Goal: Task Accomplishment & Management: Complete application form

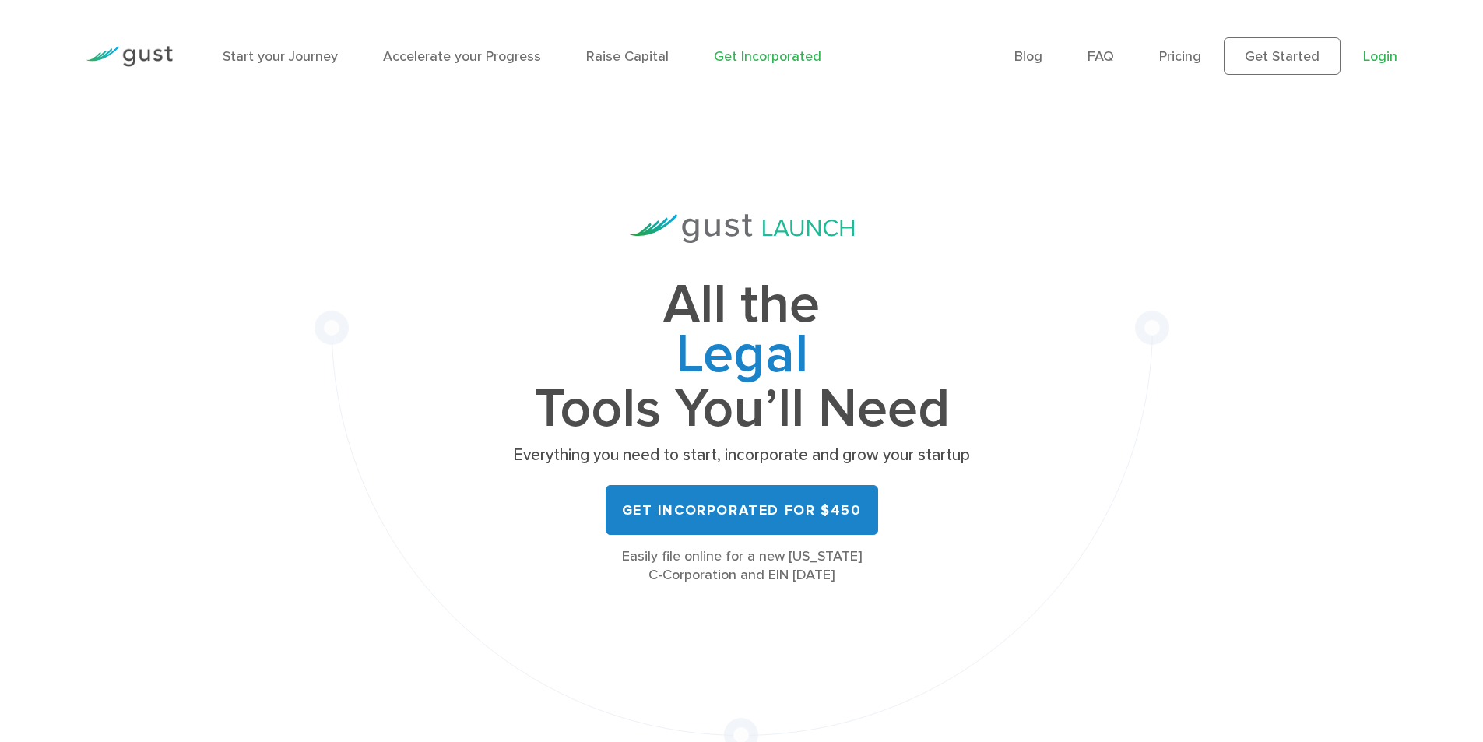
click at [1393, 53] on link "Login" at bounding box center [1380, 56] width 34 height 16
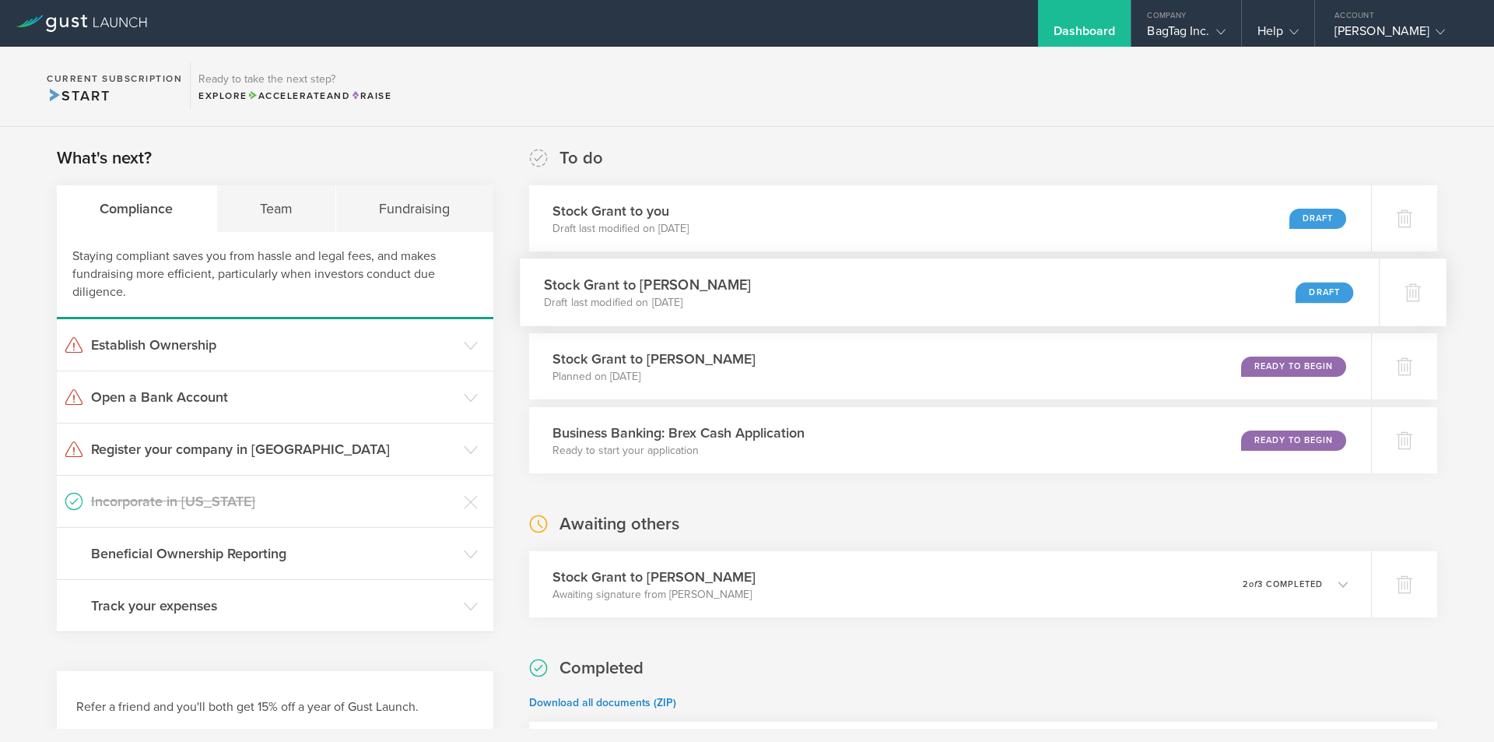
click at [940, 274] on div "Stock Grant to Marc Lowenthal Draft last modified on Aug 25, 2025 Draft" at bounding box center [949, 292] width 859 height 68
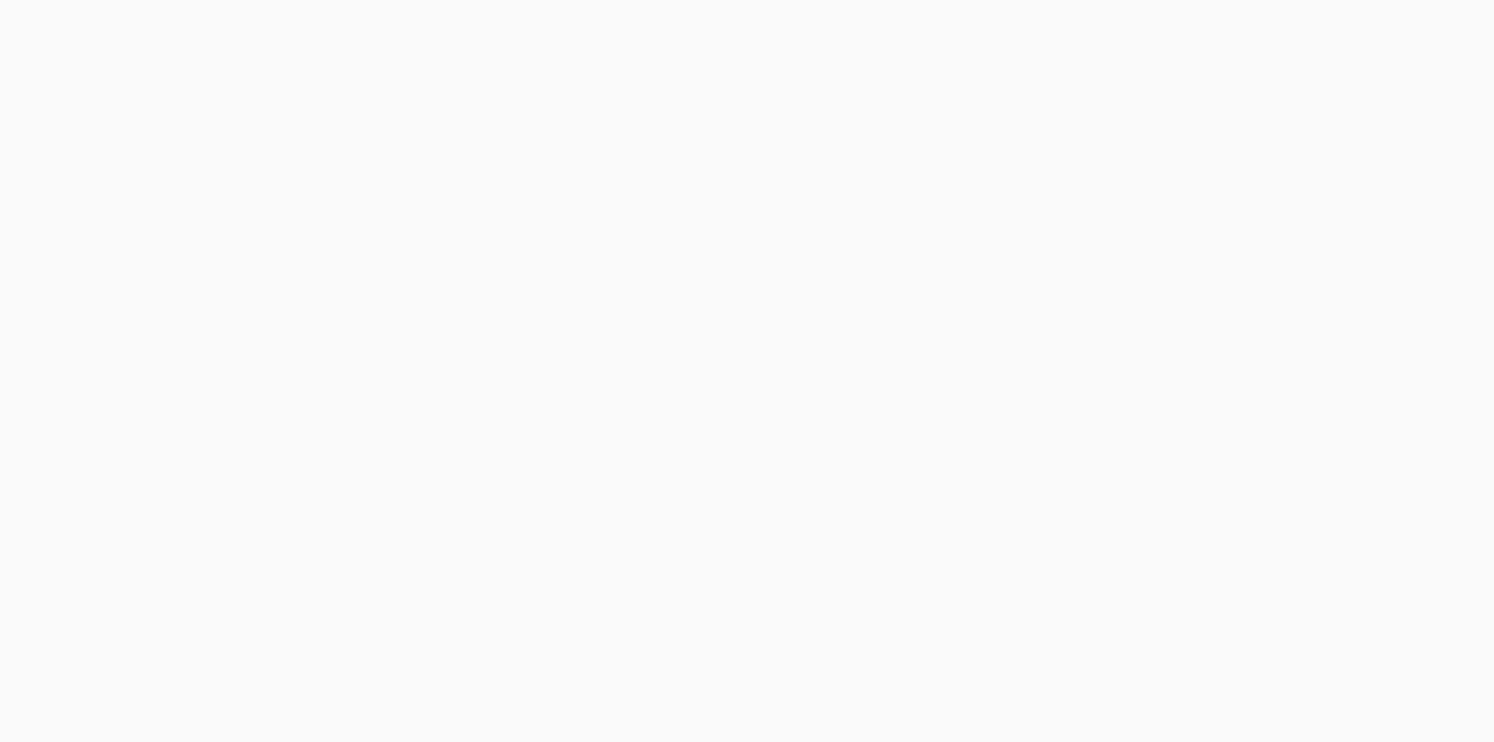
select select "double"
select select "100"
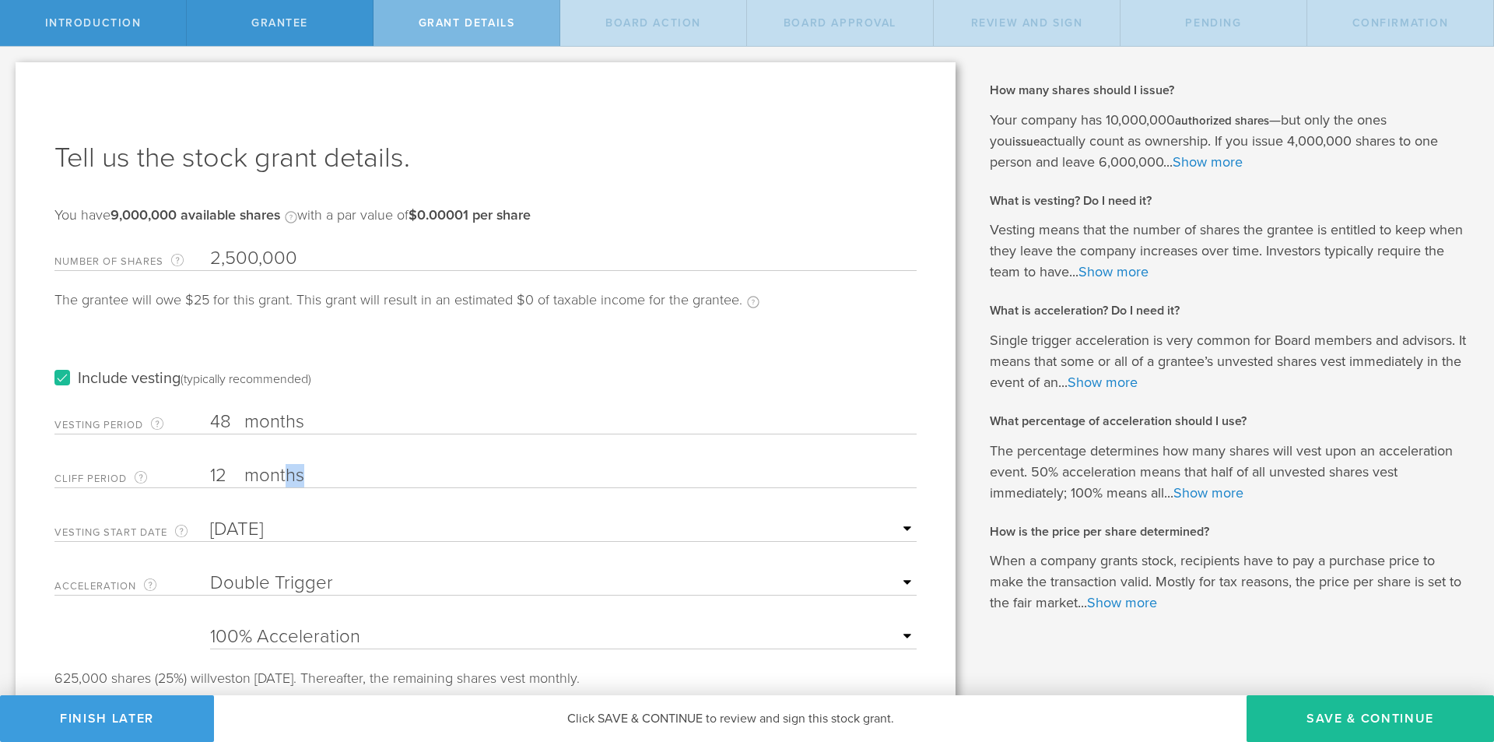
drag, startPoint x: 327, startPoint y: 465, endPoint x: 283, endPoint y: 473, distance: 45.0
click at [283, 473] on label "months" at bounding box center [322, 477] width 156 height 26
click at [281, 473] on label "months" at bounding box center [322, 477] width 156 height 26
click at [281, 473] on input "12" at bounding box center [563, 475] width 707 height 23
click at [205, 476] on label "Cliff Period The initial waiting period before the first set of shares vests. T…" at bounding box center [132, 478] width 156 height 18
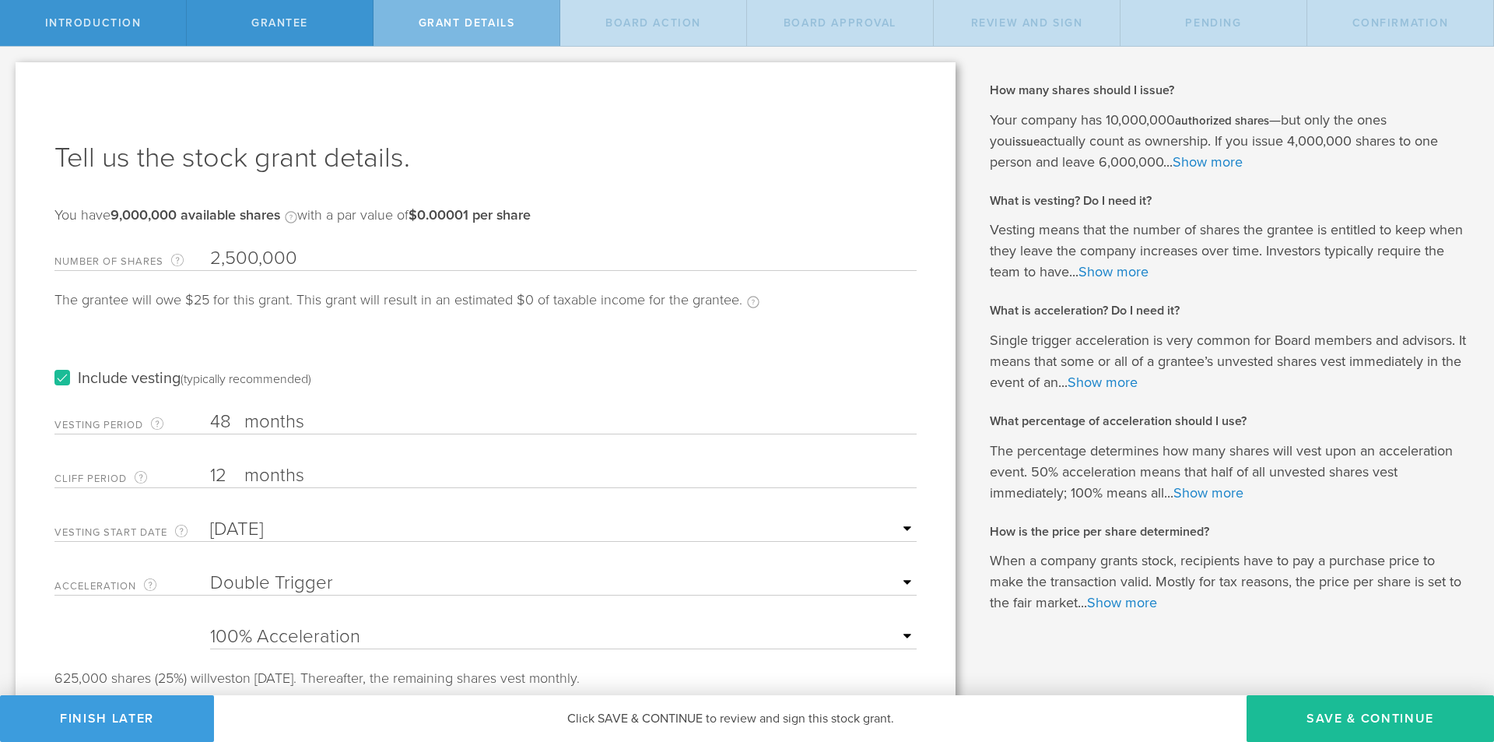
click at [210, 476] on input "12" at bounding box center [563, 475] width 707 height 23
drag, startPoint x: 234, startPoint y: 474, endPoint x: 185, endPoint y: 465, distance: 49.9
click at [186, 465] on div "Cliff Period The initial waiting period before the first set of shares vests. T…" at bounding box center [485, 472] width 862 height 32
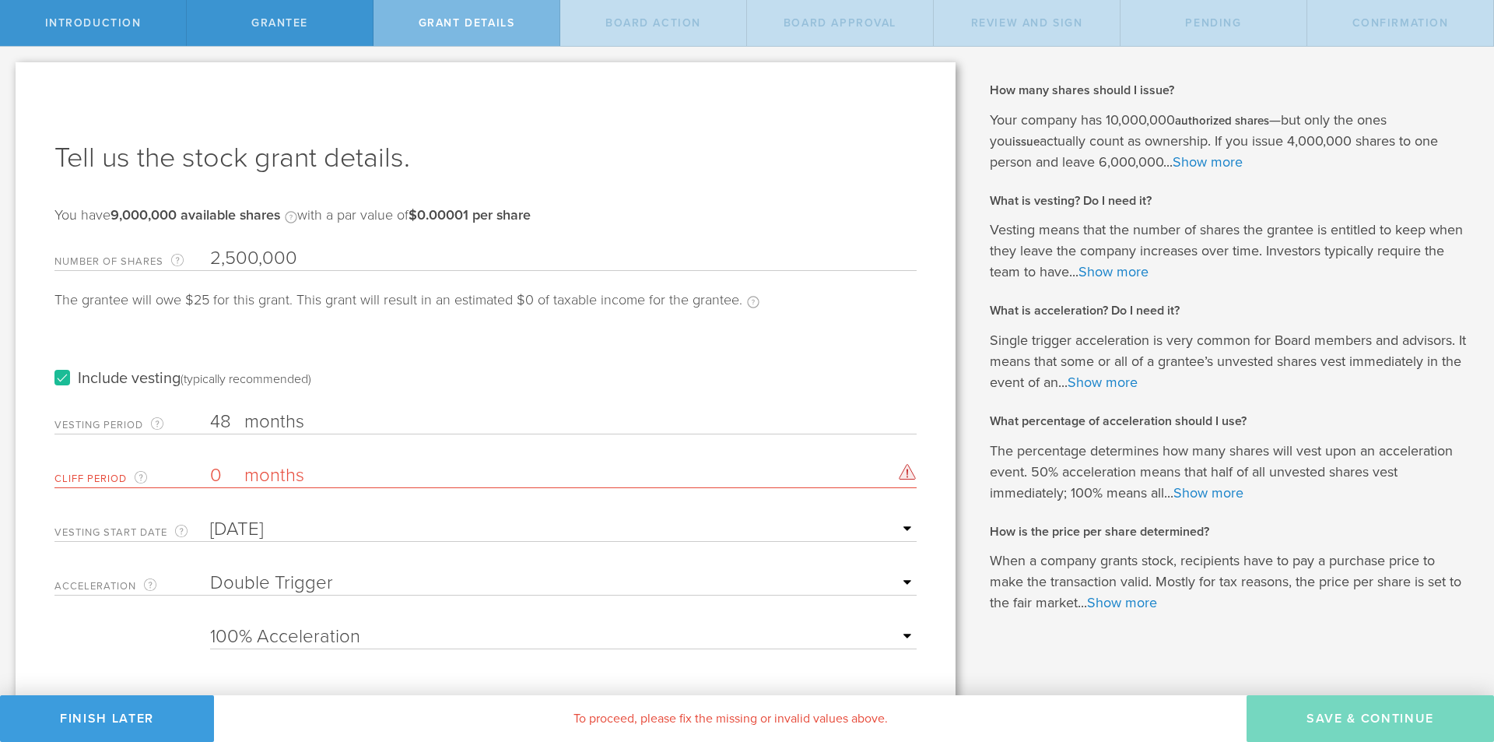
drag, startPoint x: 219, startPoint y: 475, endPoint x: 191, endPoint y: 473, distance: 28.1
click at [191, 473] on div "Cliff Period The initial waiting period before the first set of shares vests. T…" at bounding box center [485, 472] width 862 height 32
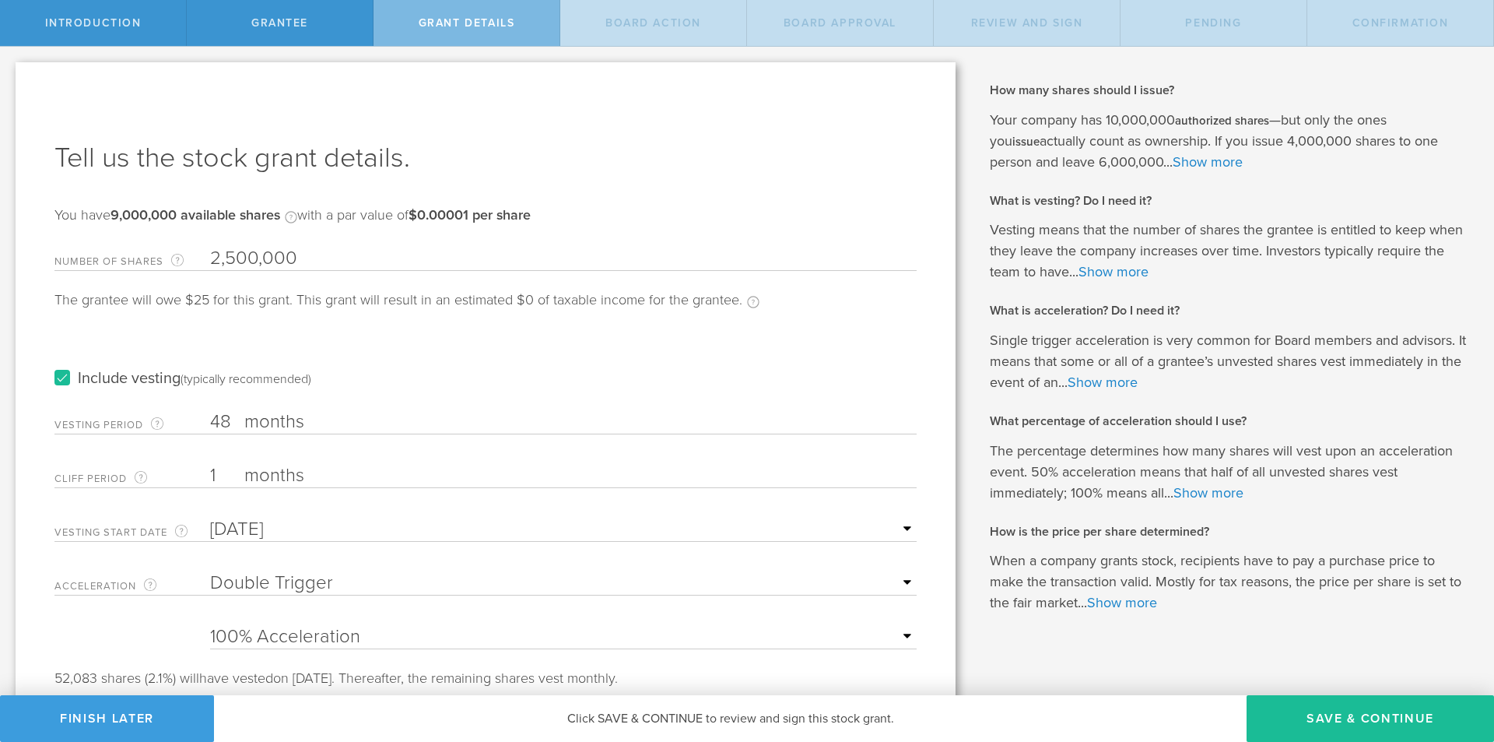
type input "1"
drag, startPoint x: 550, startPoint y: 351, endPoint x: 548, endPoint y: 362, distance: 11.1
click at [550, 351] on div "Include vesting (typically recommended)" at bounding box center [485, 363] width 862 height 79
click at [412, 568] on div "Acceleration The way the vesting schedule is affected by a future change of com…" at bounding box center [485, 579] width 862 height 32
click at [402, 587] on select "None Single Trigger Double Trigger" at bounding box center [563, 582] width 707 height 23
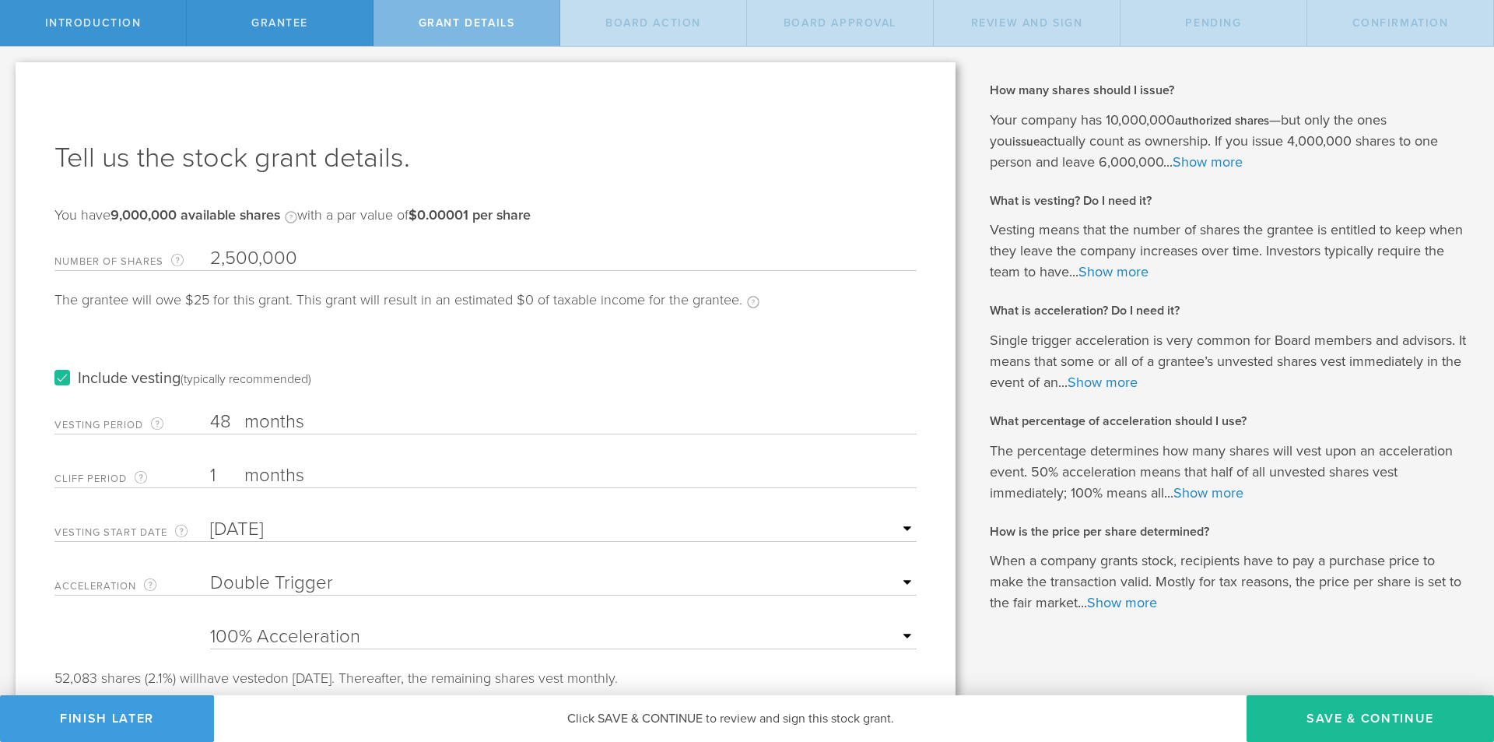
select select "single"
click at [210, 571] on select "None Single Trigger Double Trigger" at bounding box center [563, 582] width 707 height 23
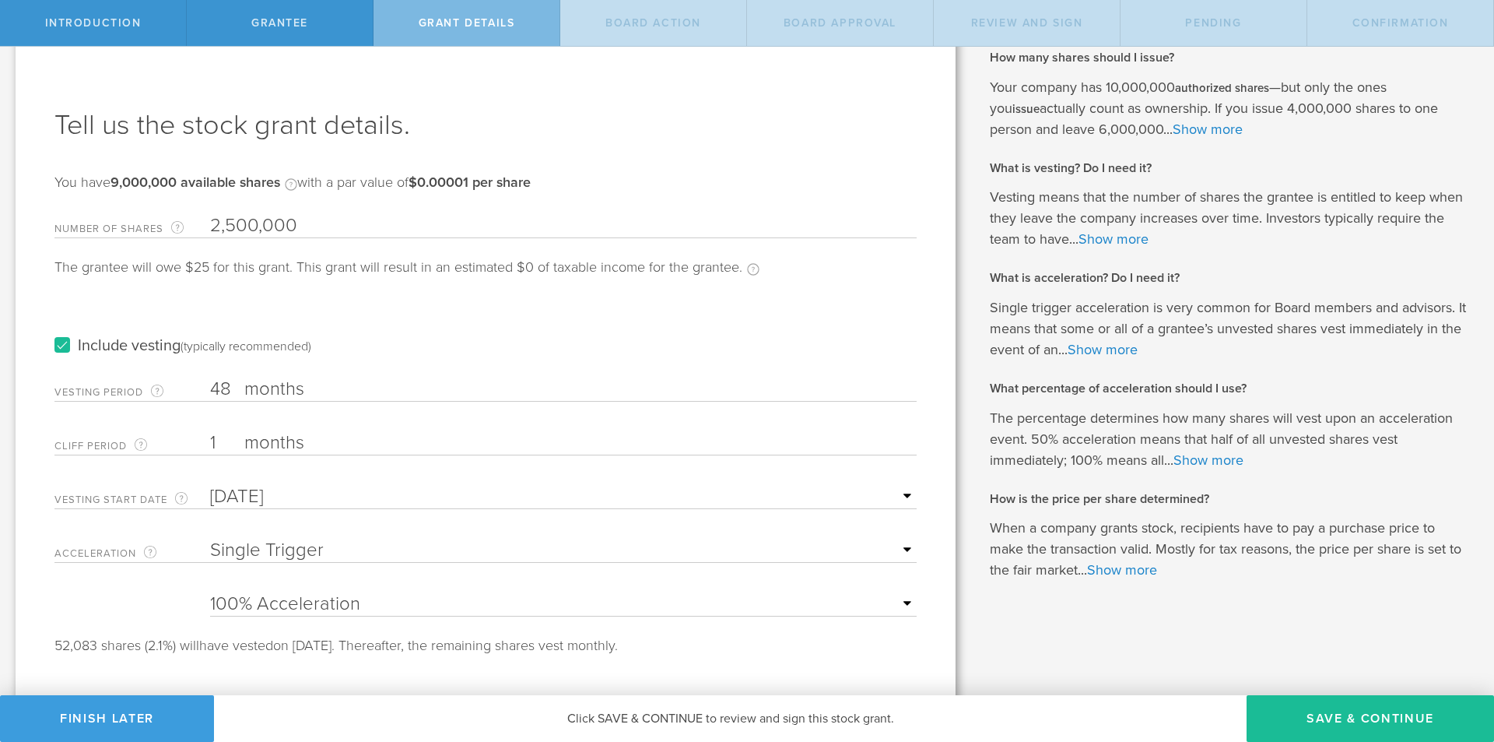
scroll to position [48, 0]
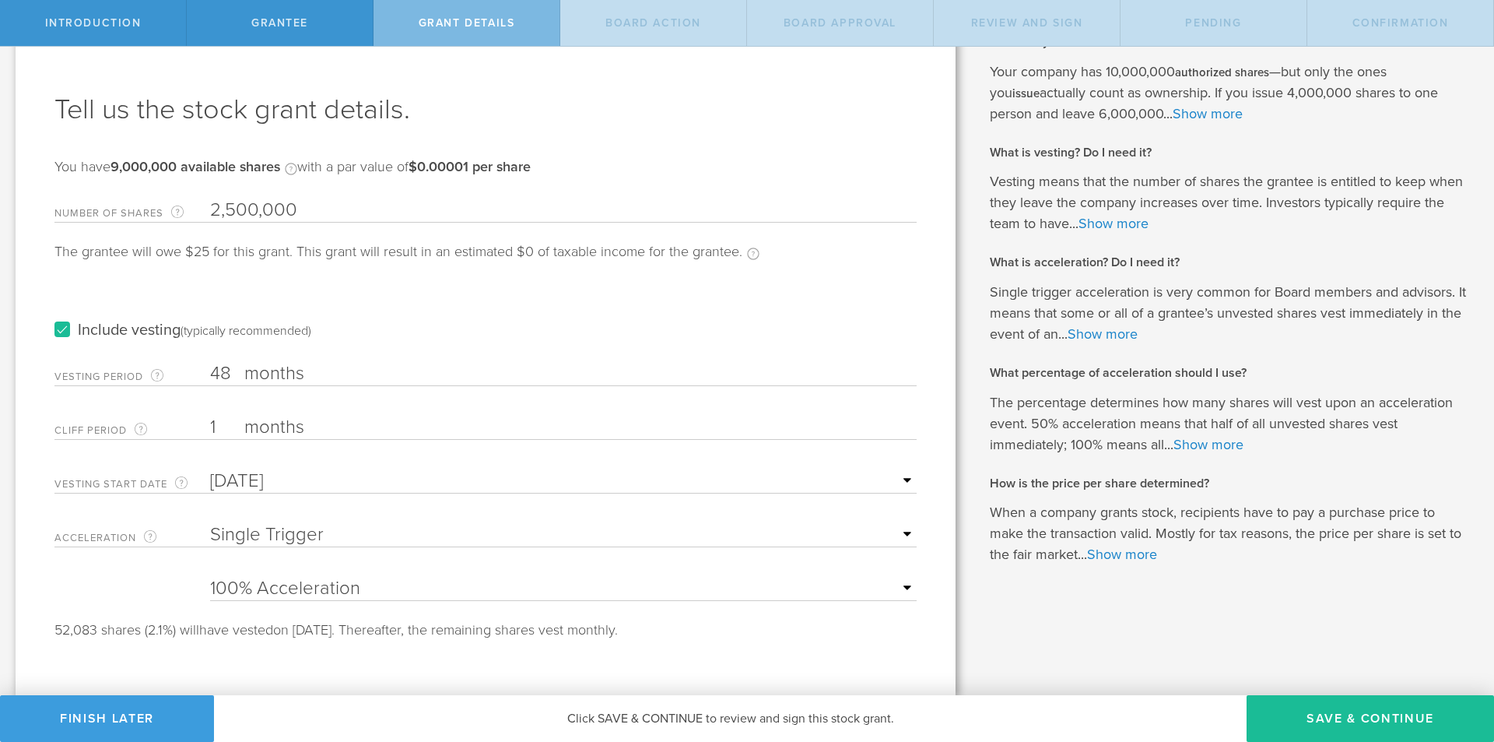
click at [100, 330] on label "Include vesting (typically recommended)" at bounding box center [182, 330] width 257 height 16
click at [0, 0] on input "Include vesting (typically recommended)" at bounding box center [0, 0] width 0 height 0
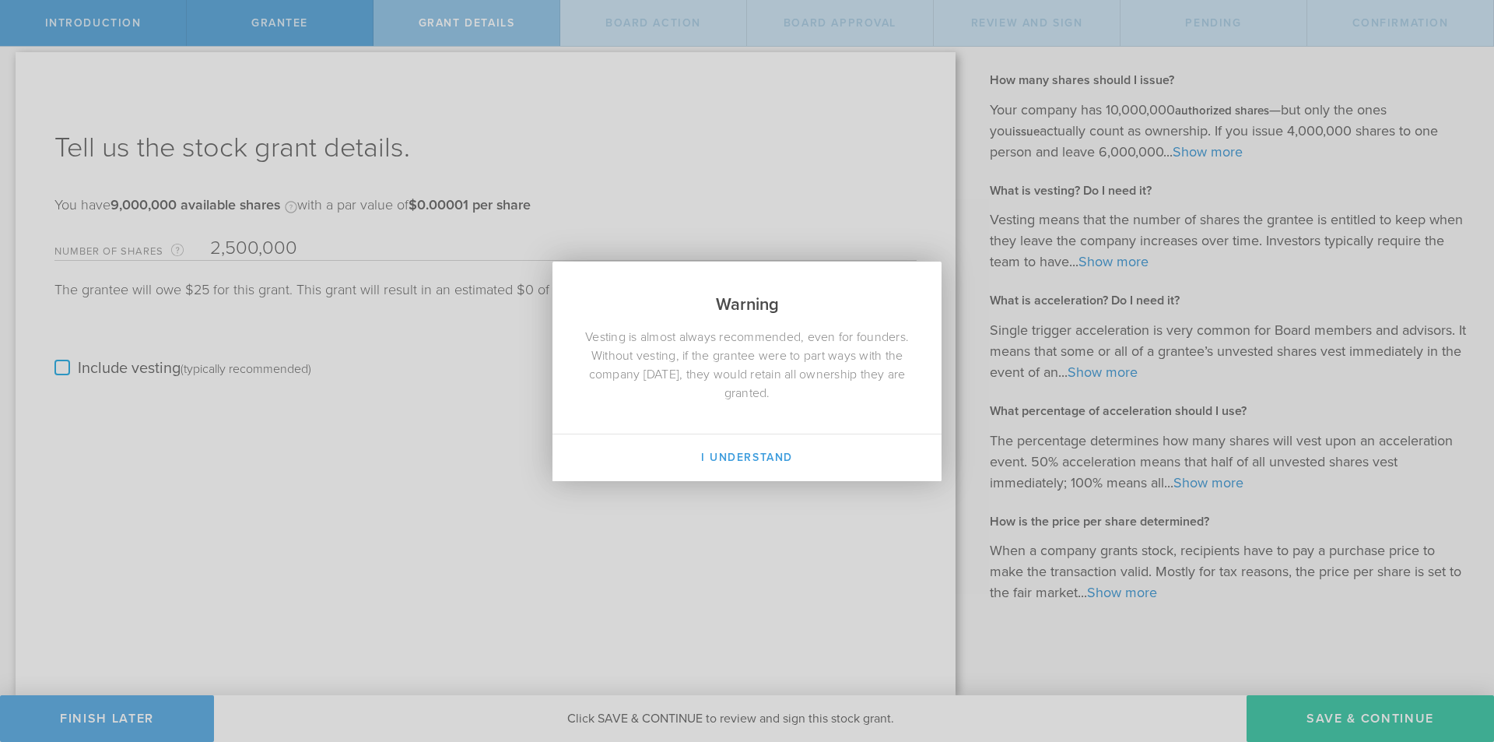
scroll to position [10, 0]
click at [71, 370] on div "Warning Vesting is almost always recommended, even for founders. Without vestin…" at bounding box center [747, 371] width 1494 height 742
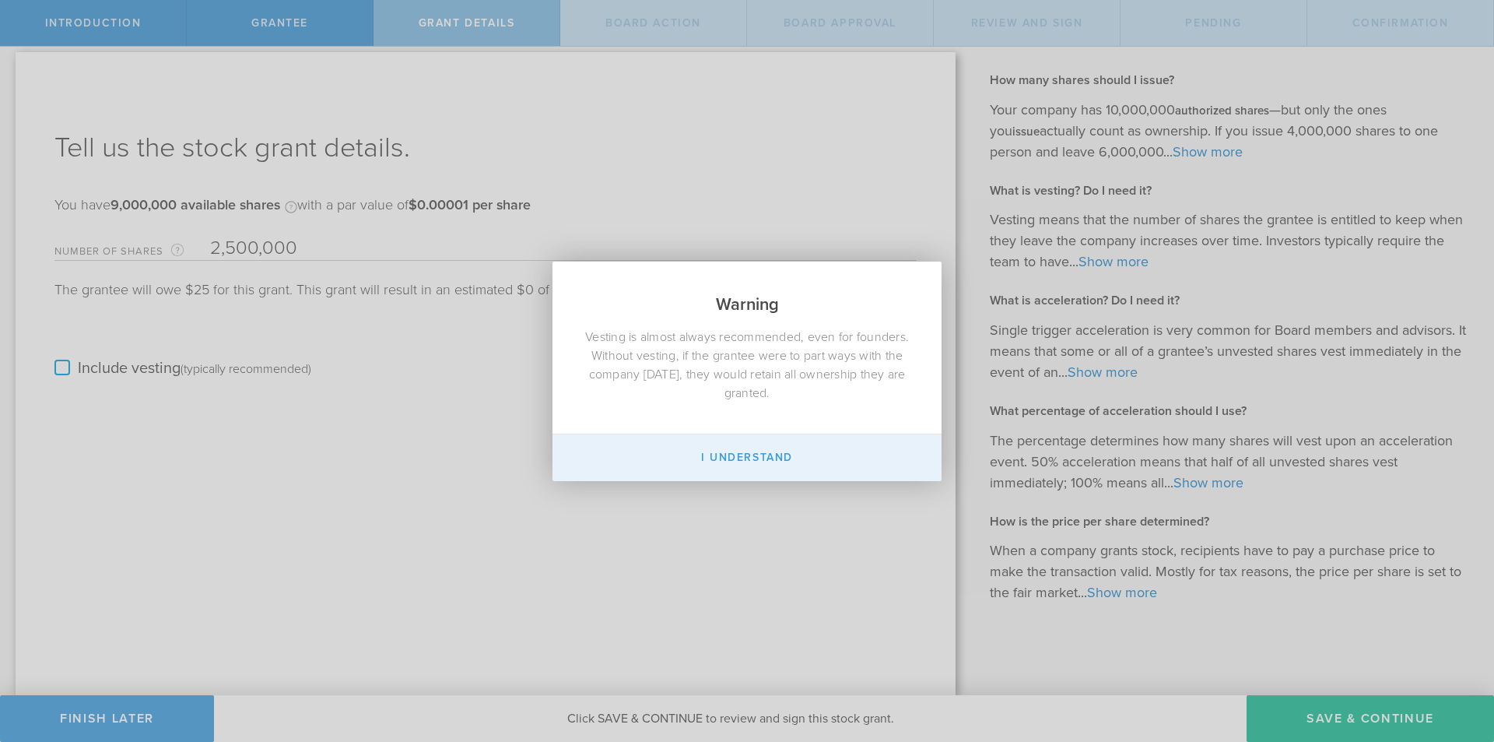
click at [653, 465] on button "I Understand" at bounding box center [747, 457] width 389 height 47
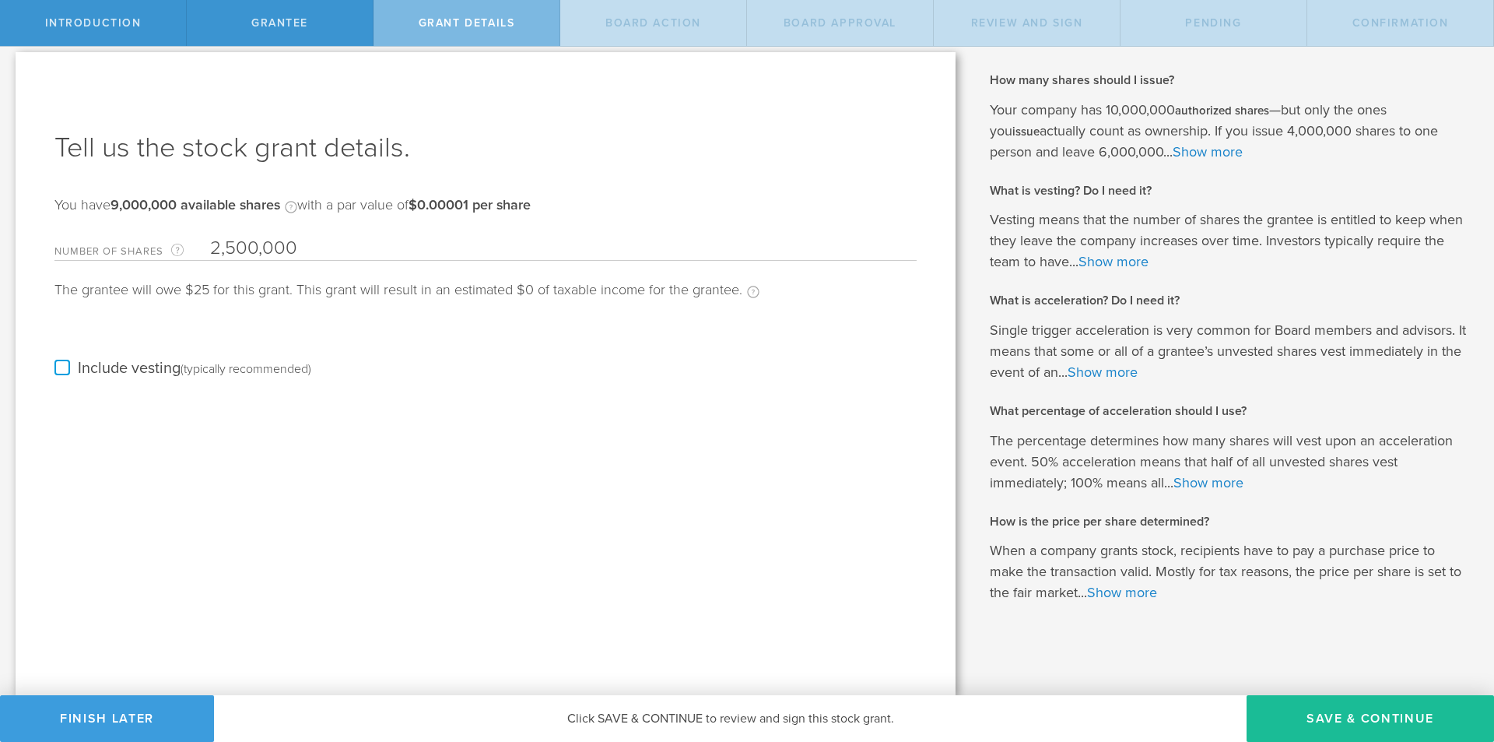
click at [128, 373] on label "Include vesting (typically recommended)" at bounding box center [182, 368] width 257 height 16
click at [0, 0] on input "Include vesting (typically recommended)" at bounding box center [0, 0] width 0 height 0
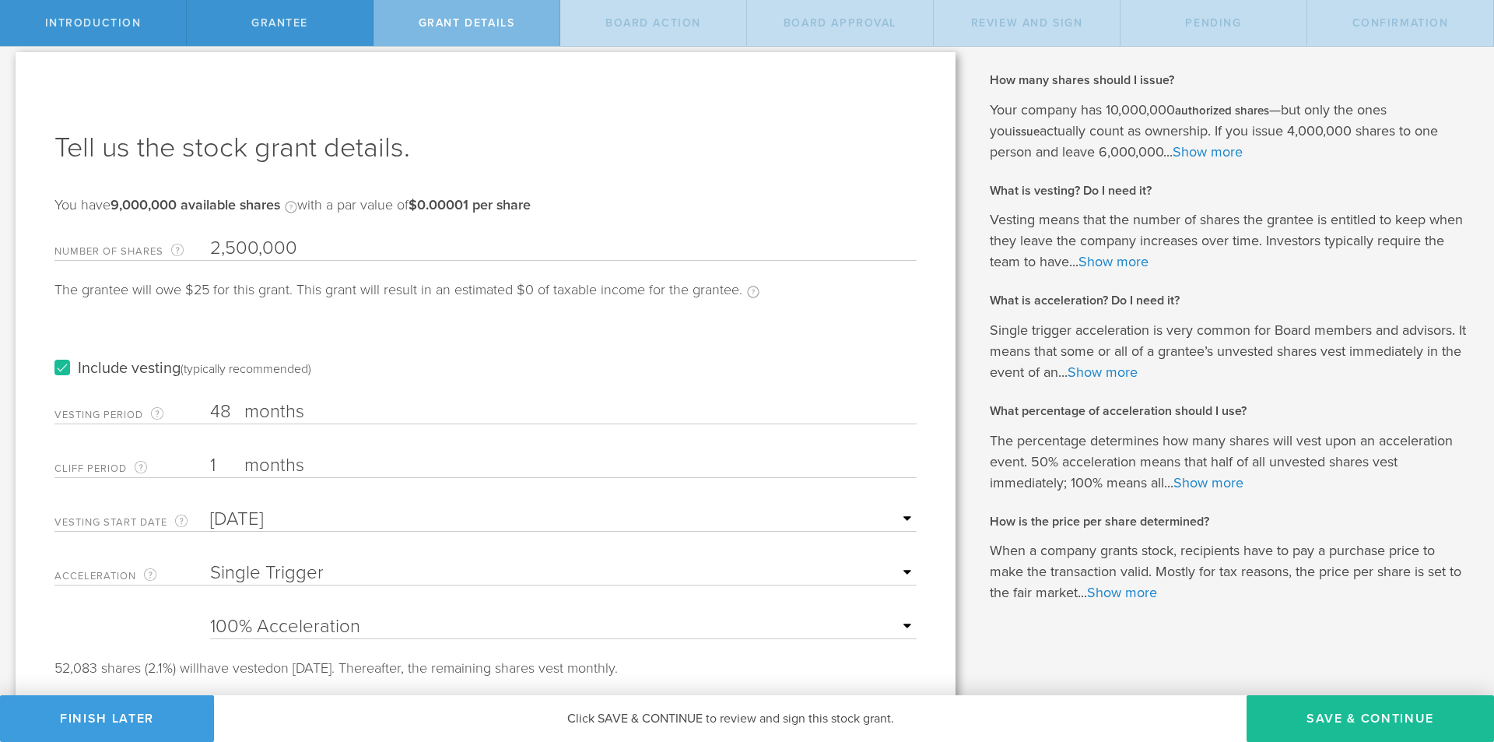
scroll to position [48, 0]
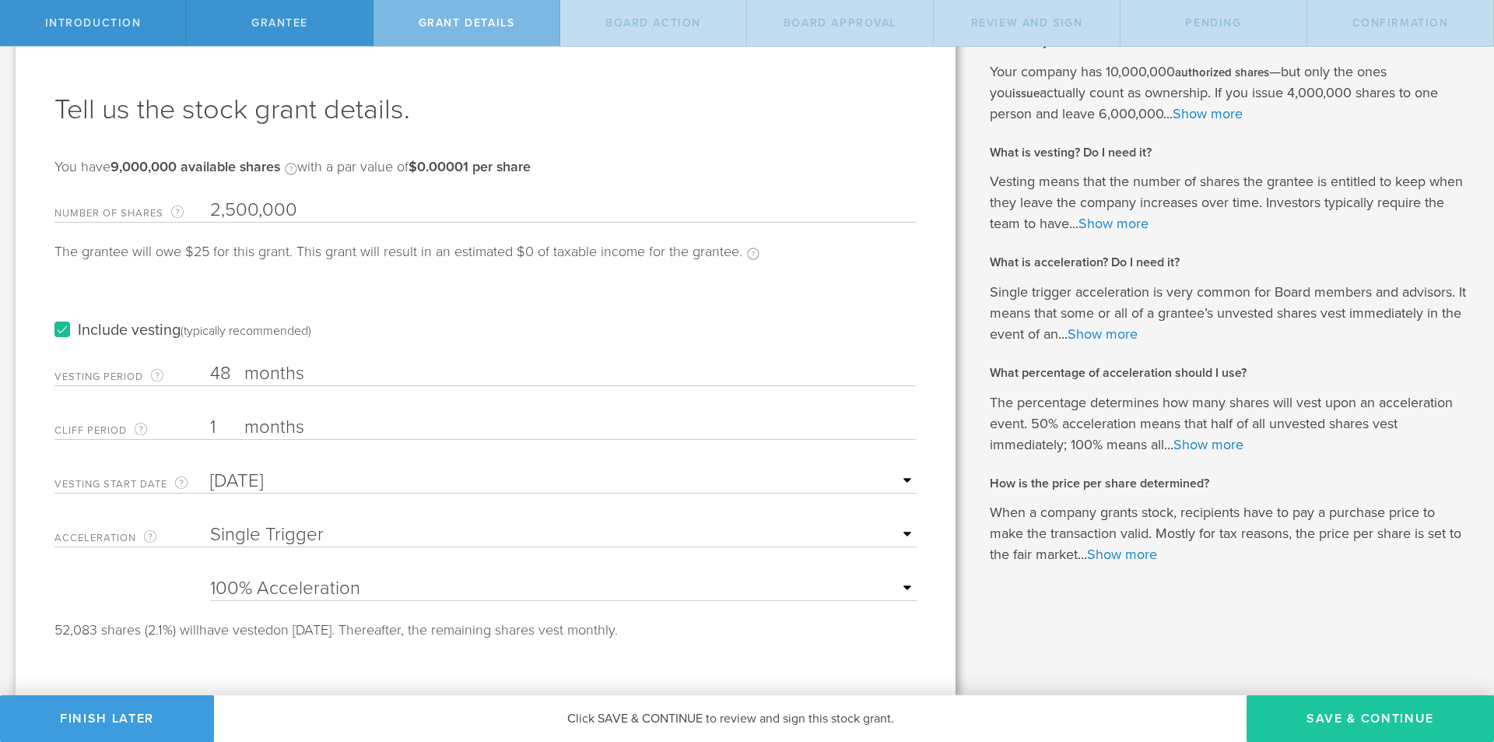
click at [1315, 714] on button "Save & Continue" at bounding box center [1370, 718] width 247 height 47
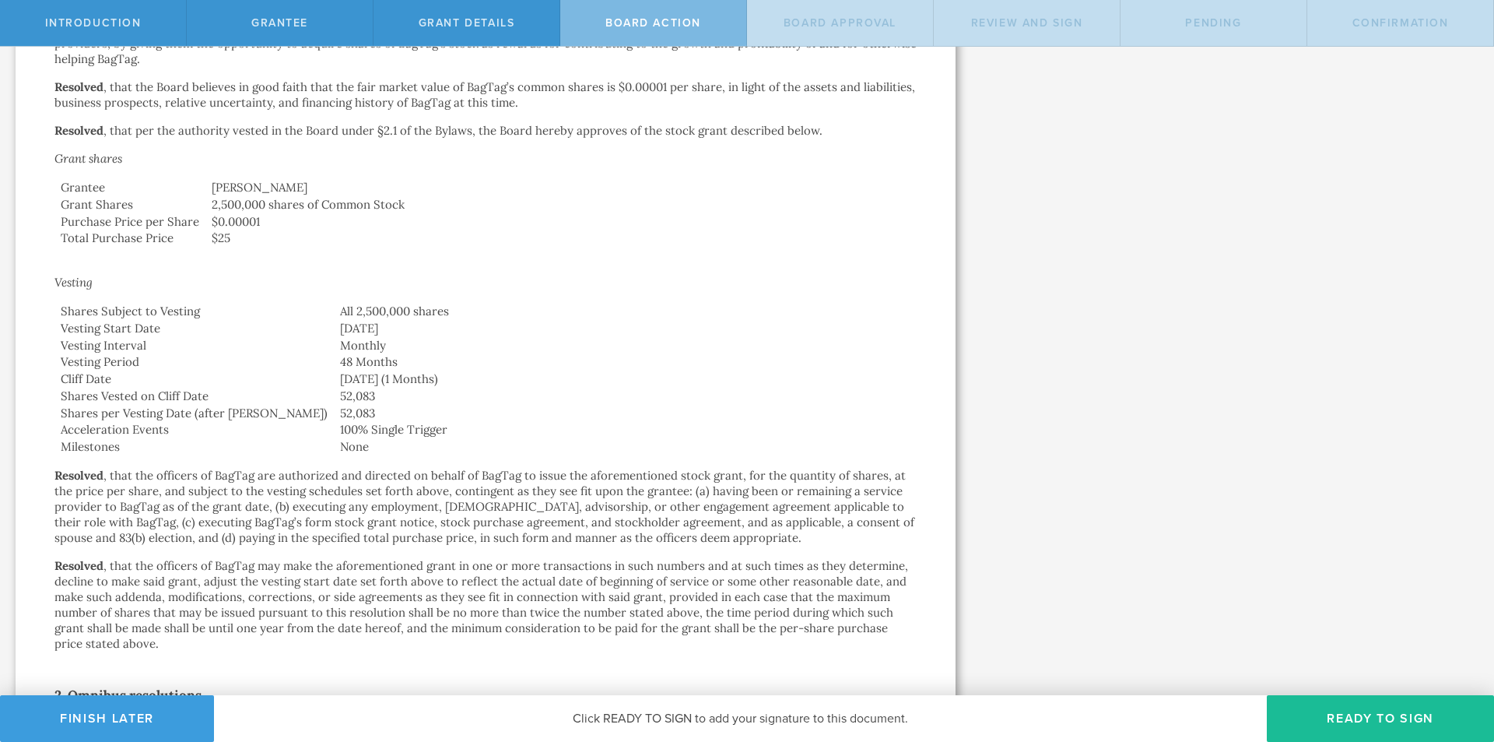
scroll to position [650, 0]
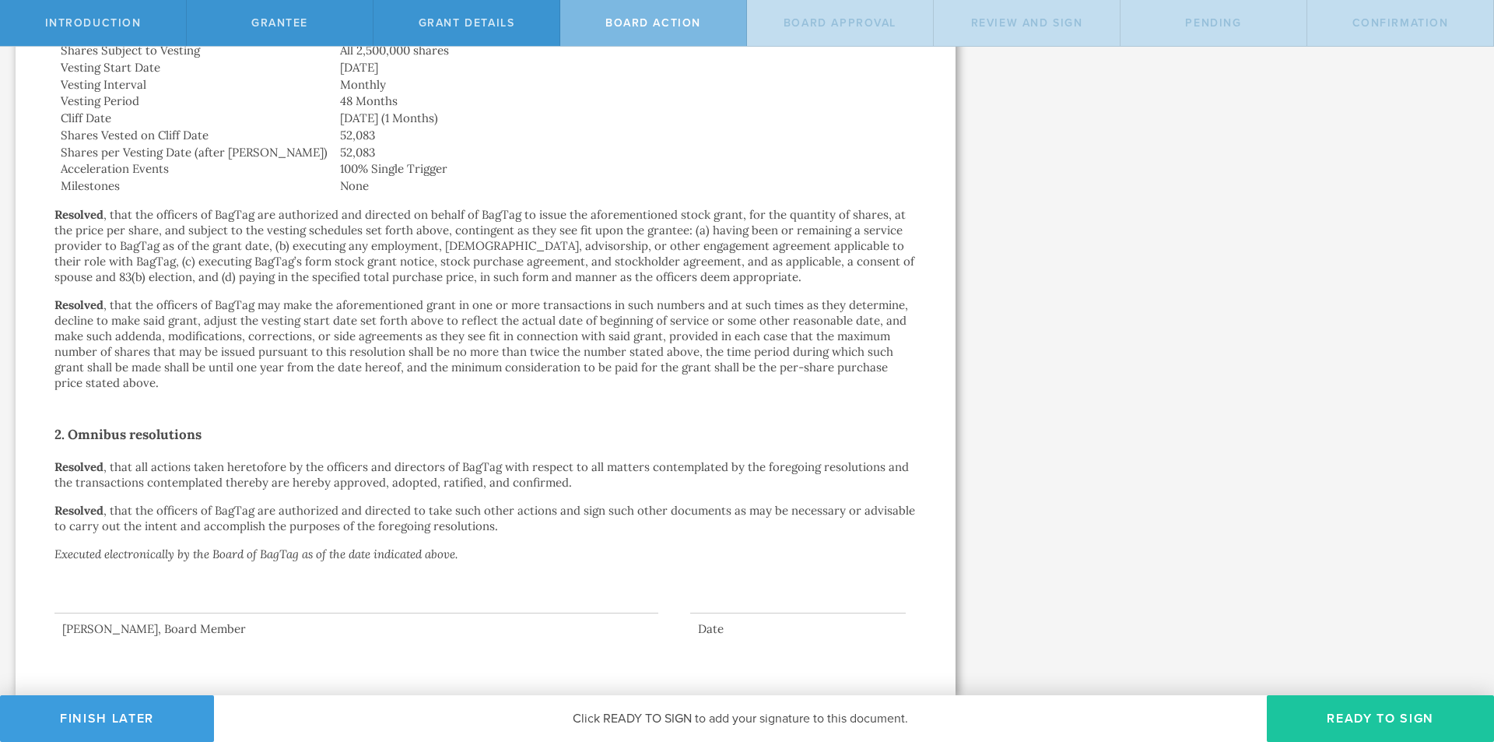
click at [1358, 716] on button "Ready to Sign" at bounding box center [1380, 718] width 227 height 47
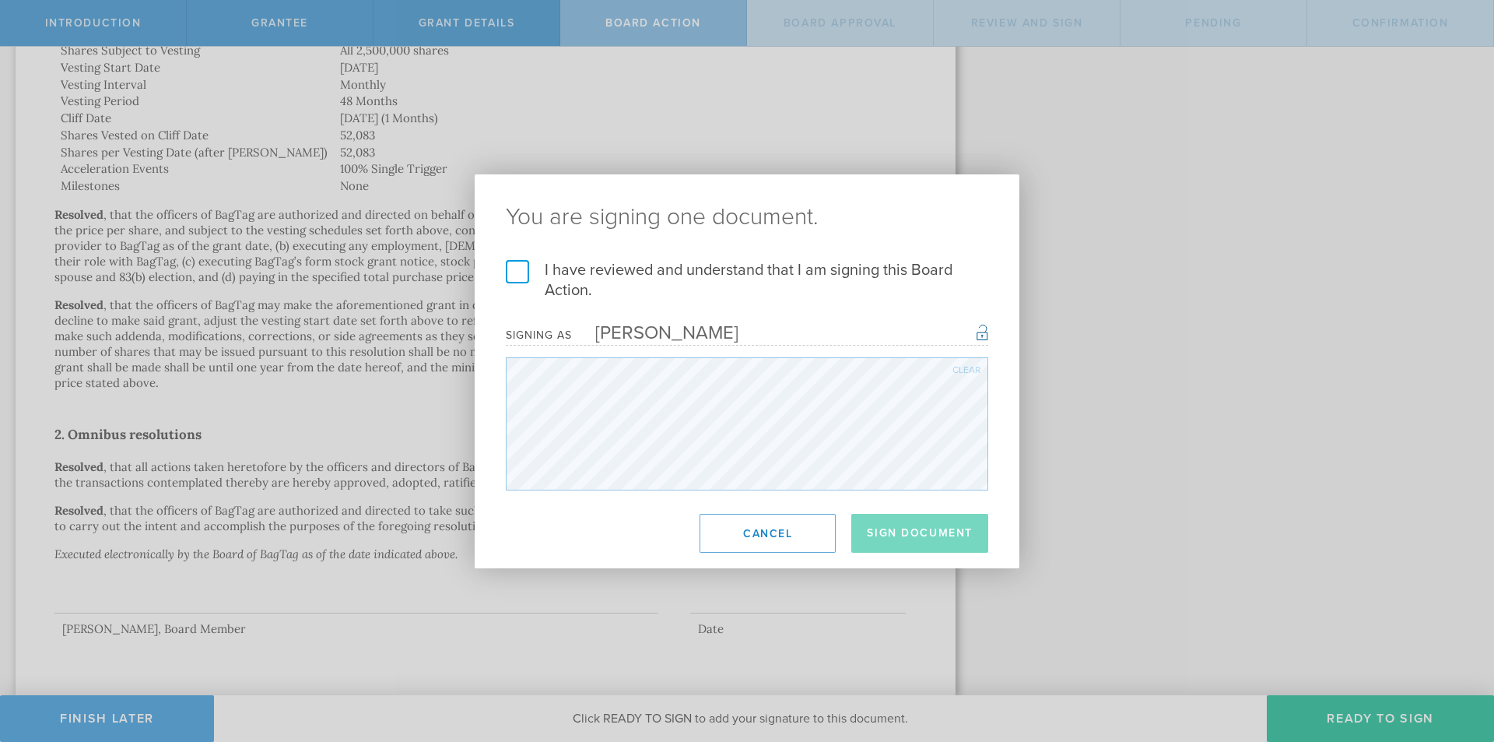
click at [555, 258] on h2 "You are signing one document." at bounding box center [747, 217] width 545 height 86
click at [520, 269] on label "I have reviewed and understand that I am signing this Board Action." at bounding box center [747, 280] width 483 height 40
click at [0, 0] on input "I have reviewed and understand that I am signing this Board Action." at bounding box center [0, 0] width 0 height 0
click at [961, 537] on button "Sign Document" at bounding box center [919, 533] width 137 height 39
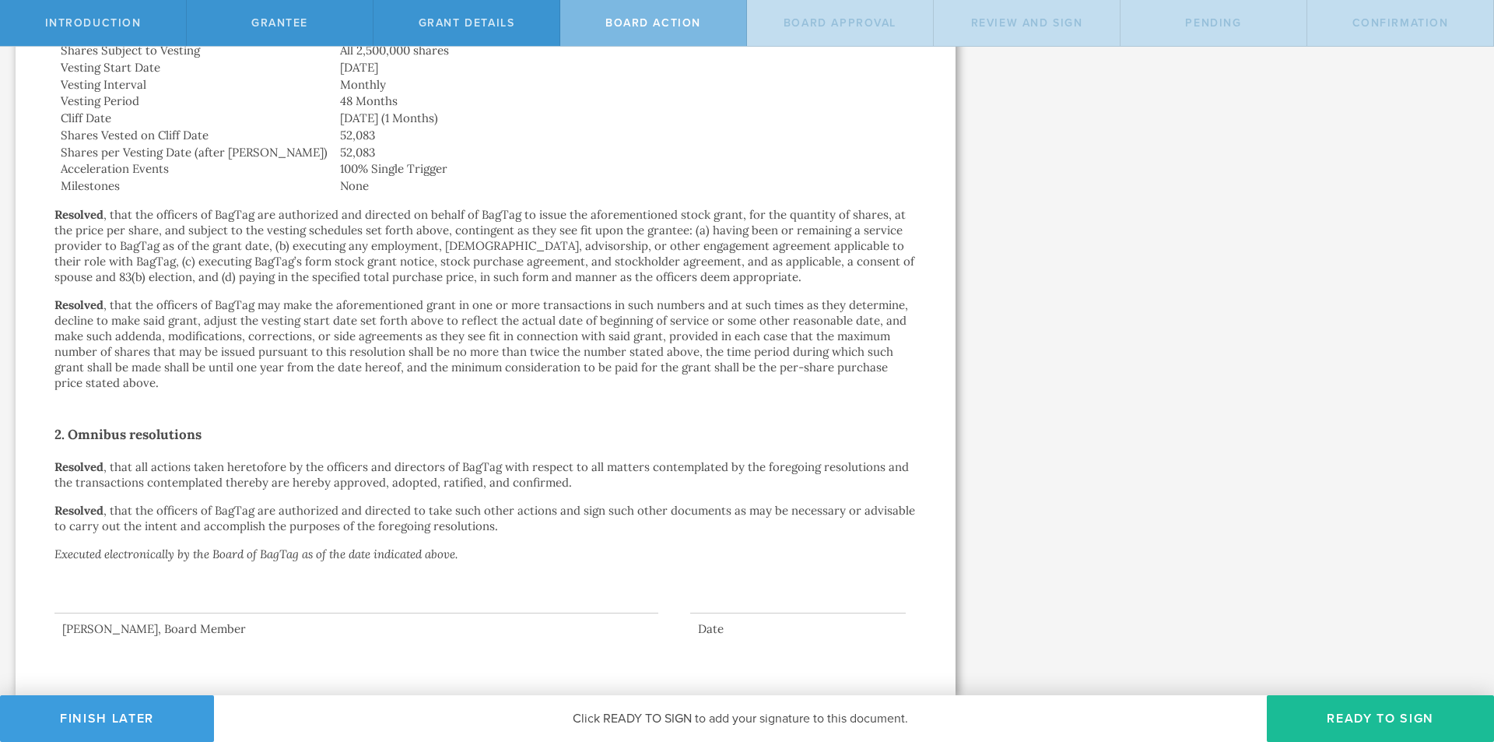
scroll to position [0, 0]
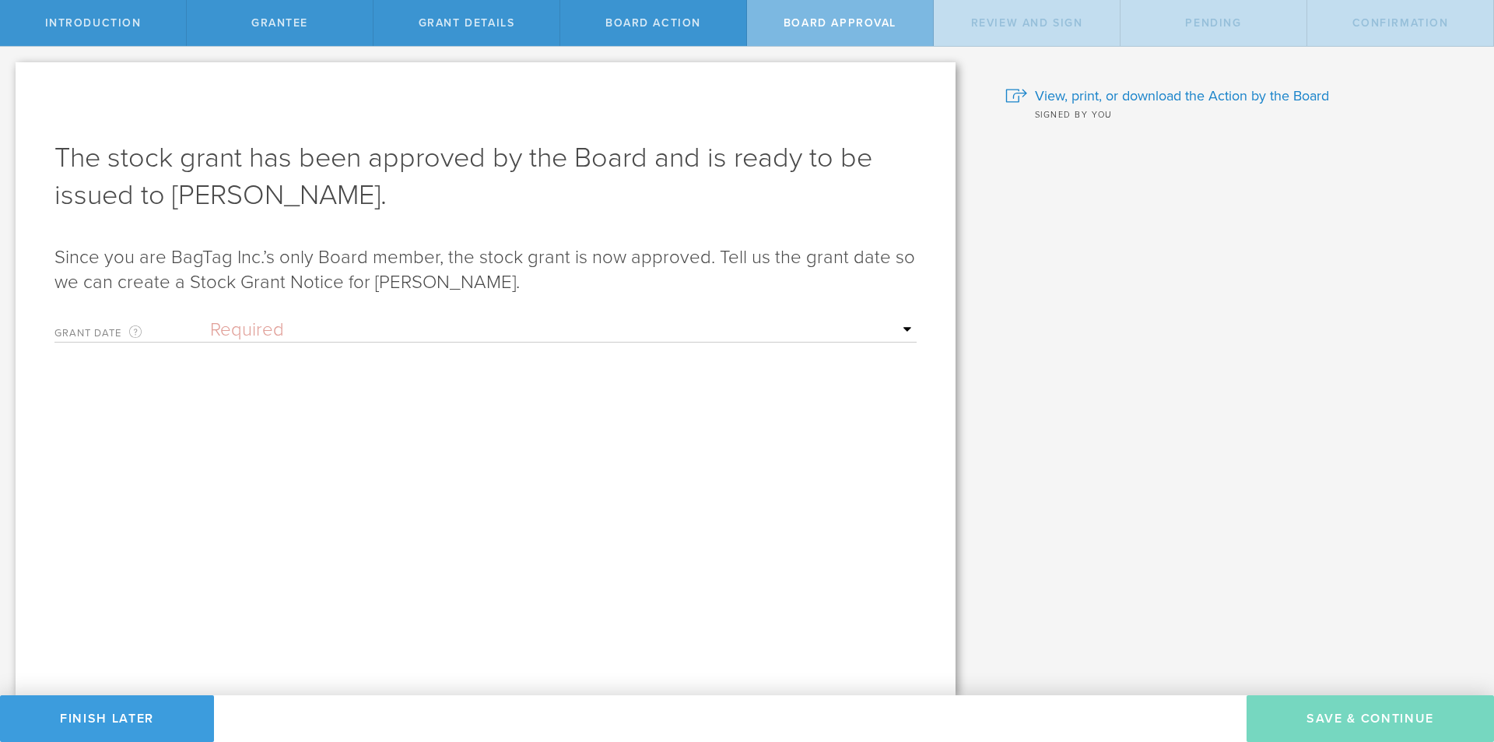
click at [402, 332] on select "Required Upon grantee's signature A specific date" at bounding box center [563, 329] width 707 height 23
select select "uponGranteeSignature"
click at [210, 318] on select "Required Upon grantee's signature A specific date" at bounding box center [563, 329] width 707 height 23
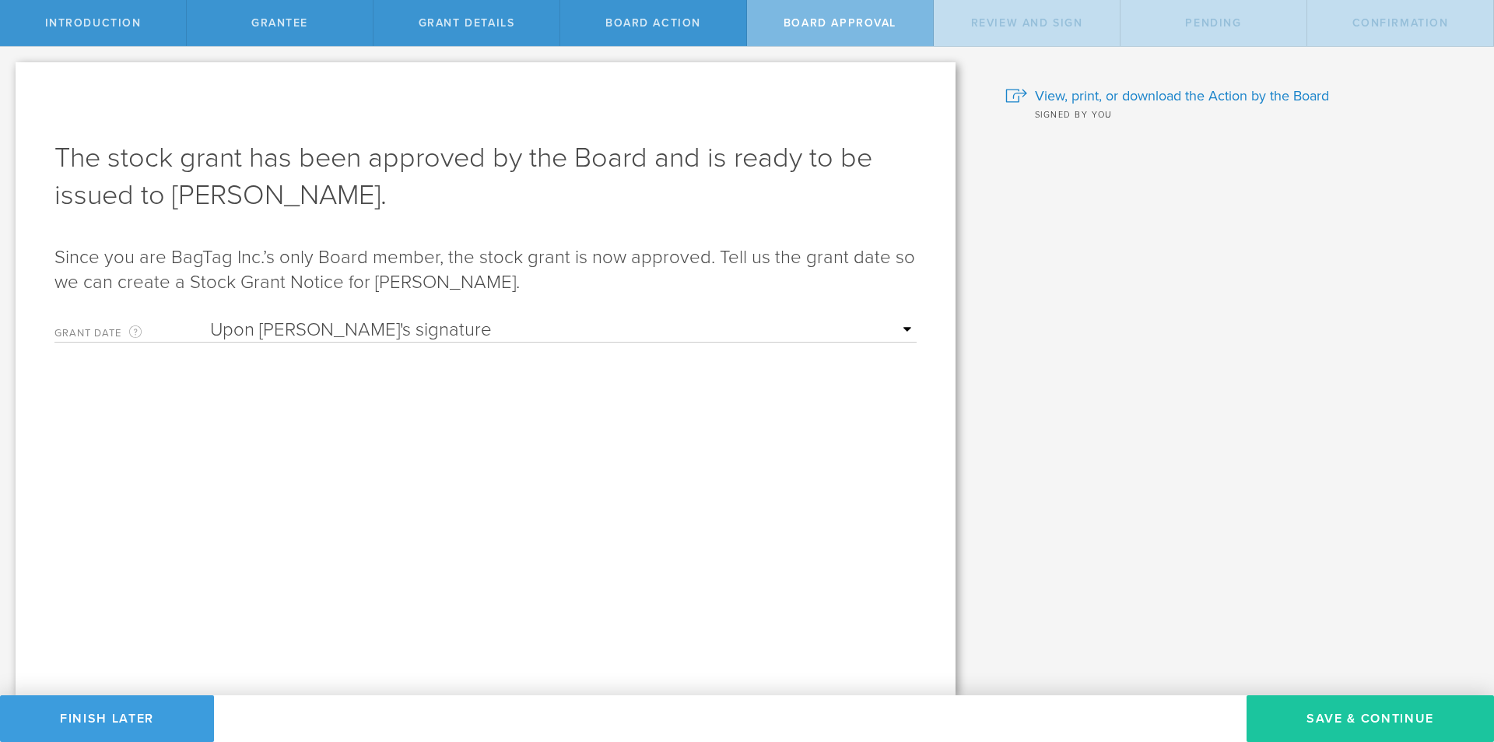
click at [1399, 720] on button "Save & Continue" at bounding box center [1370, 718] width 247 height 47
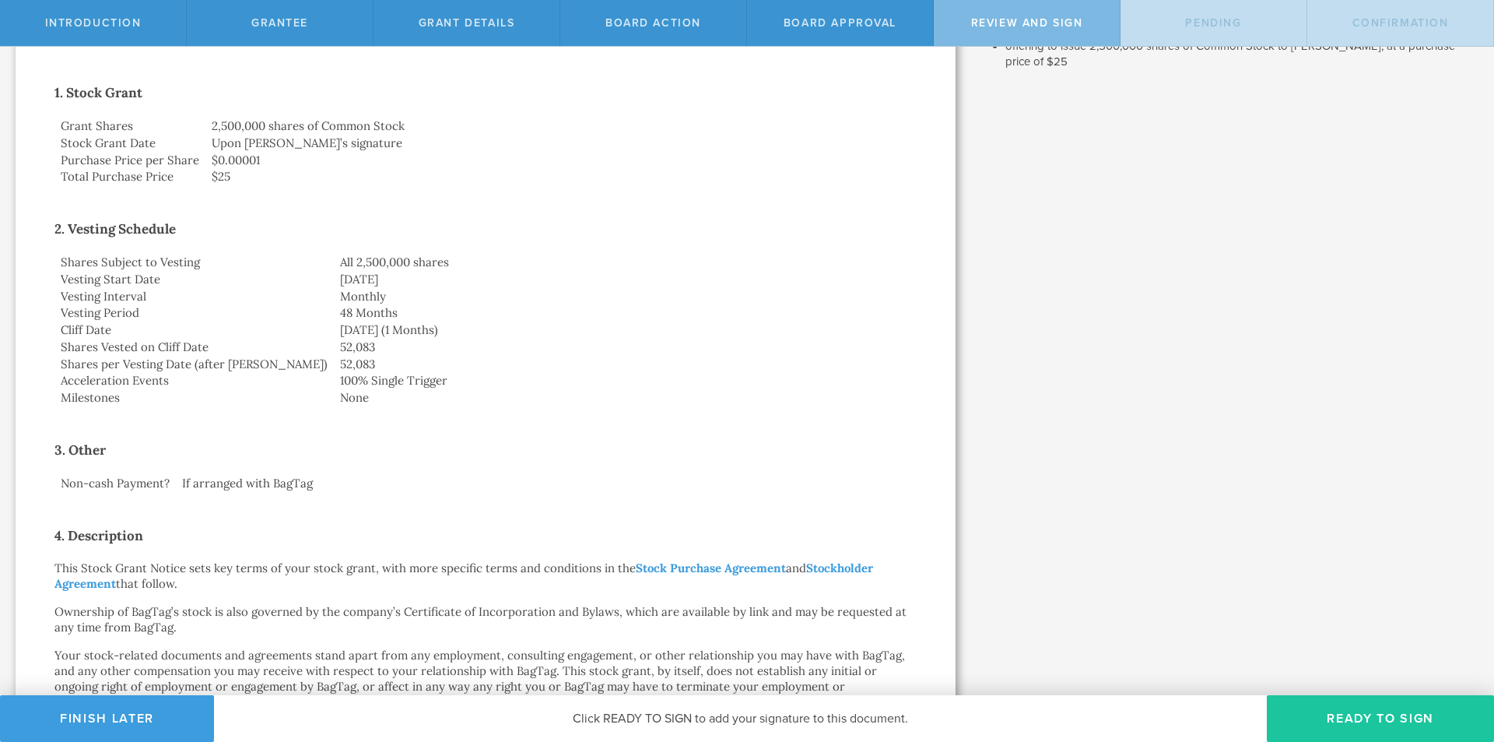
scroll to position [389, 0]
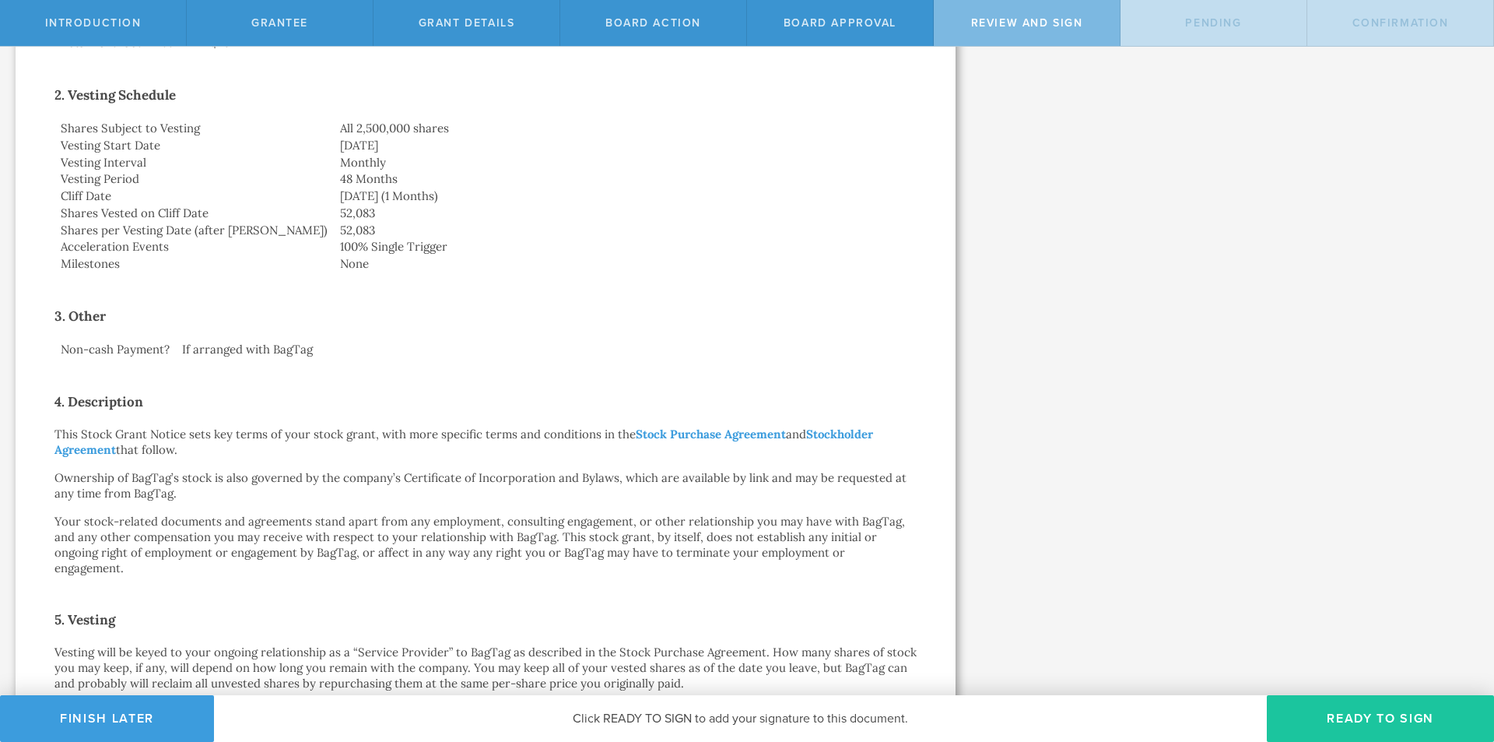
click at [1392, 707] on button "Ready to Sign" at bounding box center [1380, 718] width 227 height 47
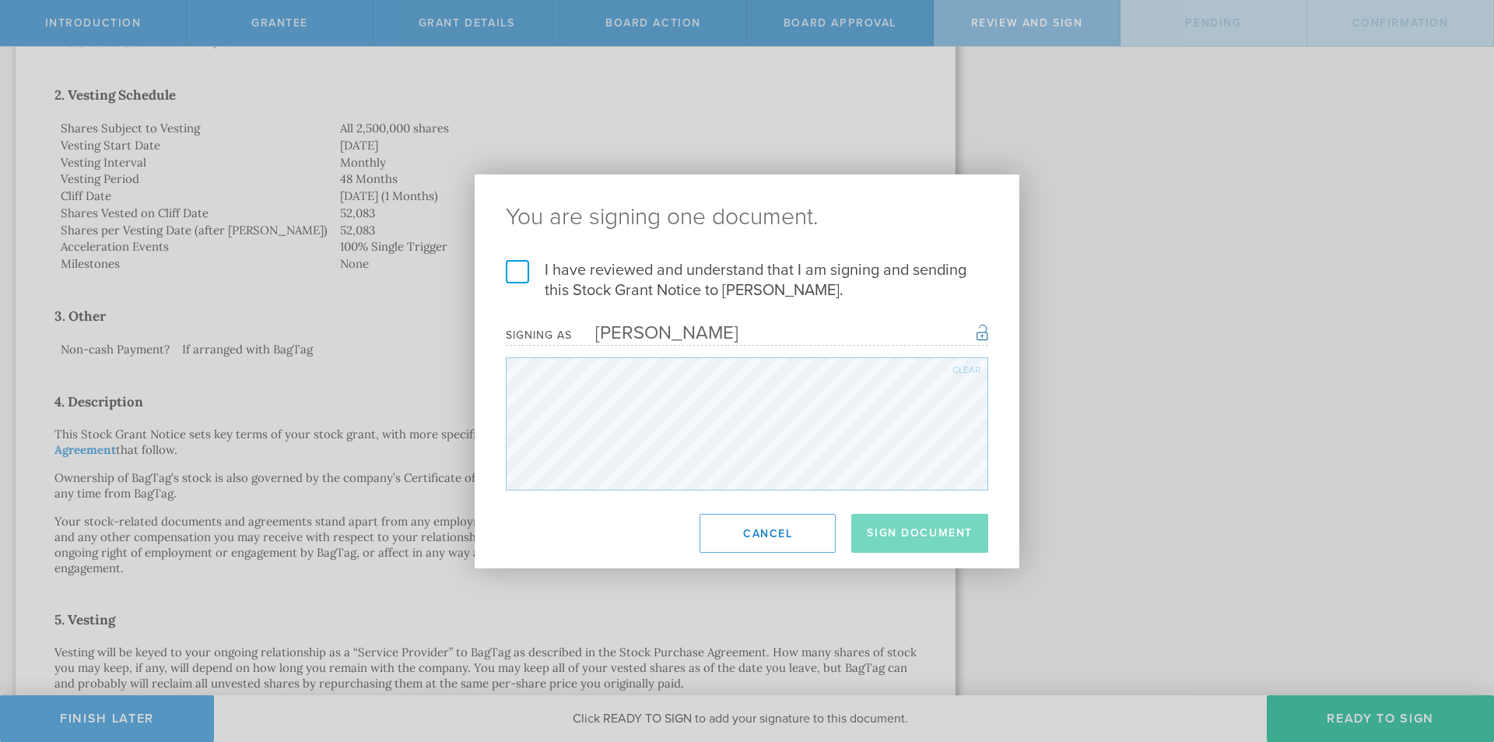
click at [596, 293] on label "I have reviewed and understand that I am signing and sending this Stock Grant N…" at bounding box center [747, 280] width 483 height 40
click at [0, 0] on input "I have reviewed and understand that I am signing and sending this Stock Grant N…" at bounding box center [0, 0] width 0 height 0
click at [900, 546] on button "Sign Document" at bounding box center [919, 533] width 137 height 39
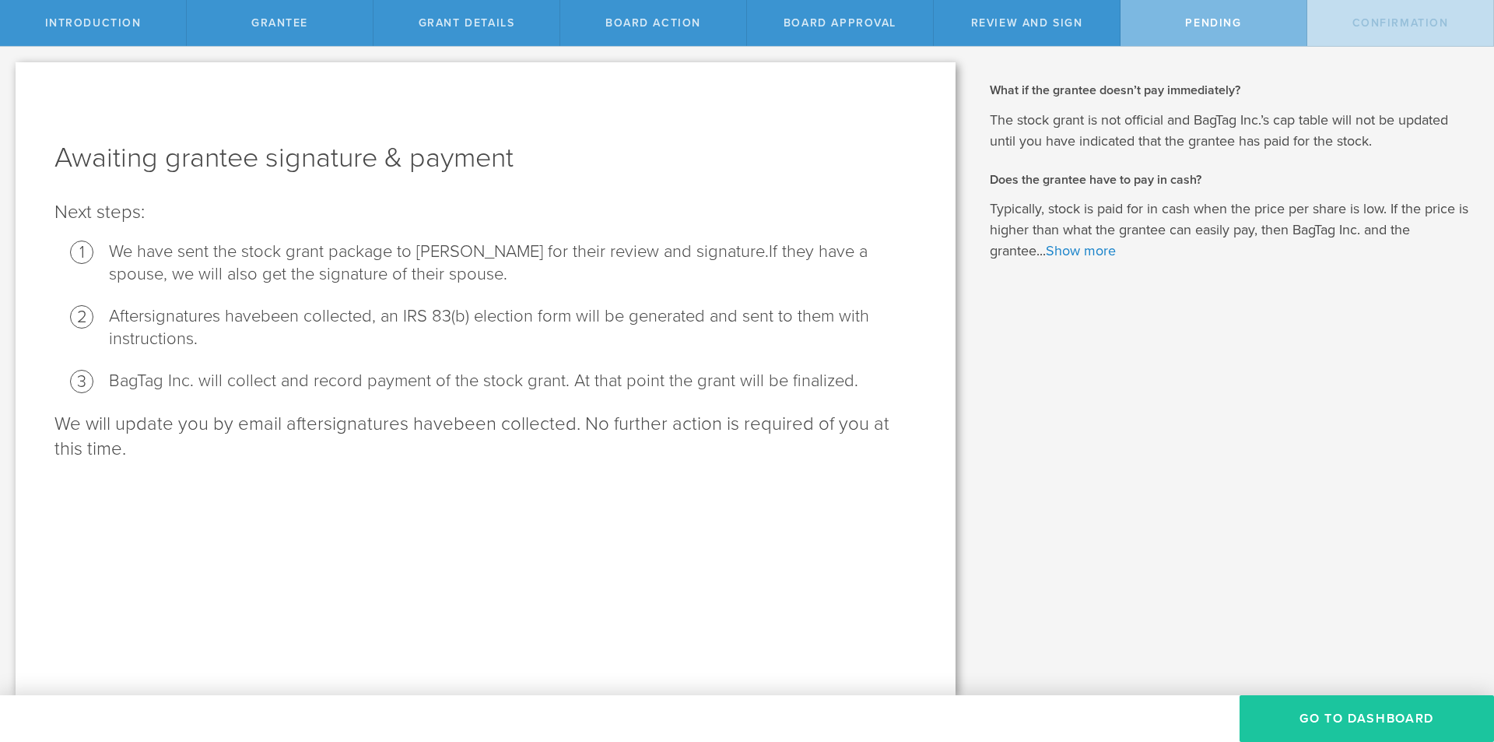
click at [1346, 719] on button "Go To Dashboard" at bounding box center [1367, 718] width 255 height 47
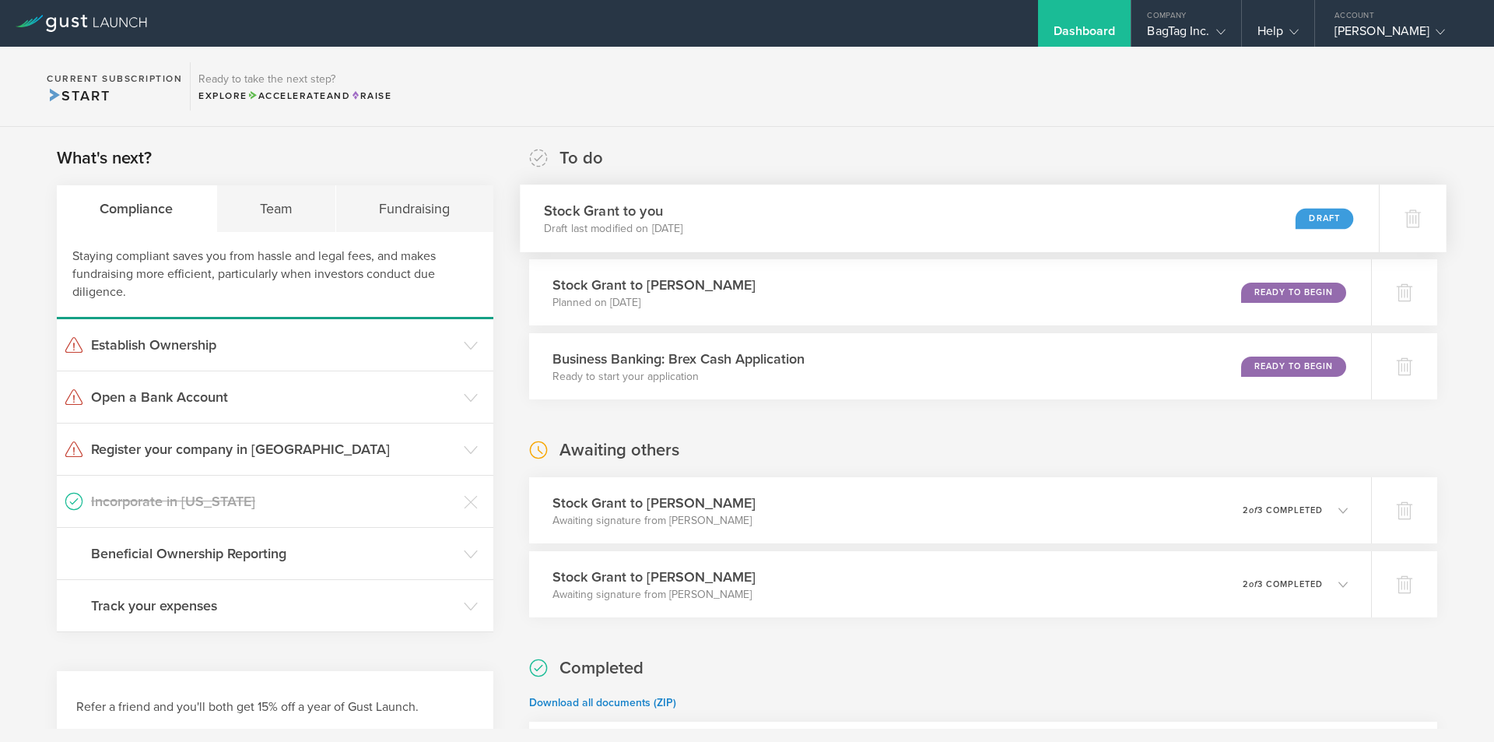
click at [1219, 216] on div "Stock Grant to you Draft last modified on Aug 29, 2025 Draft" at bounding box center [949, 218] width 859 height 68
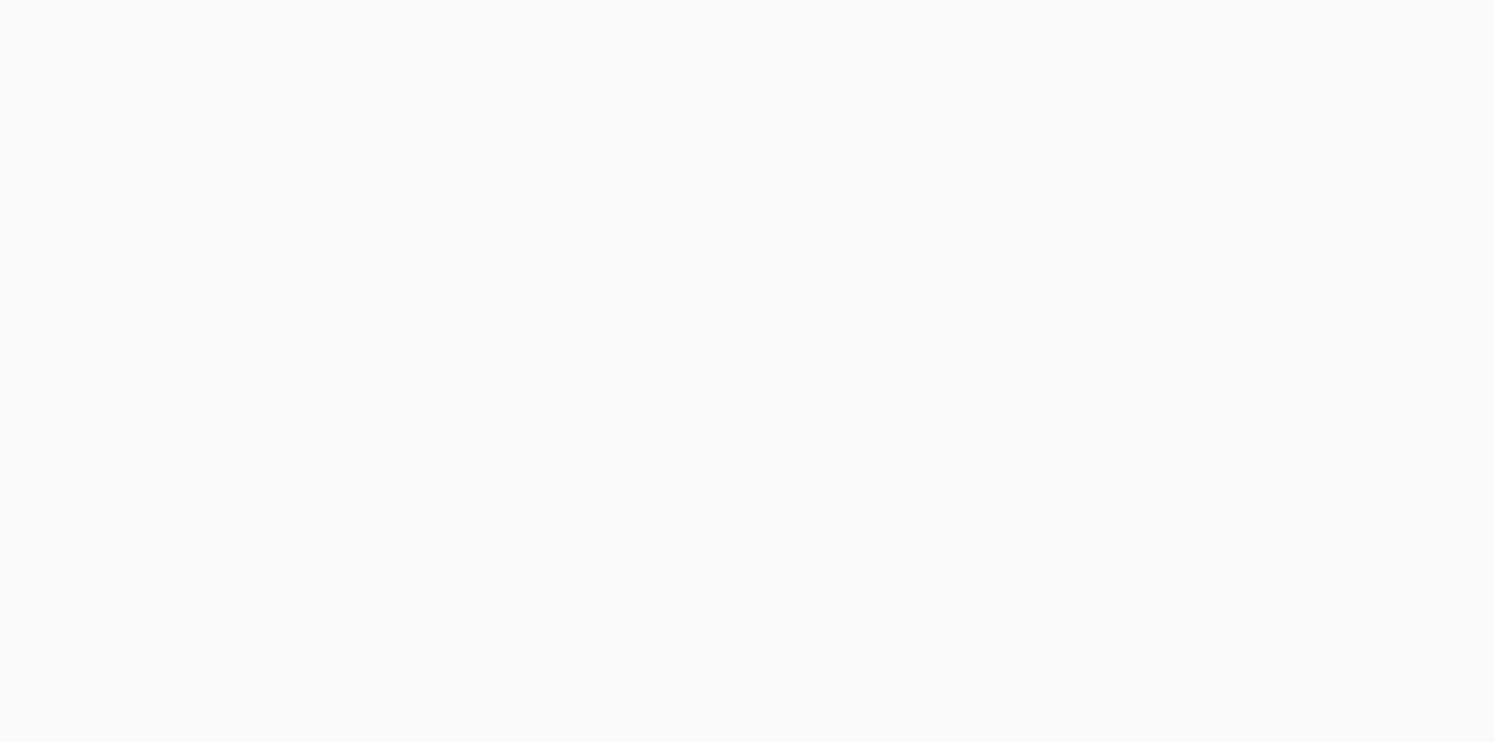
select select "single"
select select "100"
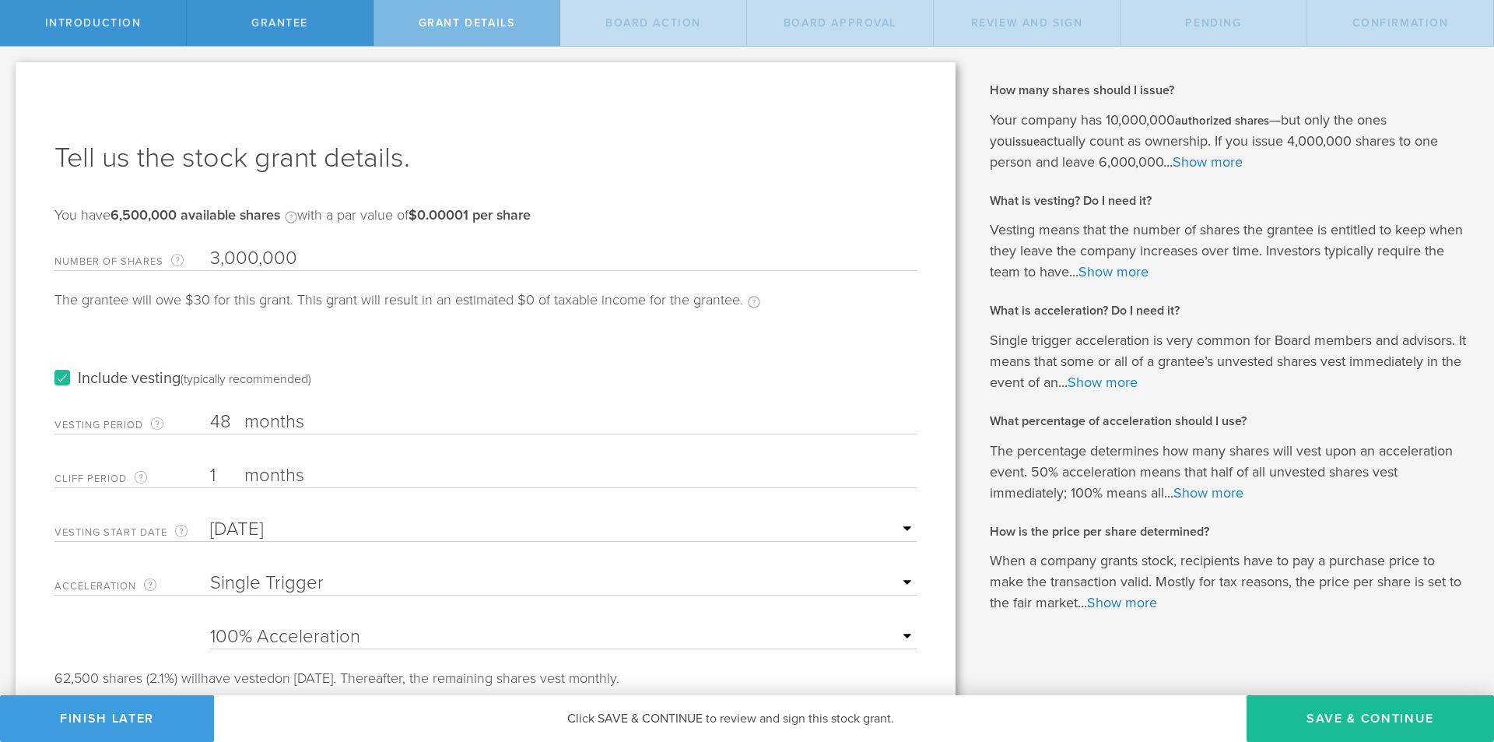
scroll to position [48, 0]
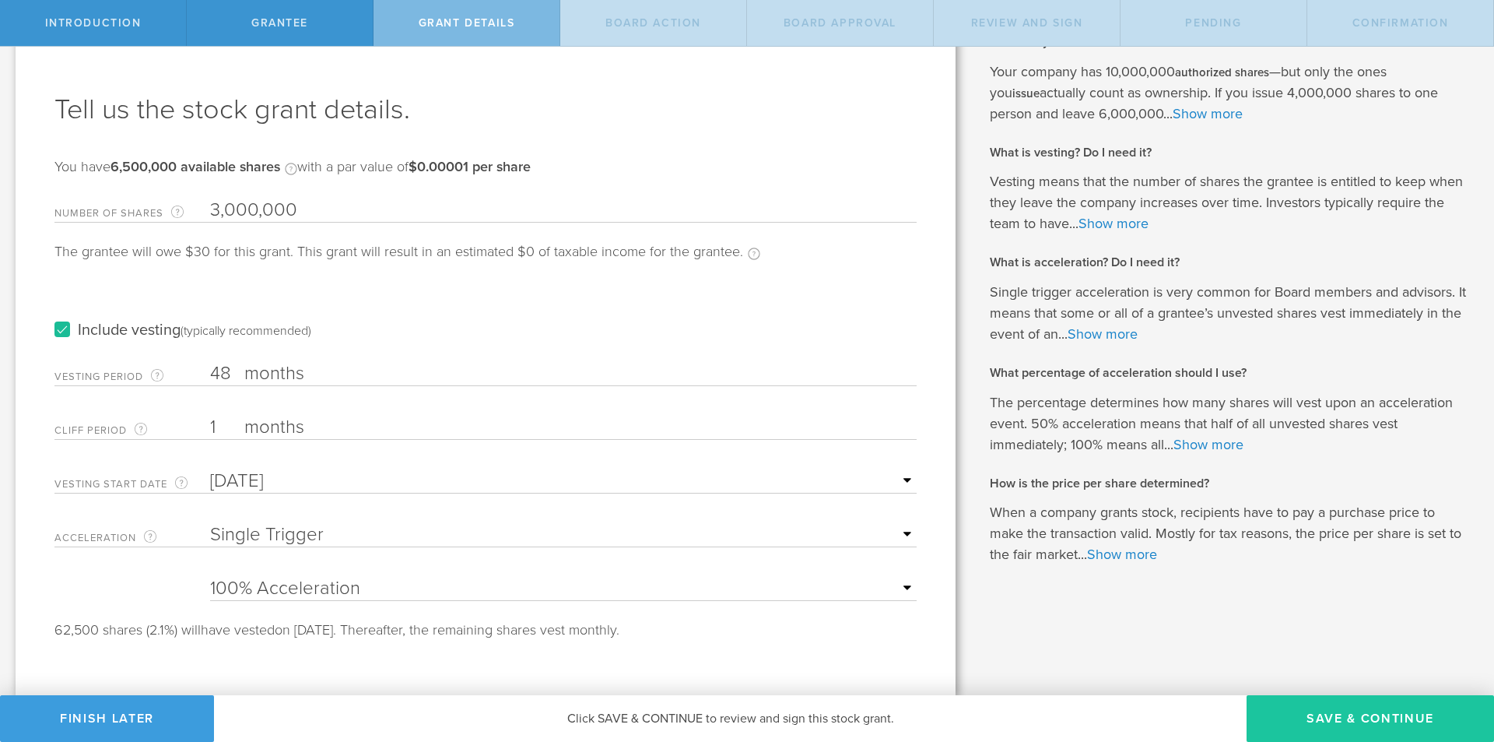
click at [1314, 718] on button "Save & Continue" at bounding box center [1370, 718] width 247 height 47
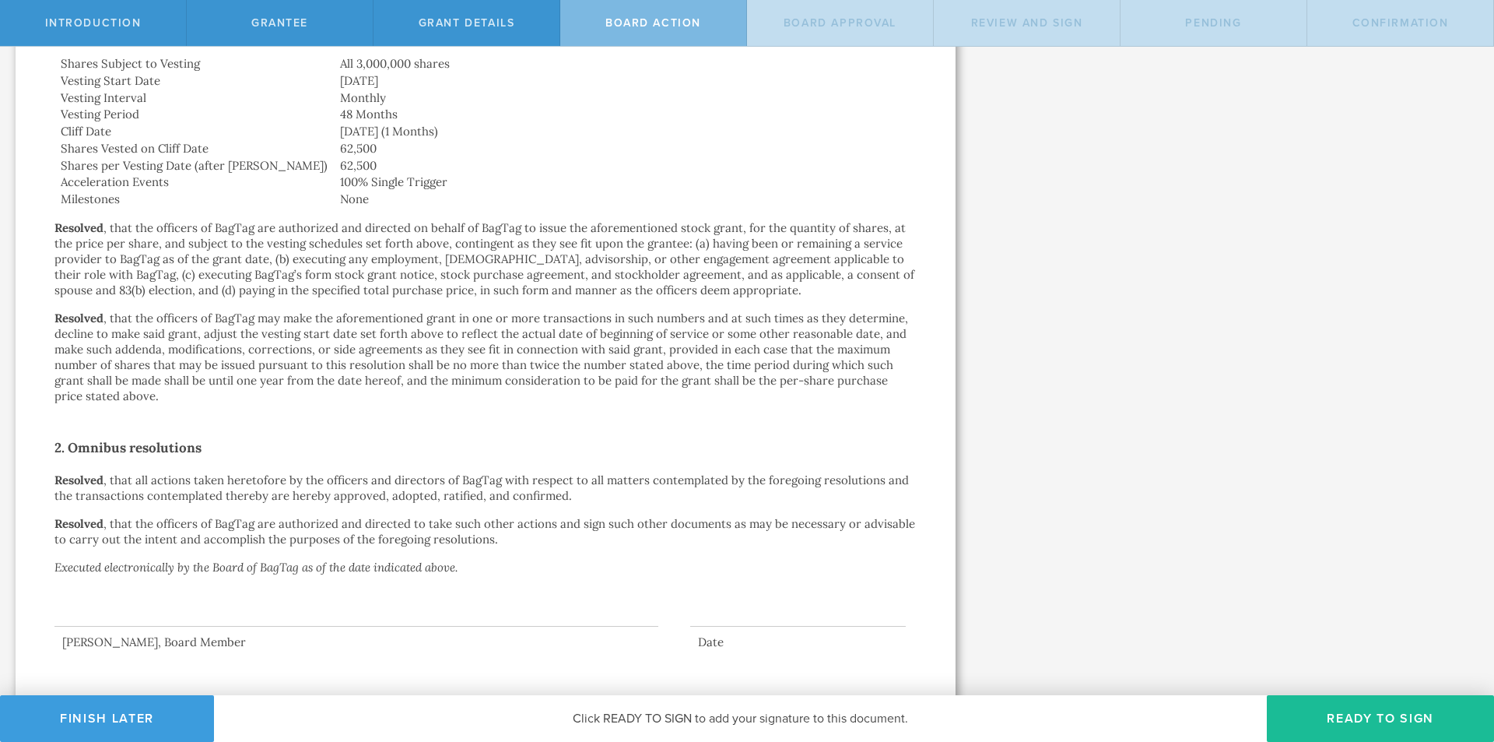
scroll to position [650, 0]
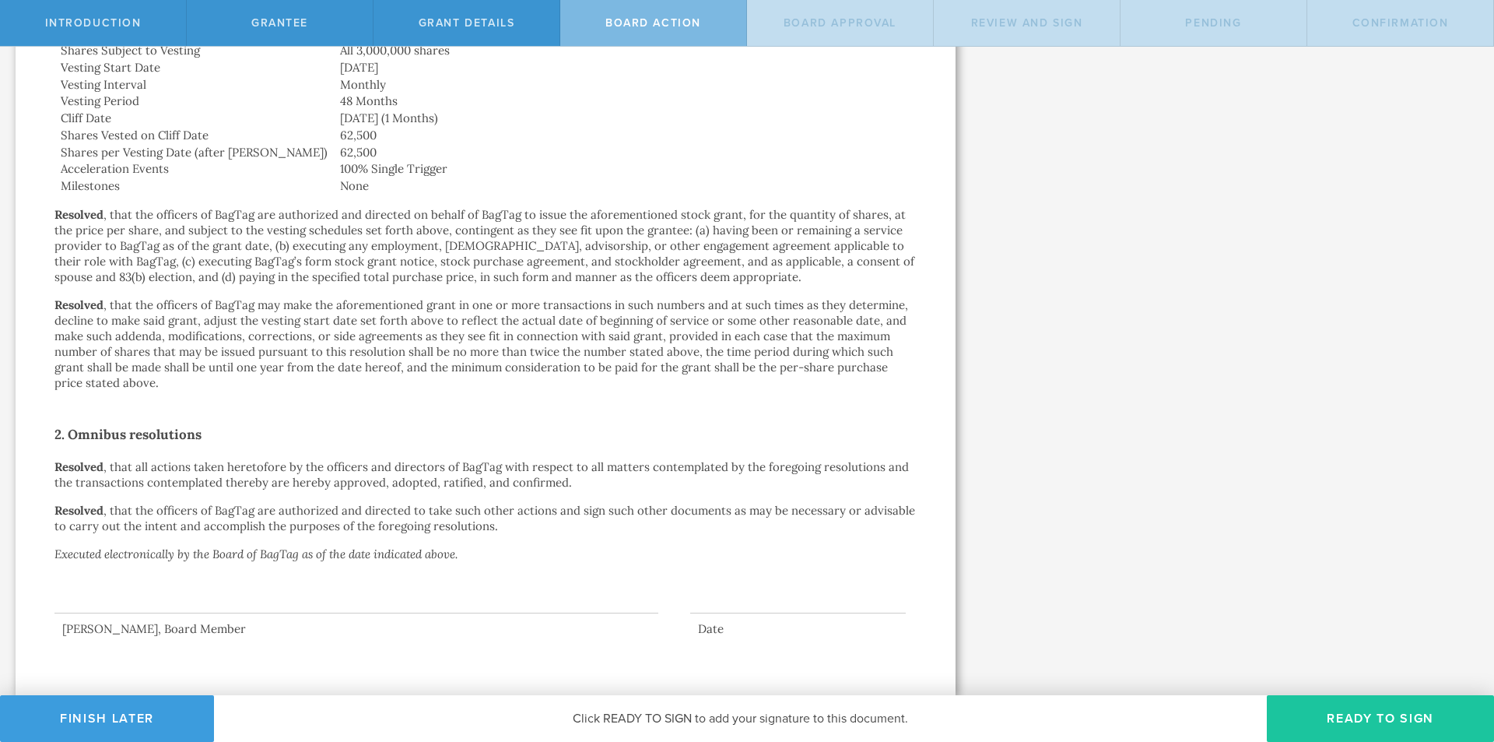
click at [1359, 717] on button "Ready to Sign" at bounding box center [1380, 718] width 227 height 47
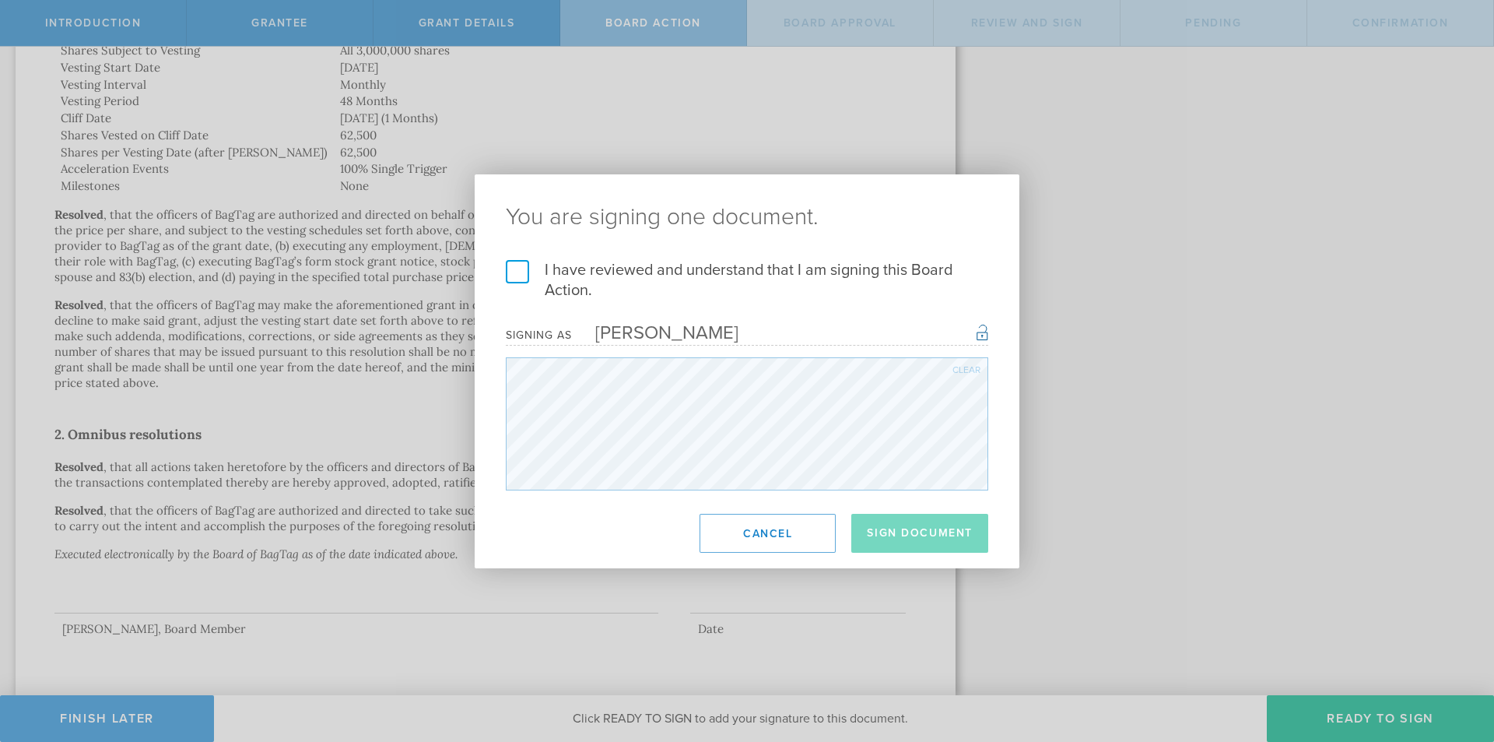
click at [568, 274] on label "I have reviewed and understand that I am signing this Board Action." at bounding box center [747, 280] width 483 height 40
click at [0, 0] on input "I have reviewed and understand that I am signing this Board Action." at bounding box center [0, 0] width 0 height 0
click at [942, 508] on footer "Sign Document Cancel" at bounding box center [747, 533] width 545 height 70
click at [949, 530] on button "Sign Document" at bounding box center [919, 533] width 137 height 39
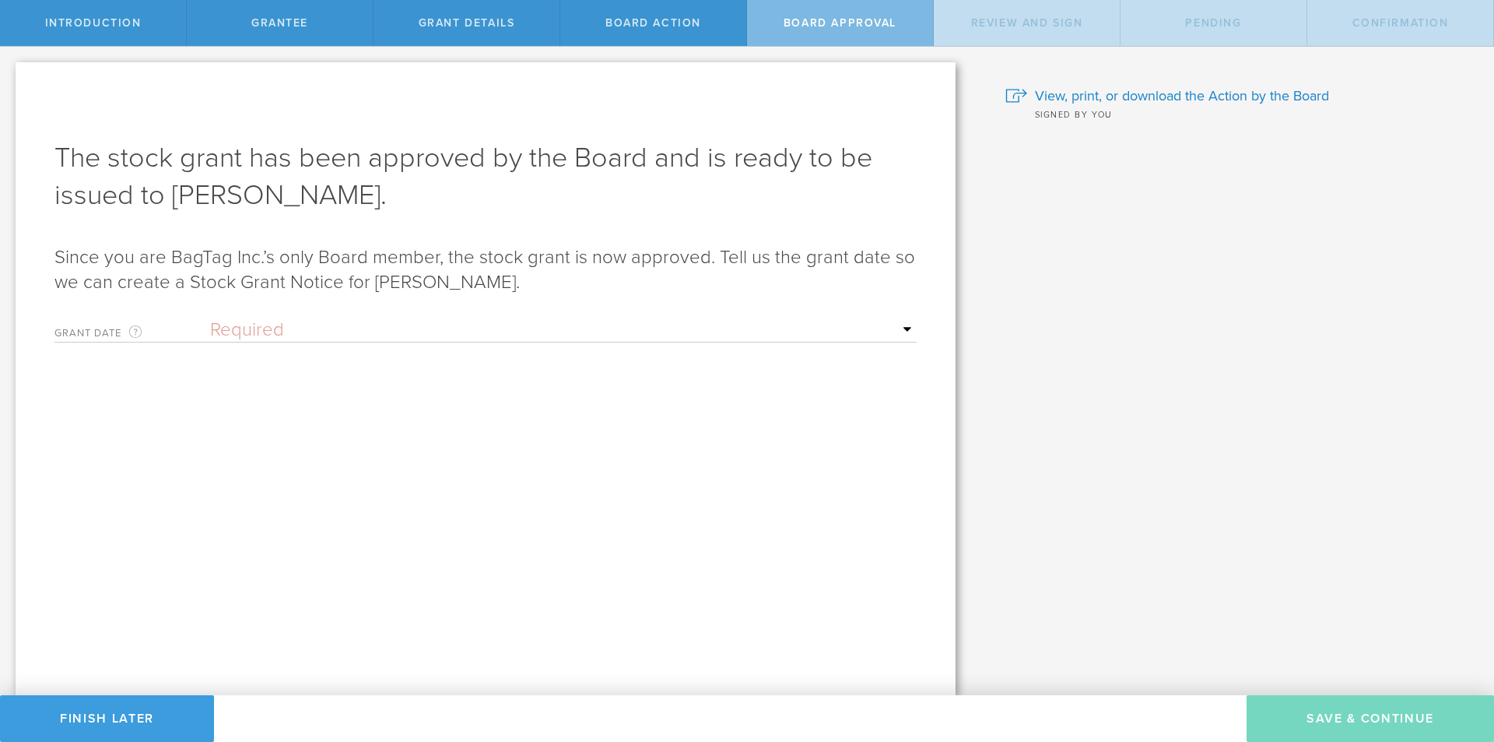
click at [582, 332] on select "Required Upon grantee's signature A specific date" at bounding box center [563, 329] width 707 height 23
select select "uponGranteeSignature"
click at [210, 318] on select "Required Upon grantee's signature A specific date" at bounding box center [563, 329] width 707 height 23
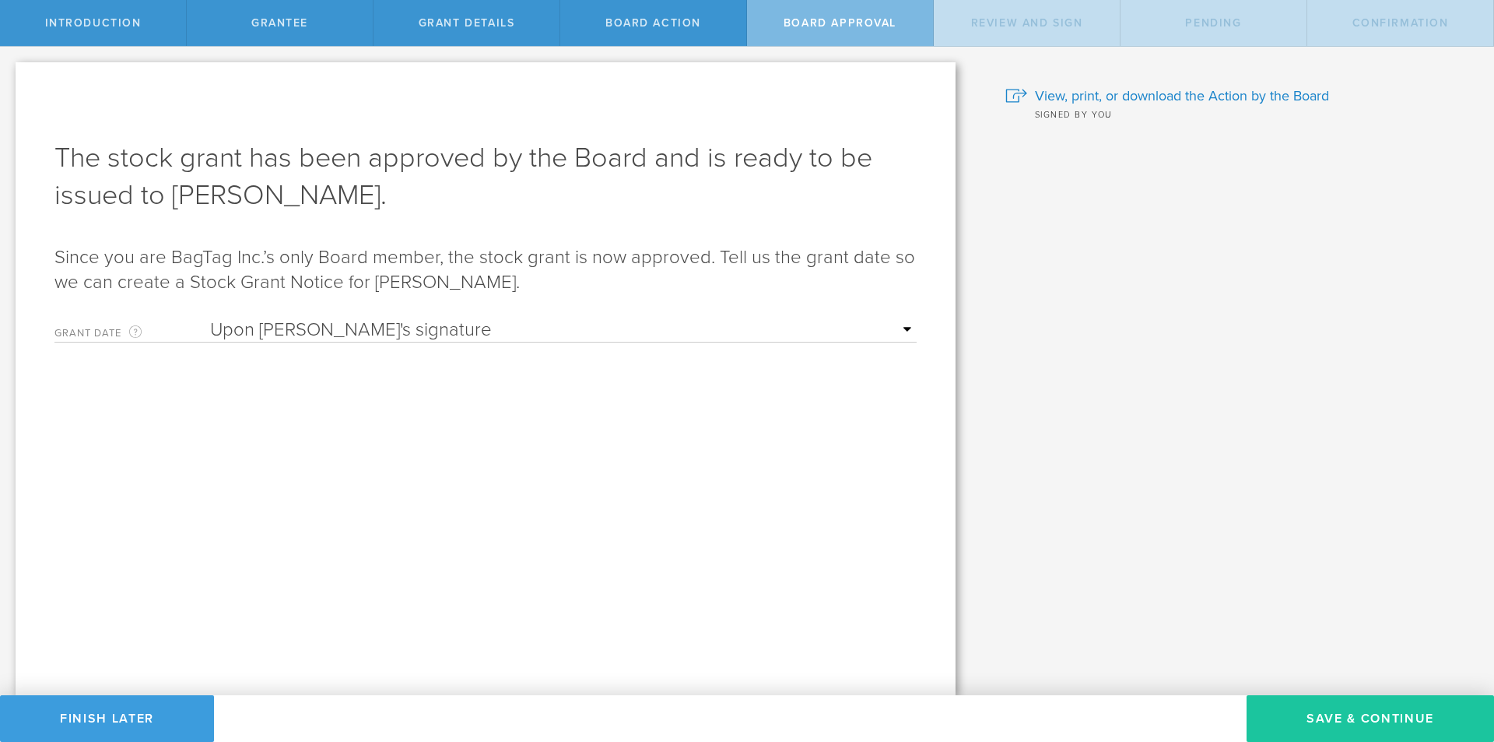
click at [1301, 703] on button "Save & Continue" at bounding box center [1370, 718] width 247 height 47
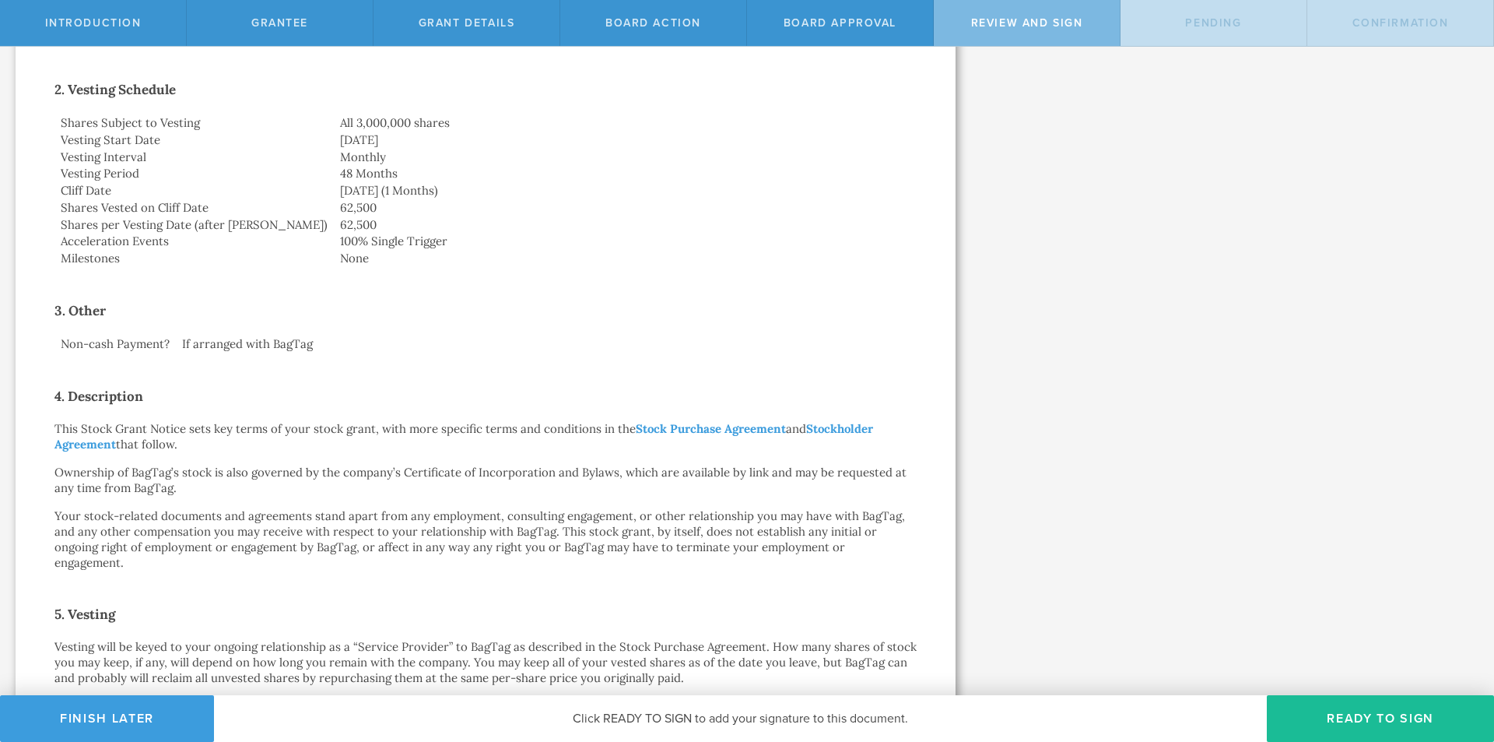
scroll to position [623, 0]
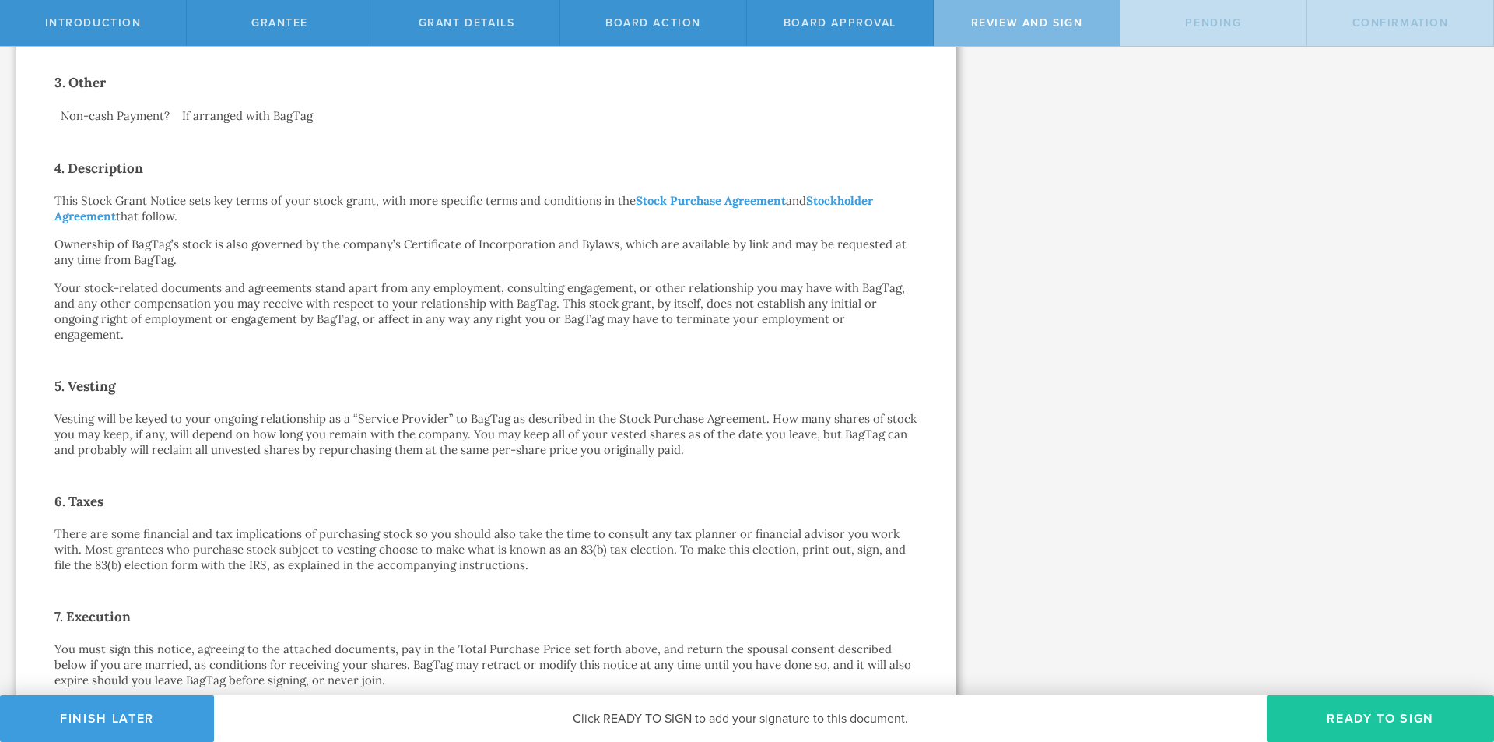
click at [1307, 703] on button "Ready to Sign" at bounding box center [1380, 718] width 227 height 47
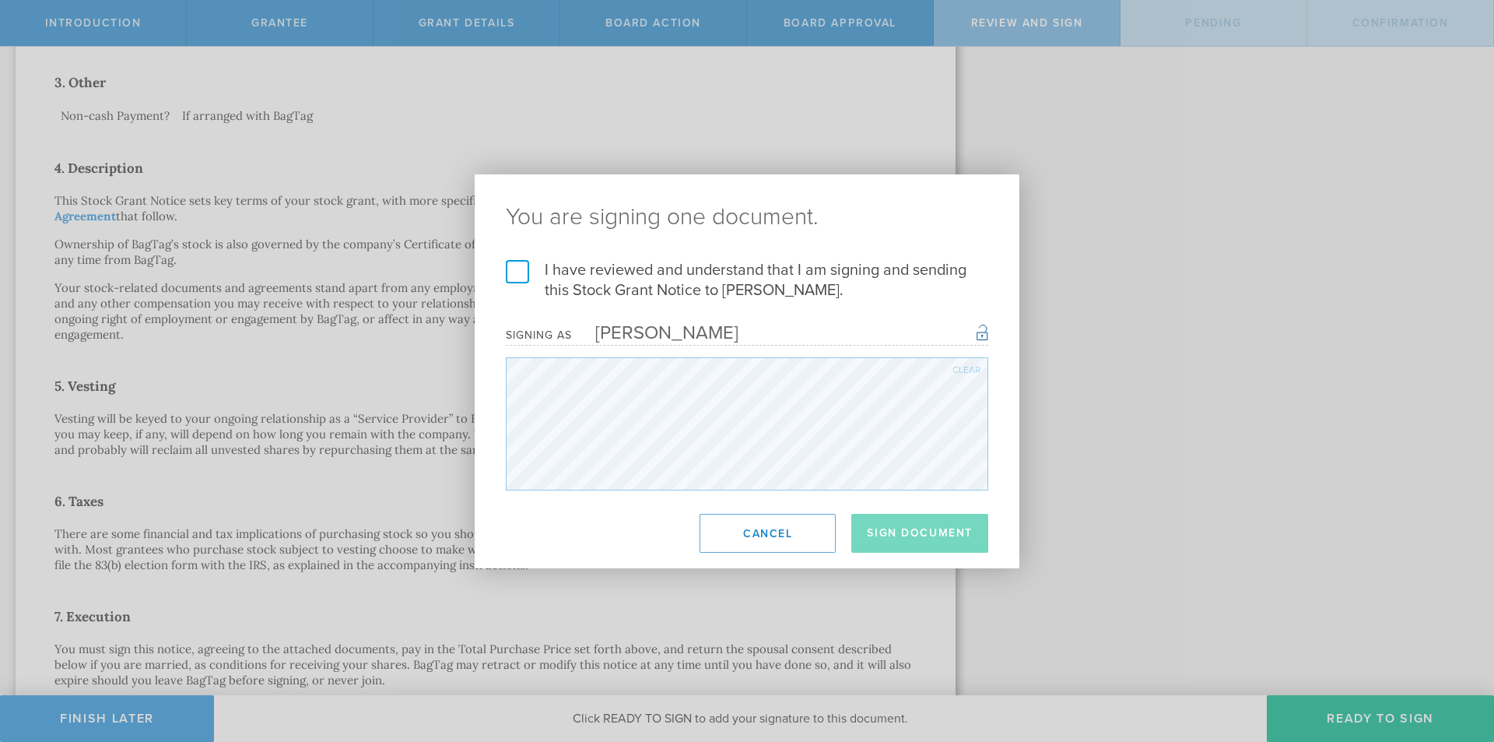
click at [547, 270] on label "I have reviewed and understand that I am signing and sending this Stock Grant N…" at bounding box center [747, 280] width 483 height 40
click at [0, 0] on input "I have reviewed and understand that I am signing and sending this Stock Grant N…" at bounding box center [0, 0] width 0 height 0
click at [910, 529] on button "Sign Document" at bounding box center [919, 533] width 137 height 39
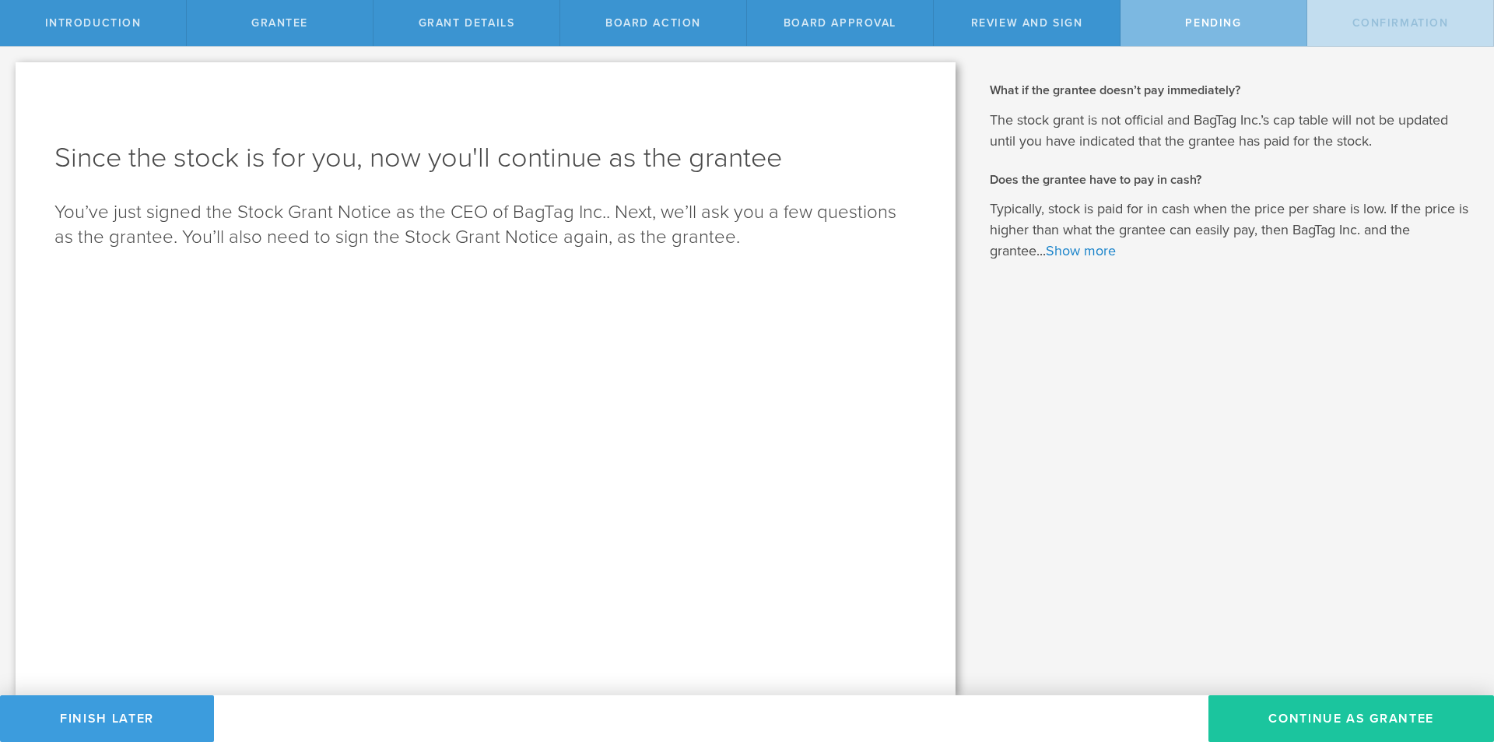
click at [1288, 710] on button "Continue as Grantee" at bounding box center [1352, 718] width 286 height 47
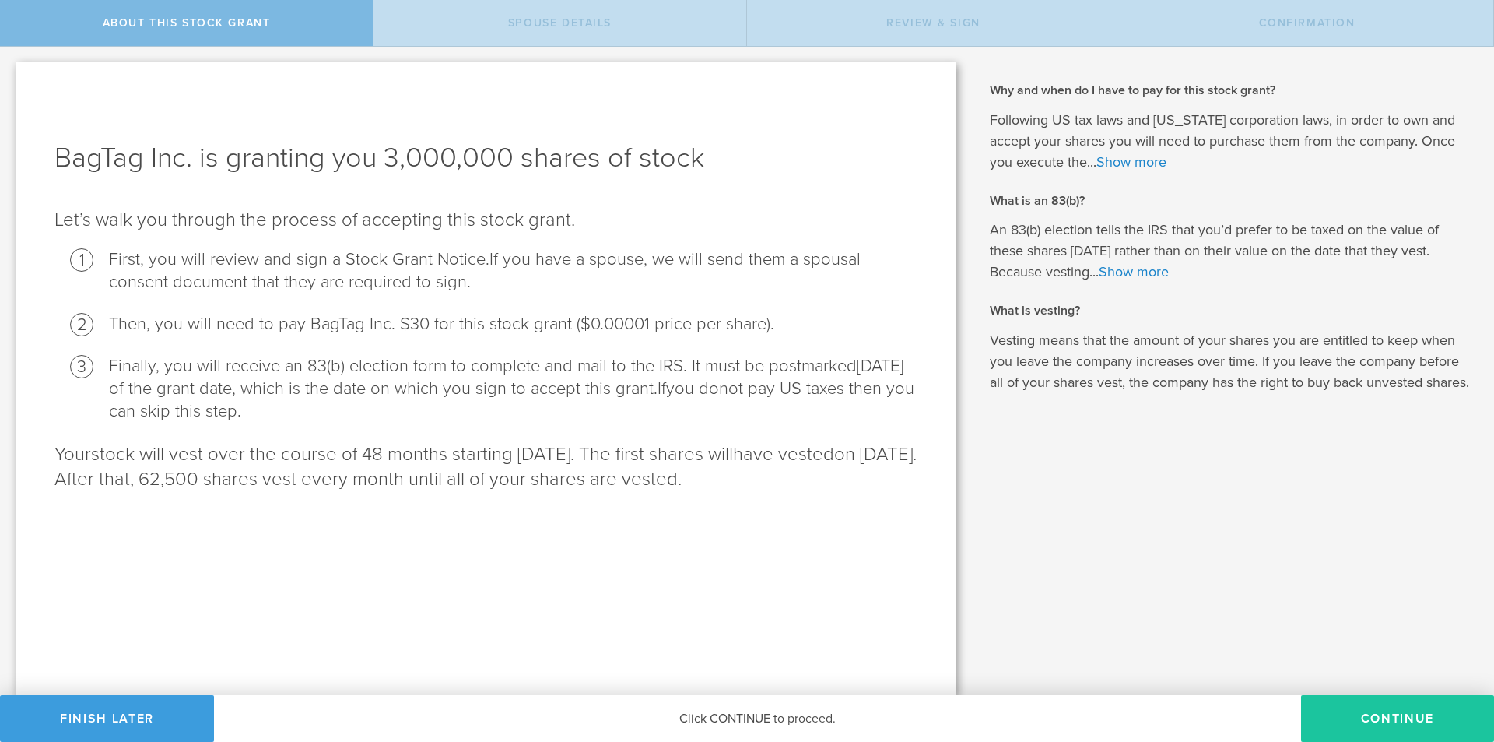
click at [1393, 704] on button "CONTINUE" at bounding box center [1397, 718] width 193 height 47
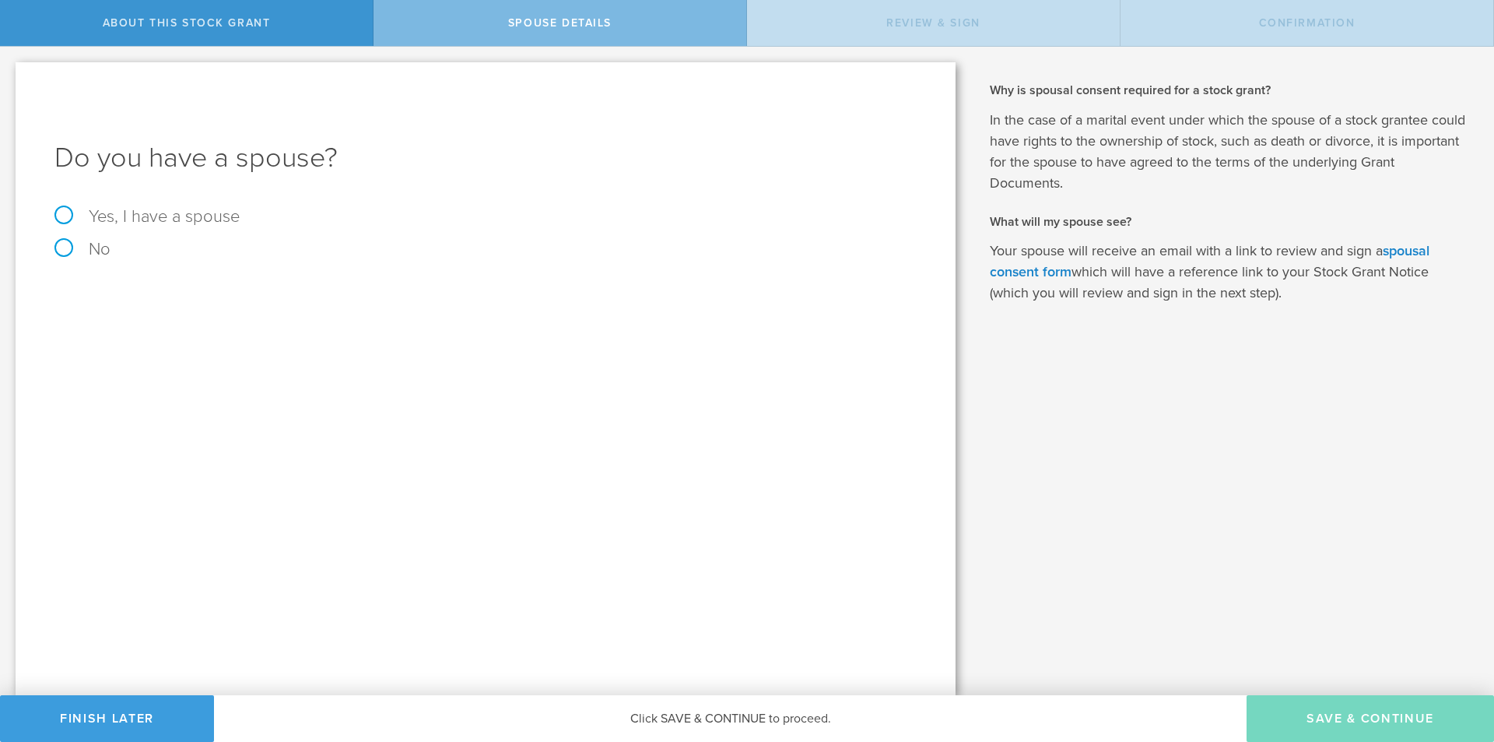
click at [175, 219] on label "Yes, I have a spouse" at bounding box center [485, 216] width 862 height 17
click at [10, 72] on input "Yes, I have a spouse" at bounding box center [5, 59] width 10 height 25
radio input "true"
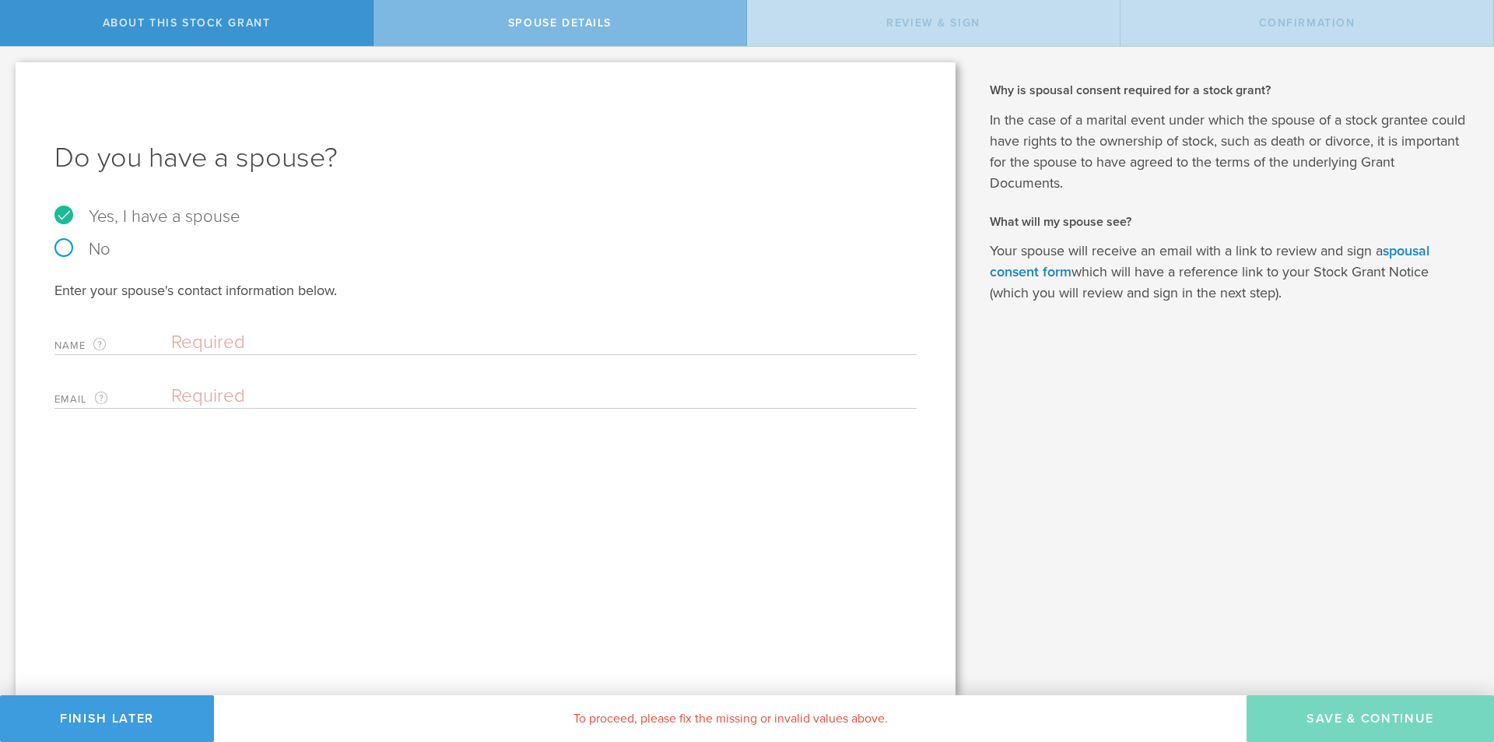
click at [318, 341] on input "text" at bounding box center [540, 342] width 738 height 23
type input "[PERSON_NAME]"
click at [332, 392] on input "email" at bounding box center [540, 395] width 738 height 23
type input "[EMAIL_ADDRESS][DOMAIN_NAME]"
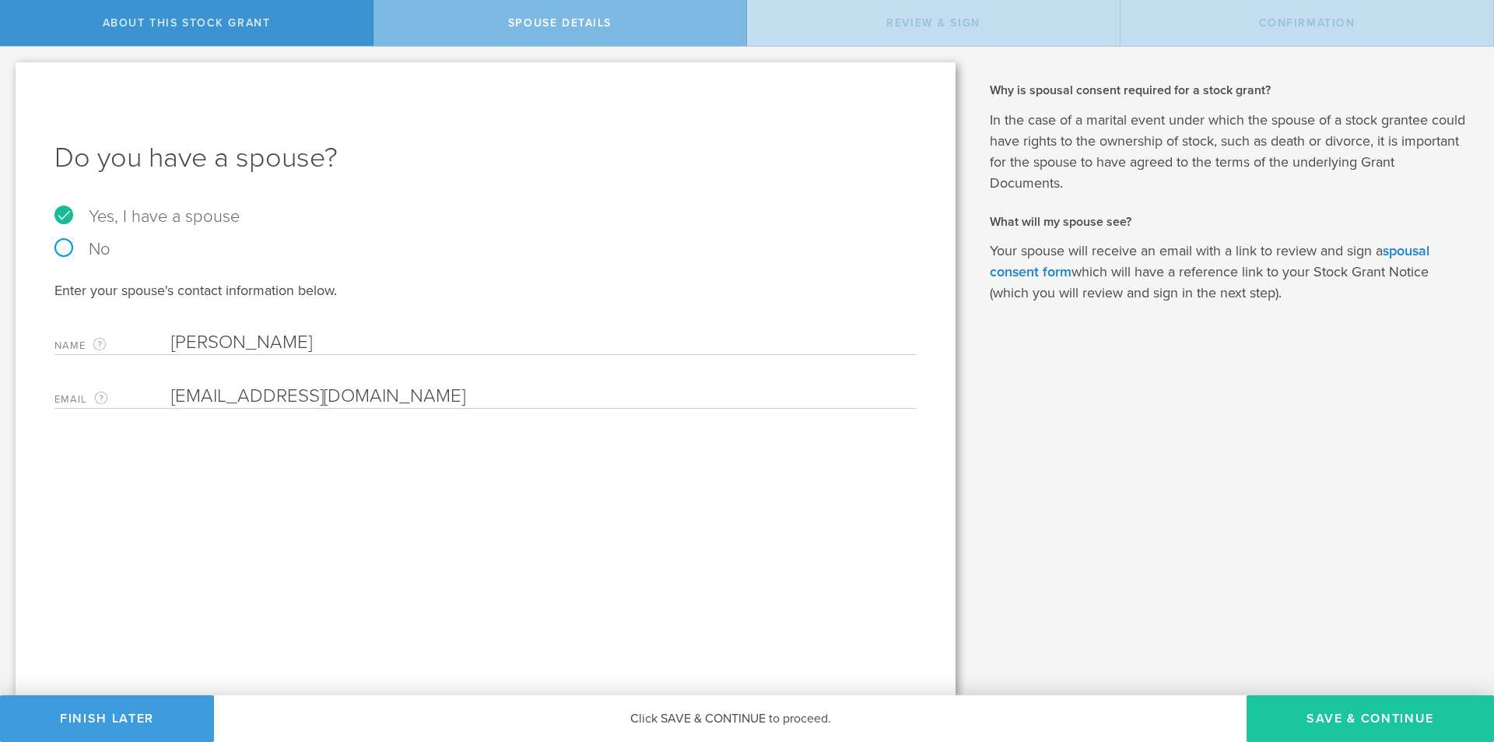
click at [1343, 707] on button "Save & Continue" at bounding box center [1370, 718] width 247 height 47
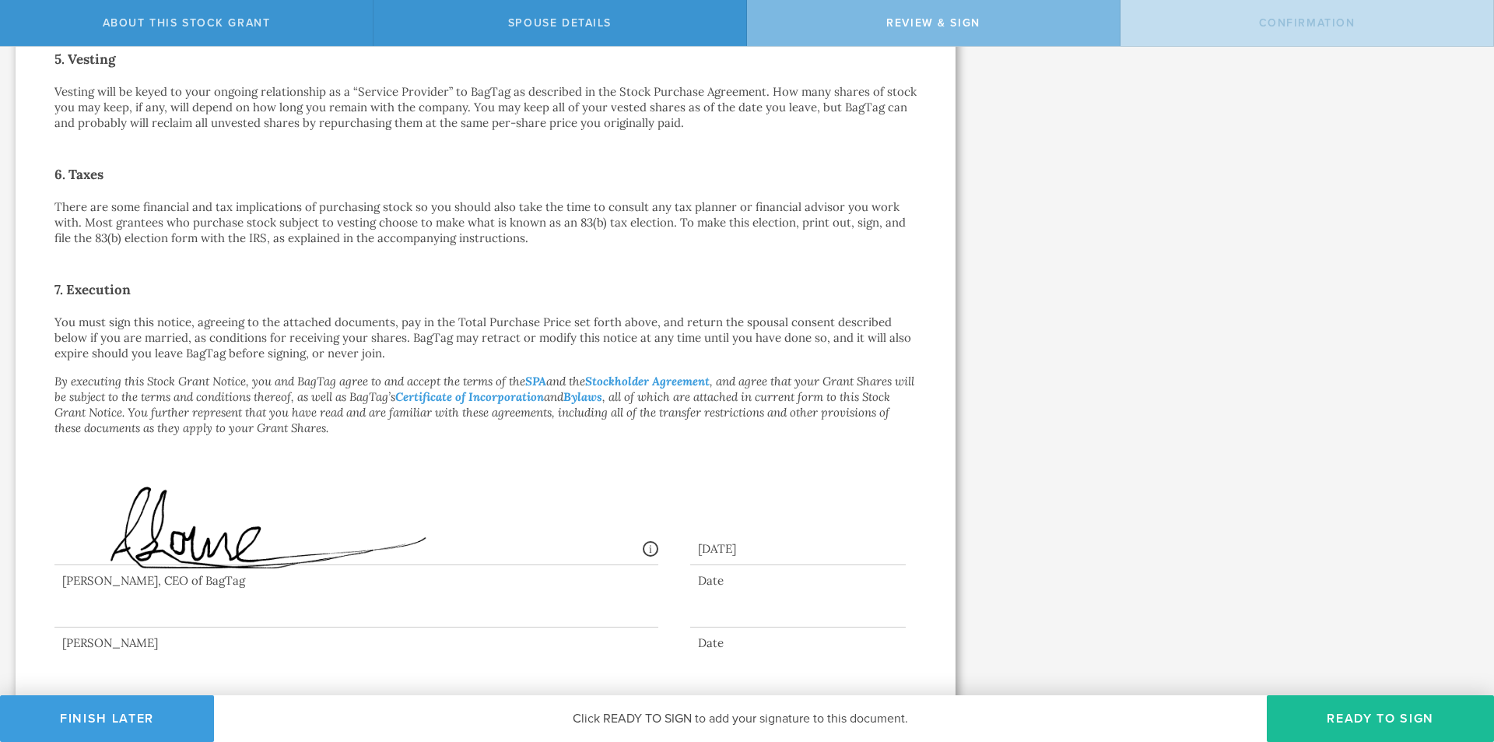
scroll to position [963, 0]
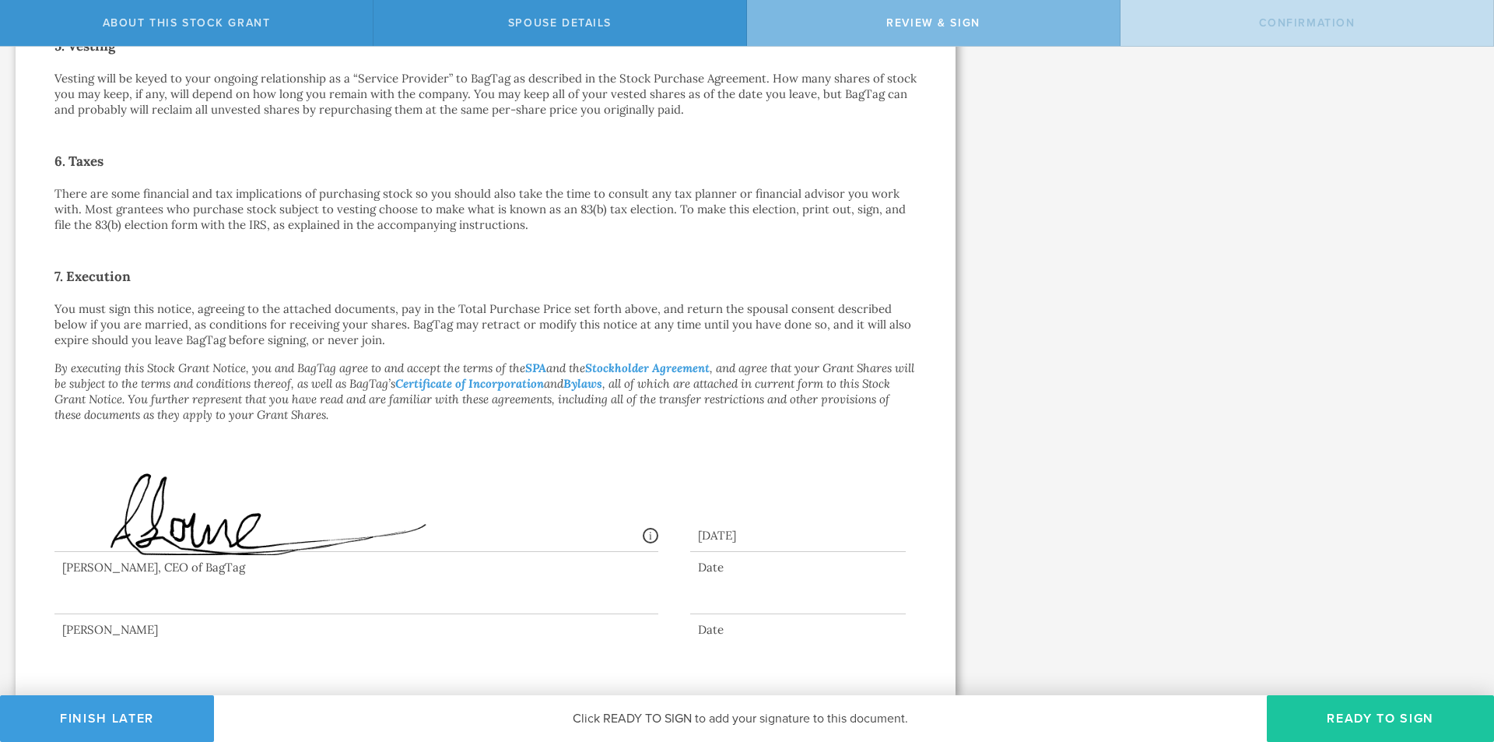
click at [1357, 708] on button "Ready to Sign" at bounding box center [1380, 718] width 227 height 47
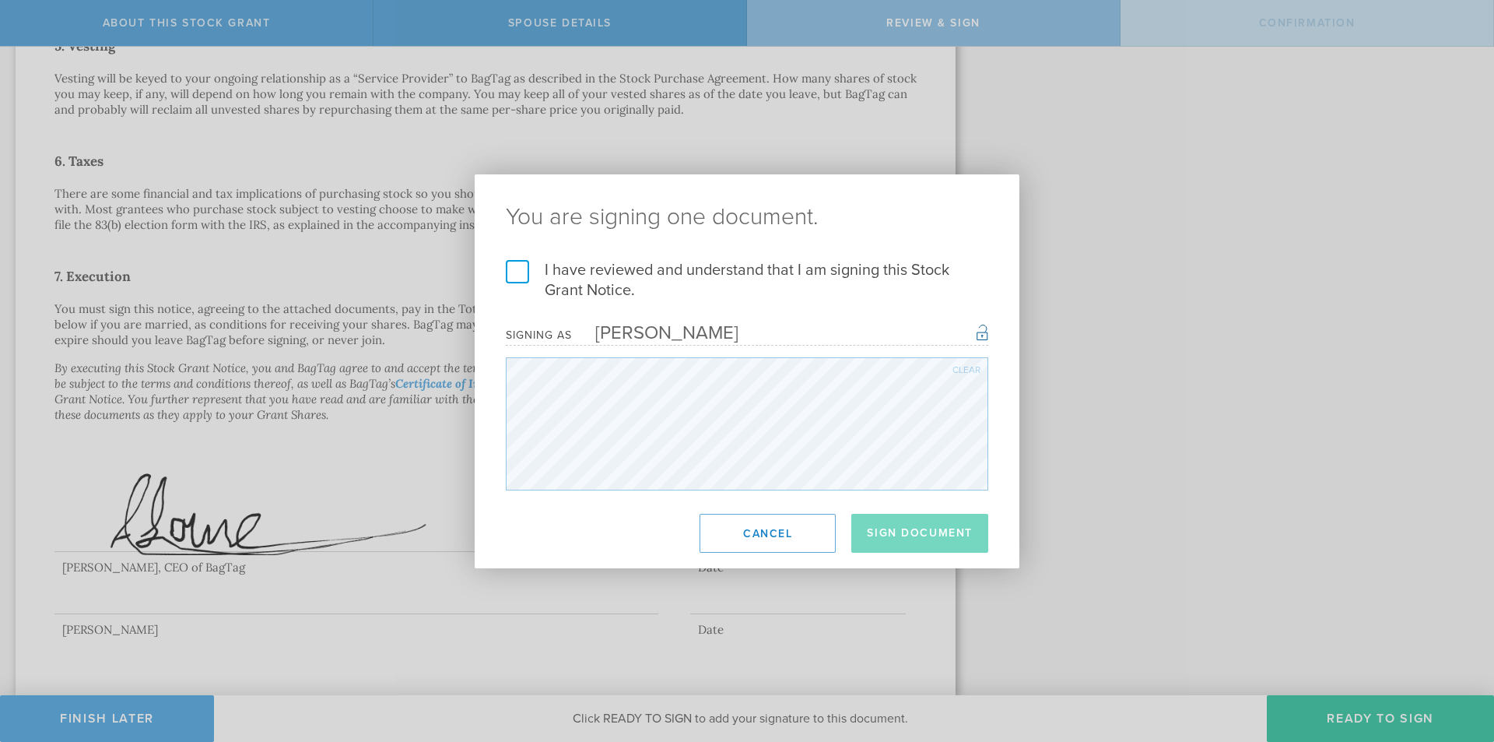
click at [617, 262] on label "I have reviewed and understand that I am signing this Stock Grant Notice." at bounding box center [747, 280] width 483 height 40
click at [0, 0] on input "I have reviewed and understand that I am signing this Stock Grant Notice." at bounding box center [0, 0] width 0 height 0
click at [926, 533] on button "Sign Document" at bounding box center [919, 533] width 137 height 39
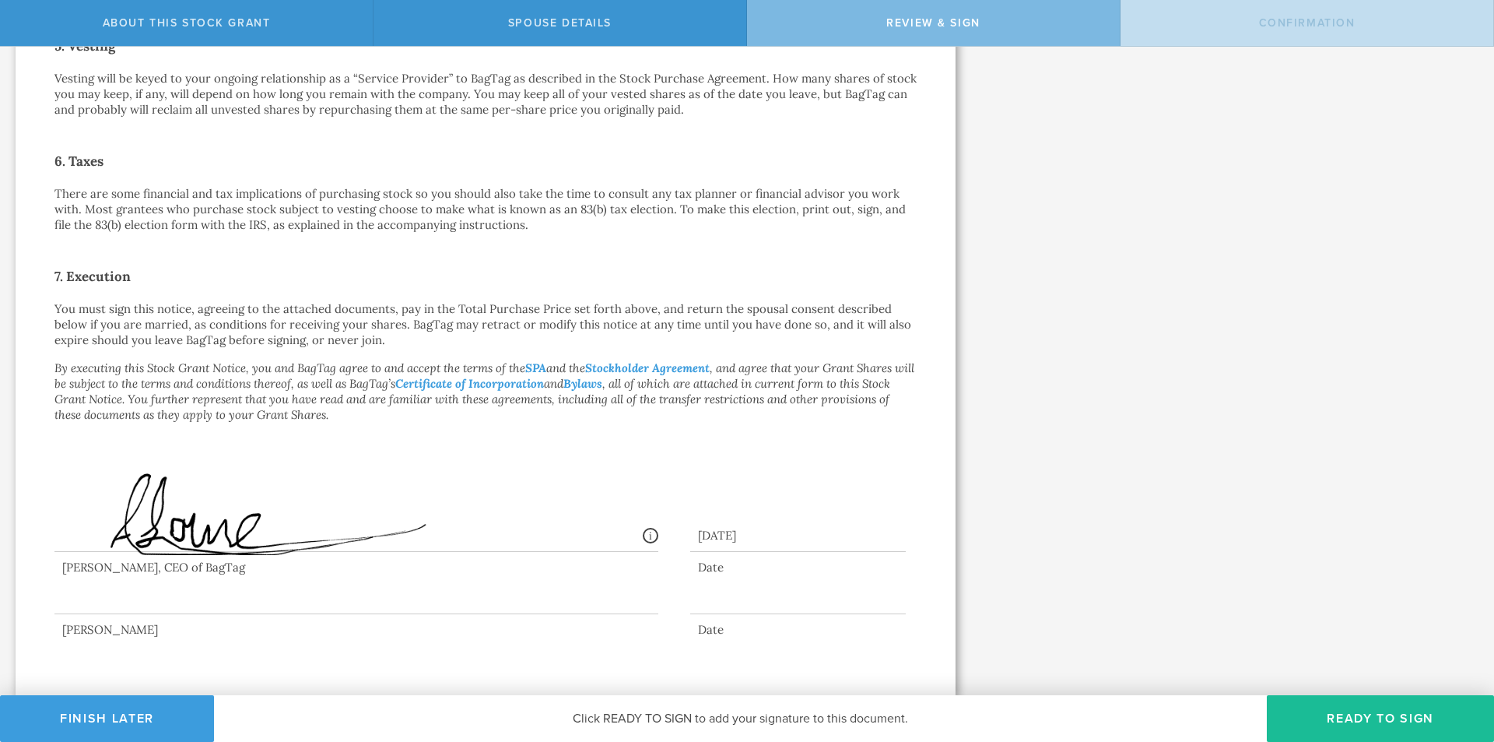
scroll to position [0, 0]
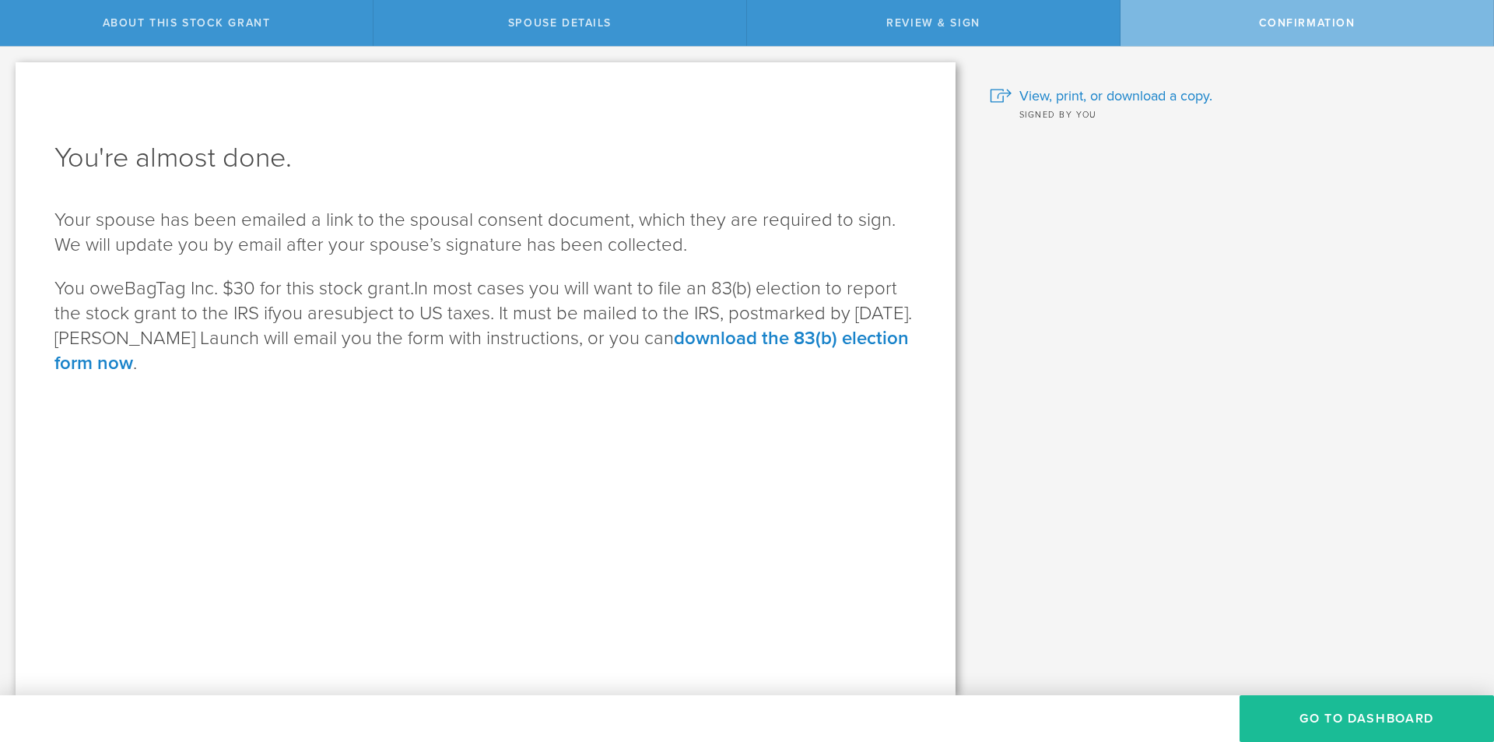
drag, startPoint x: 1290, startPoint y: 709, endPoint x: 1045, endPoint y: 561, distance: 285.6
click at [1045, 47] on div "About this stock grant Spouse Details Review & Sign Confirmation BagTag Inc. is…" at bounding box center [747, 23] width 1494 height 47
click at [1321, 714] on button "Go to Dashboard" at bounding box center [1367, 718] width 255 height 47
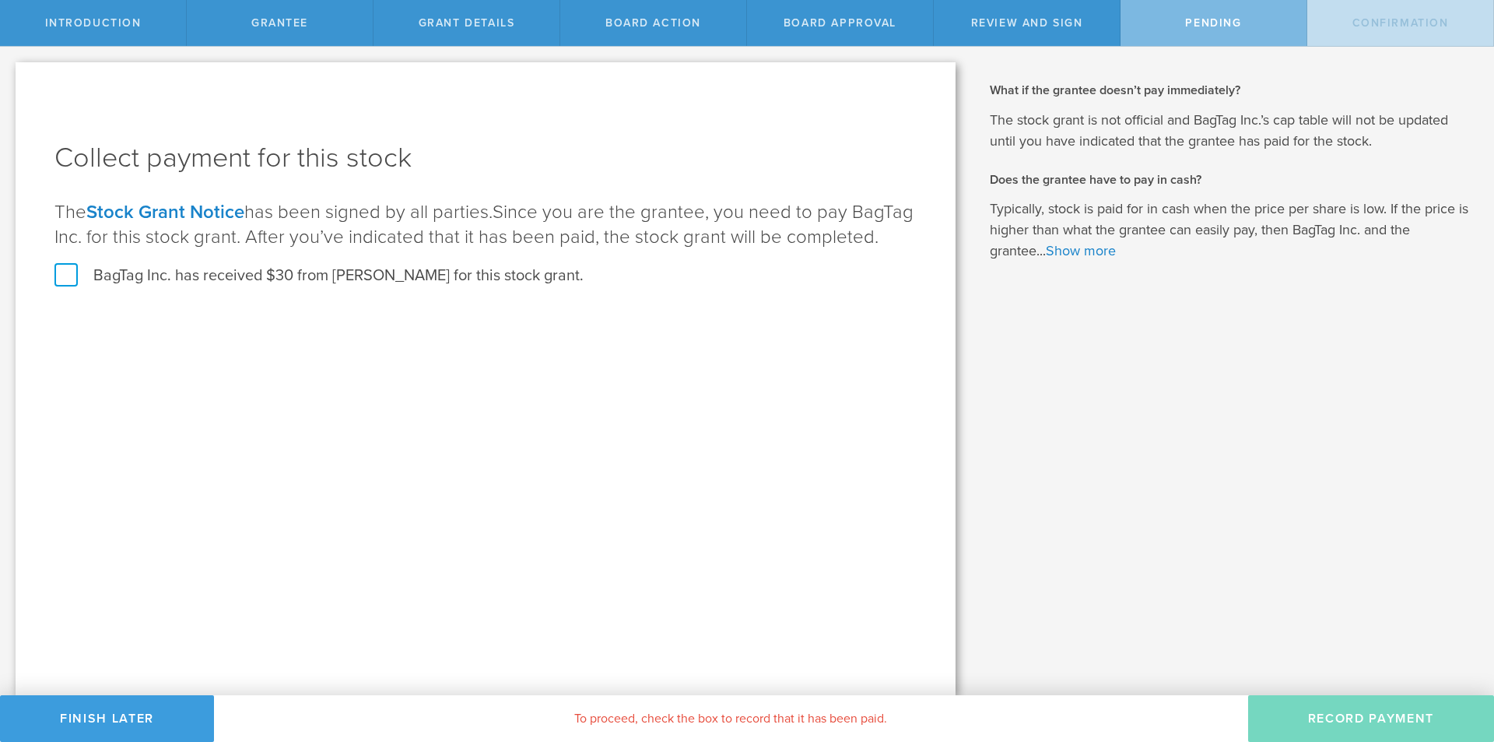
click at [360, 268] on label "BagTag Inc. has received $30 from Alexander Lowenthal for this stock grant." at bounding box center [318, 275] width 529 height 20
click at [0, 0] on input "BagTag Inc. has received $30 from Alexander Lowenthal for this stock grant." at bounding box center [0, 0] width 0 height 0
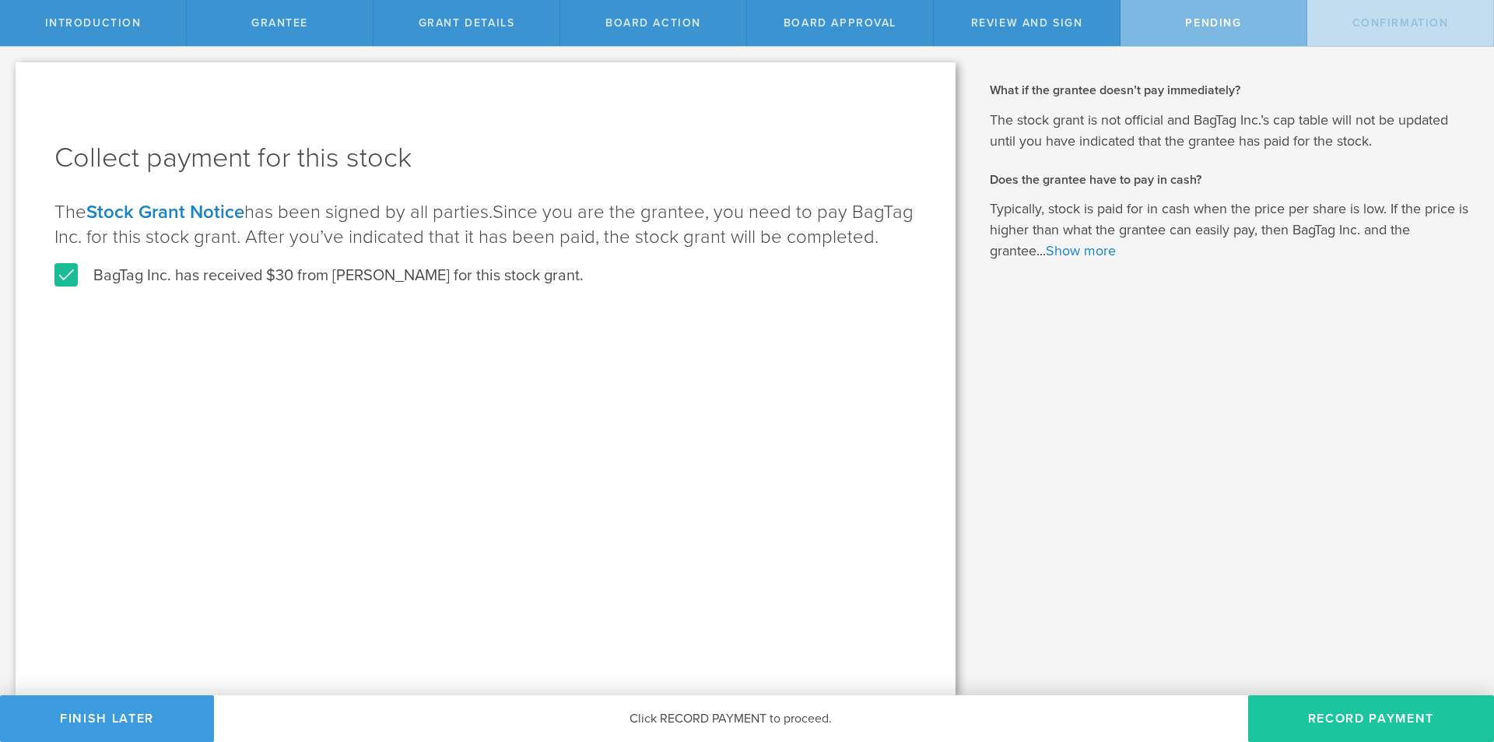
click at [1357, 722] on button "Record Payment" at bounding box center [1371, 718] width 246 height 47
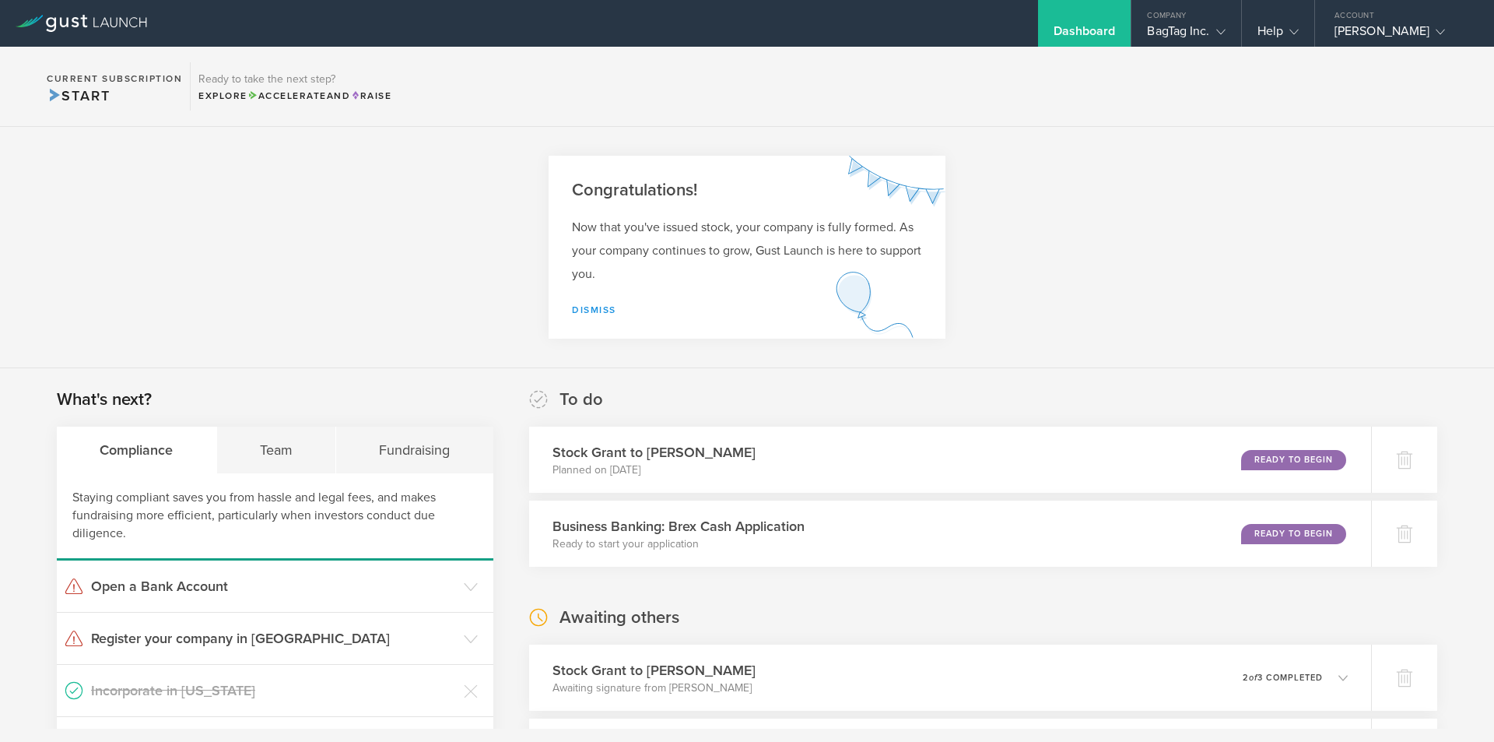
click at [591, 308] on link "Dismiss" at bounding box center [594, 309] width 44 height 11
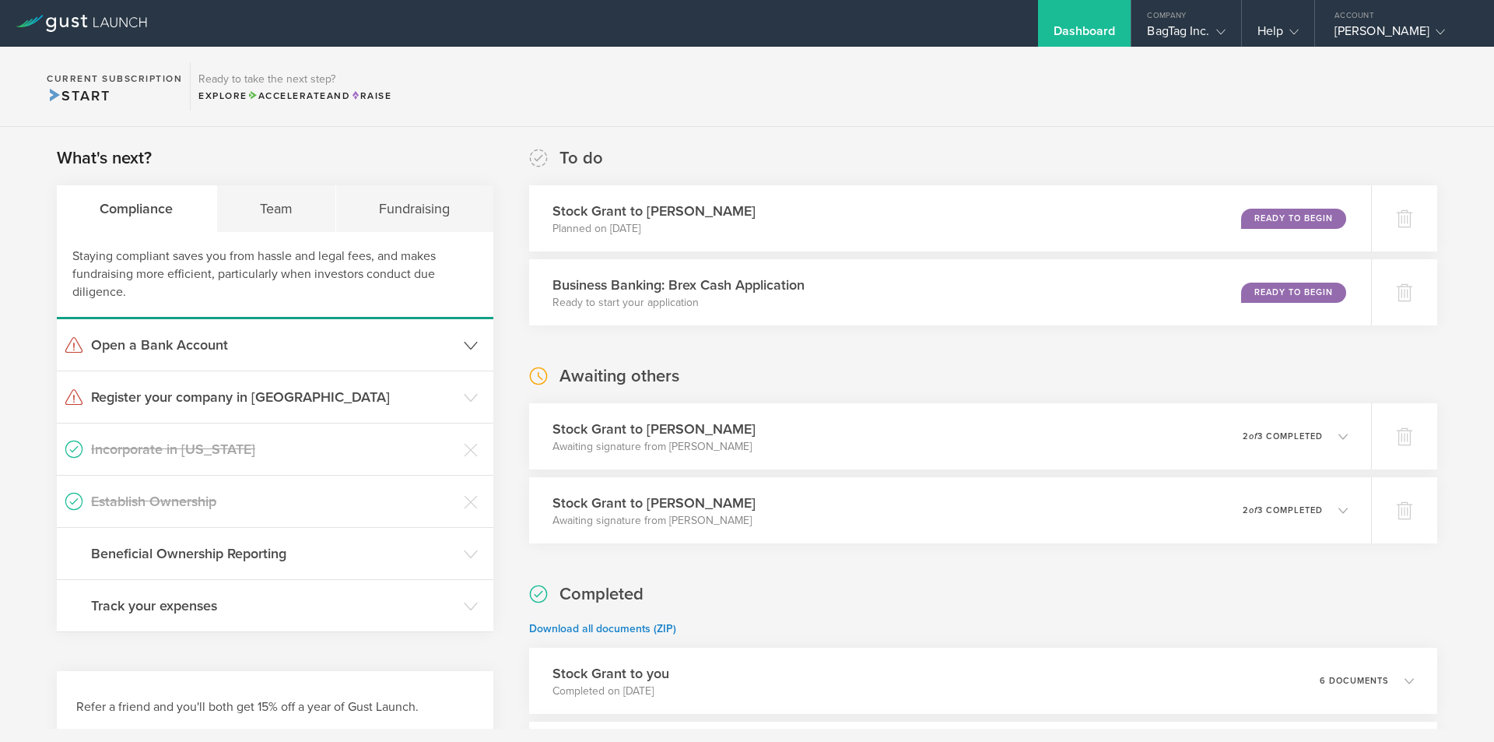
click at [473, 345] on icon at bounding box center [471, 346] width 14 height 14
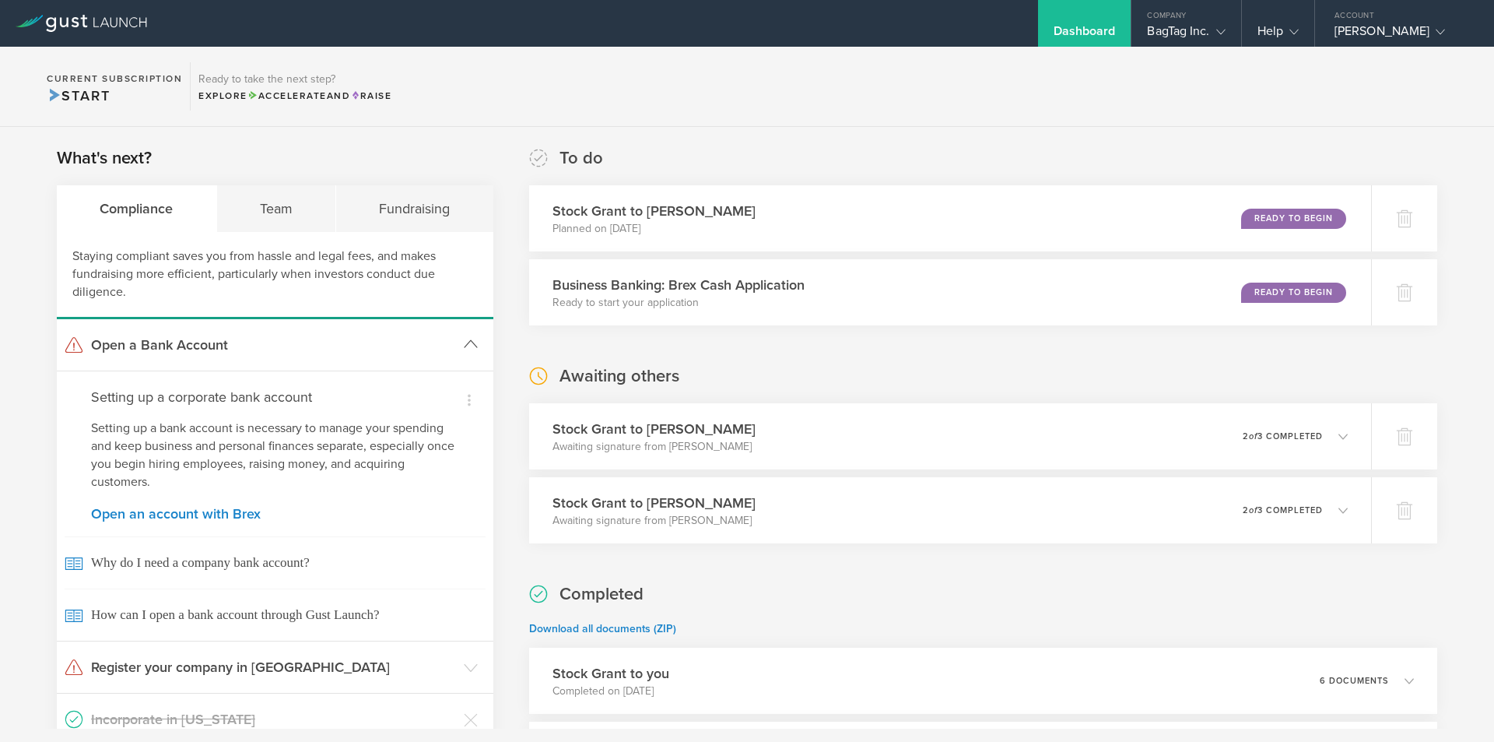
click at [473, 345] on icon at bounding box center [471, 344] width 14 height 14
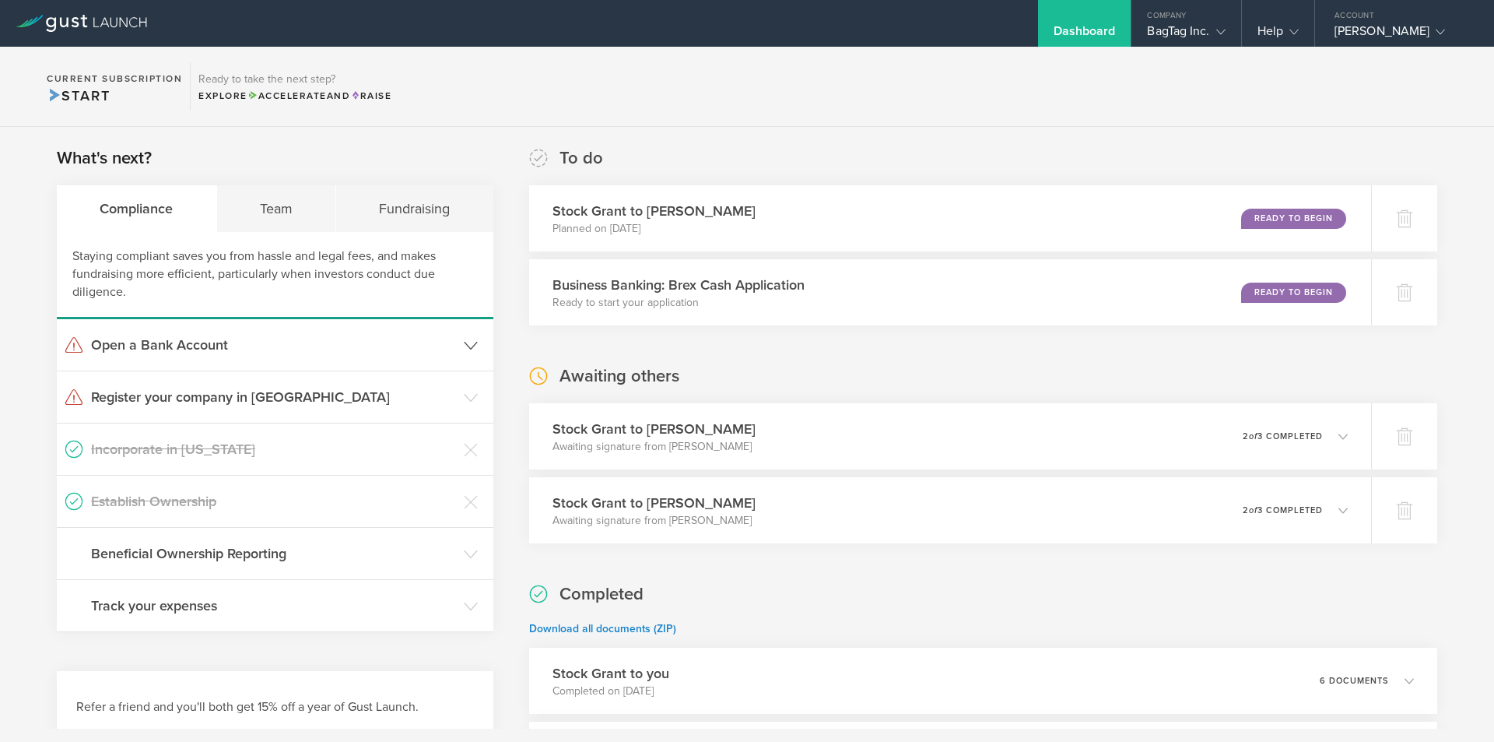
click at [468, 339] on icon at bounding box center [471, 346] width 14 height 14
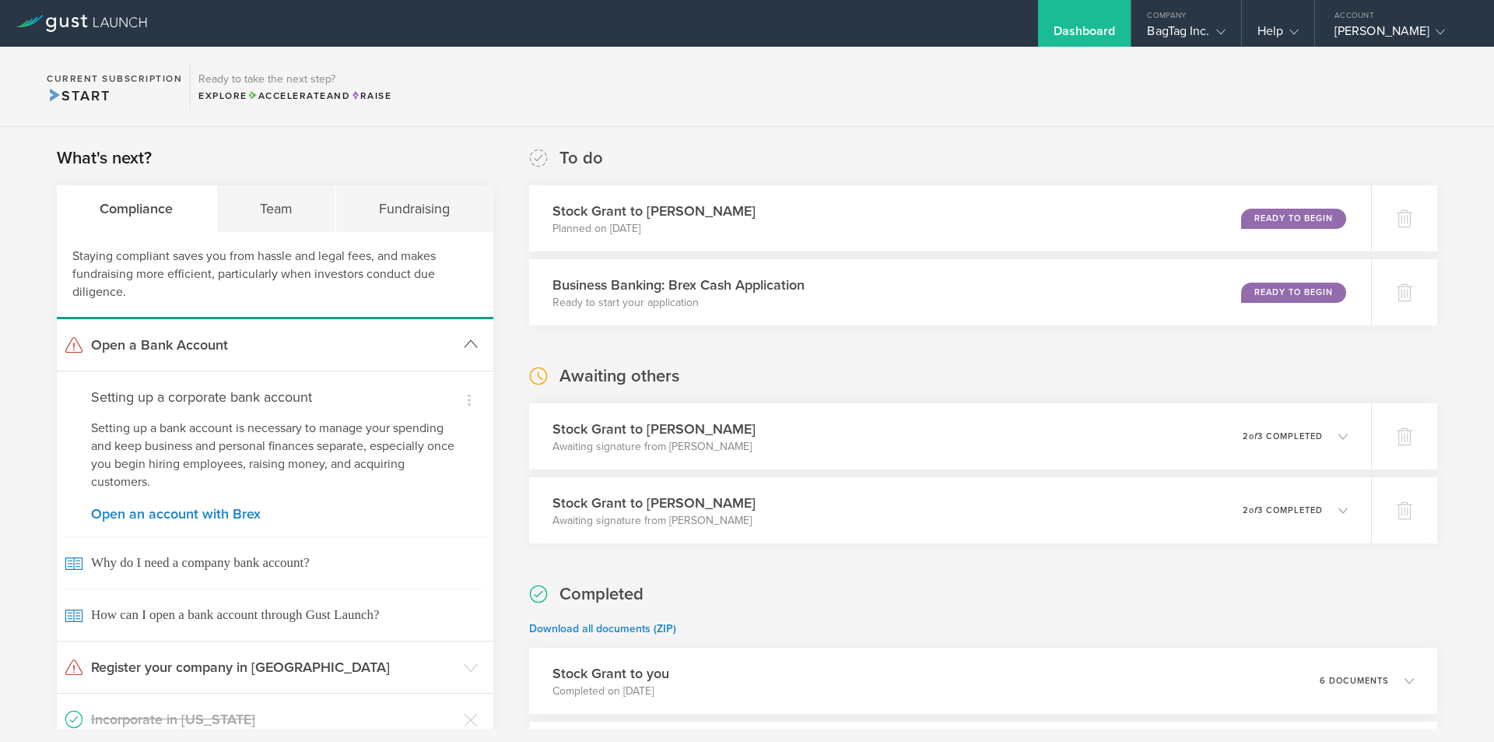
click at [468, 338] on icon at bounding box center [471, 344] width 14 height 14
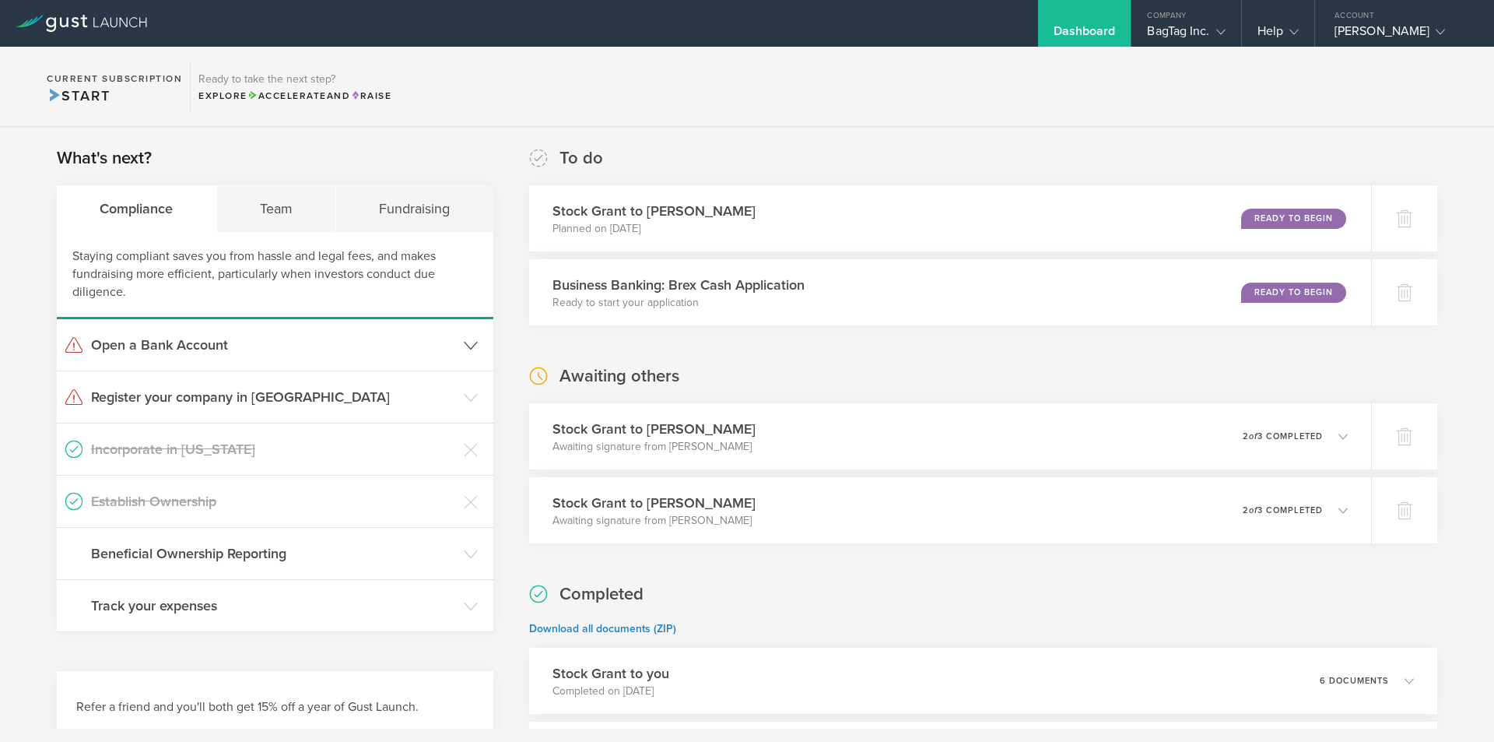
click at [388, 326] on header "Open a Bank Account" at bounding box center [275, 344] width 437 height 51
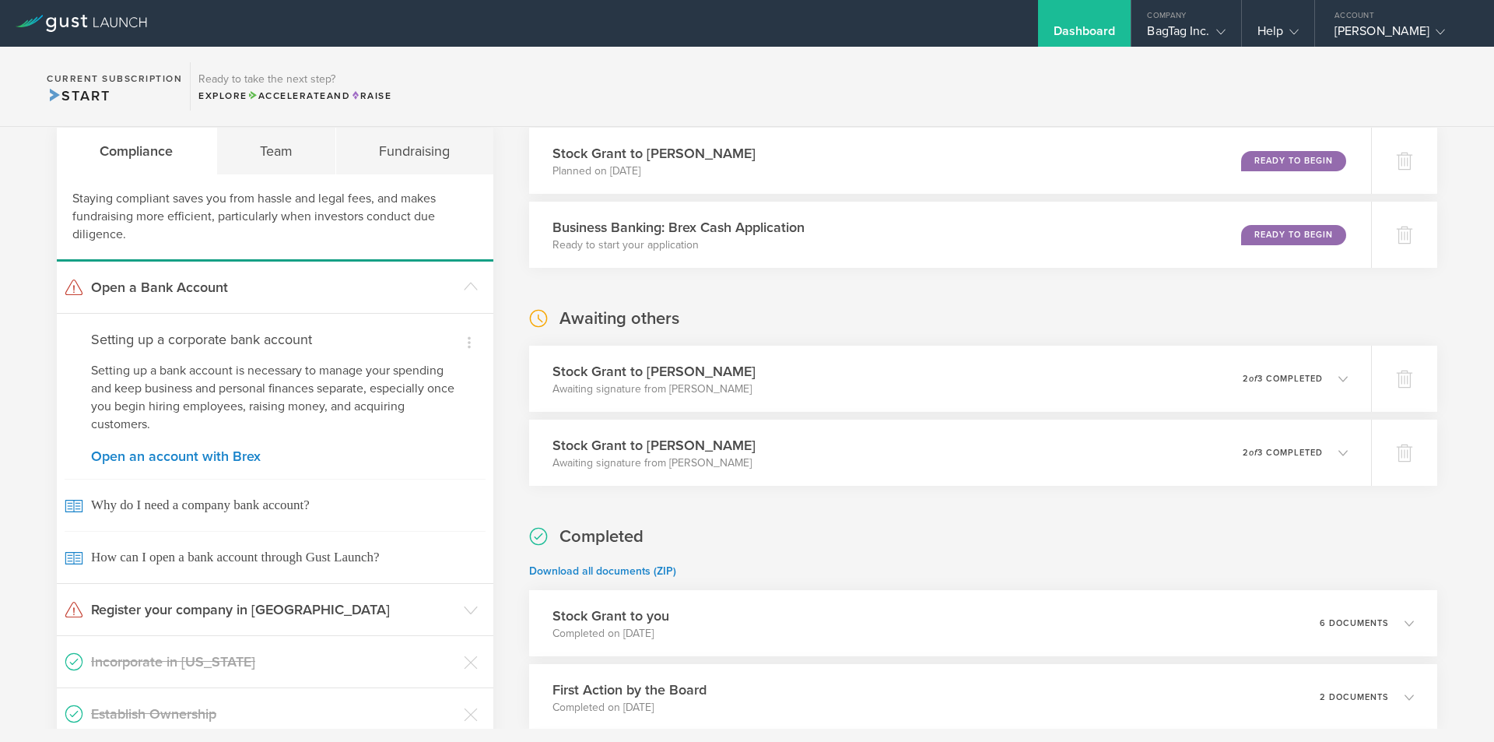
scroll to position [30, 0]
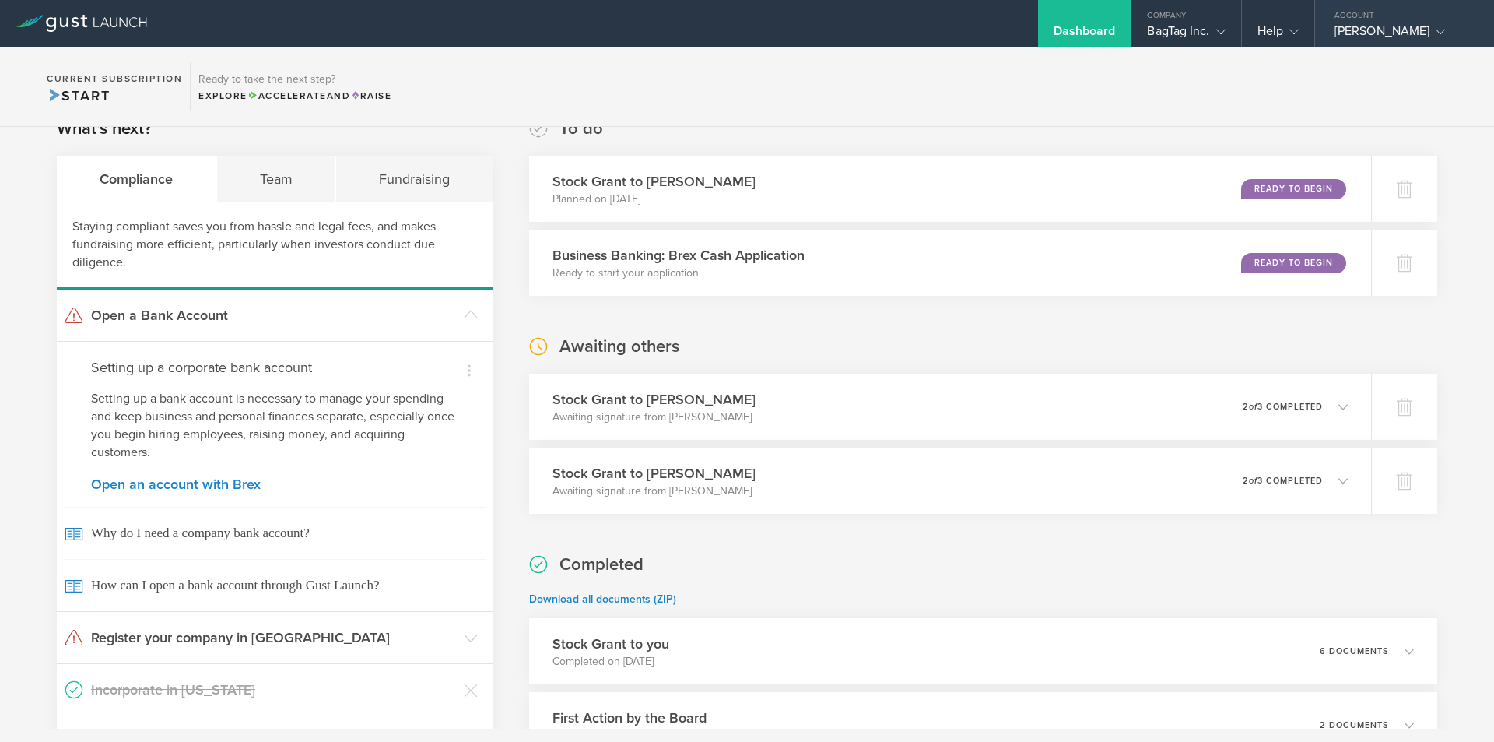
click at [1357, 38] on div "[PERSON_NAME]" at bounding box center [1401, 34] width 132 height 23
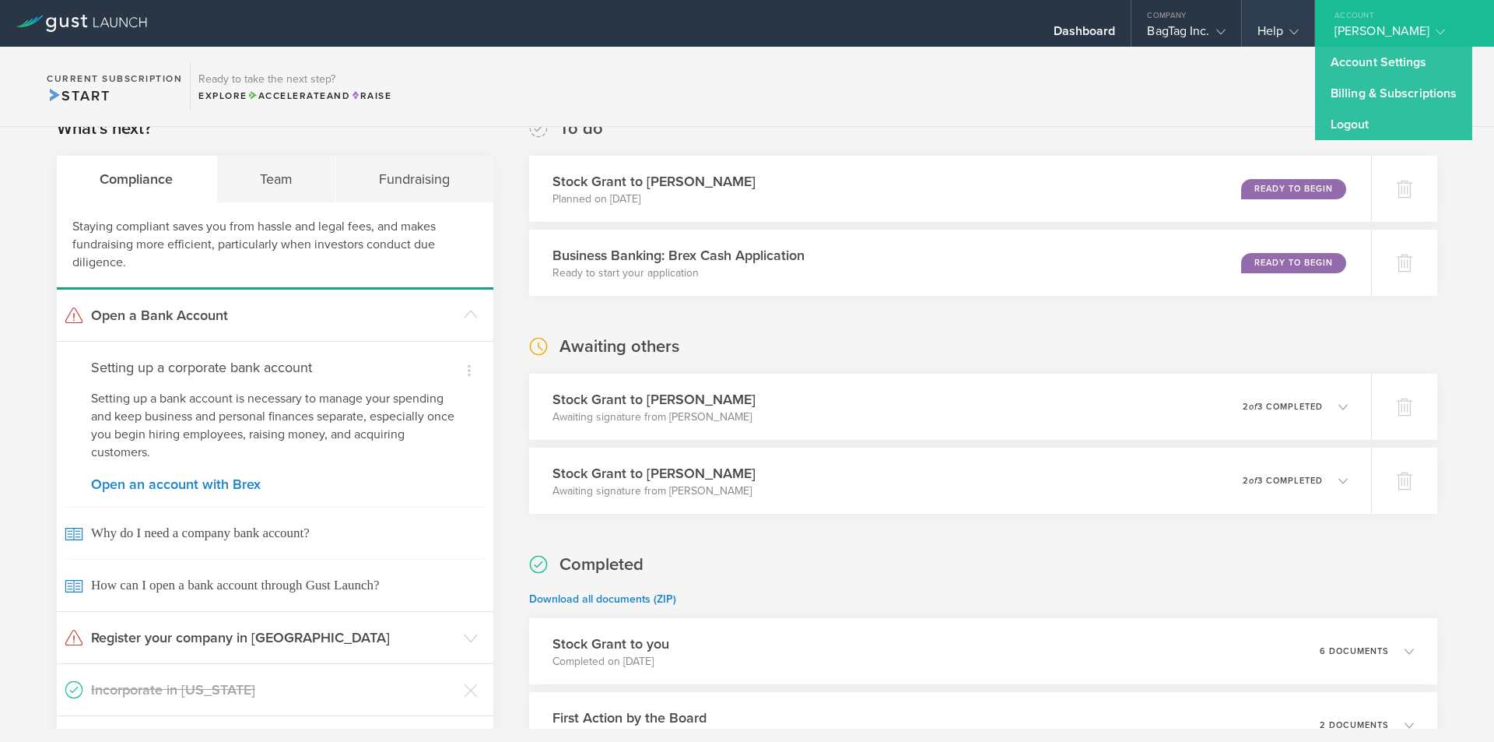
click at [1246, 21] on div "Help" at bounding box center [1278, 23] width 72 height 47
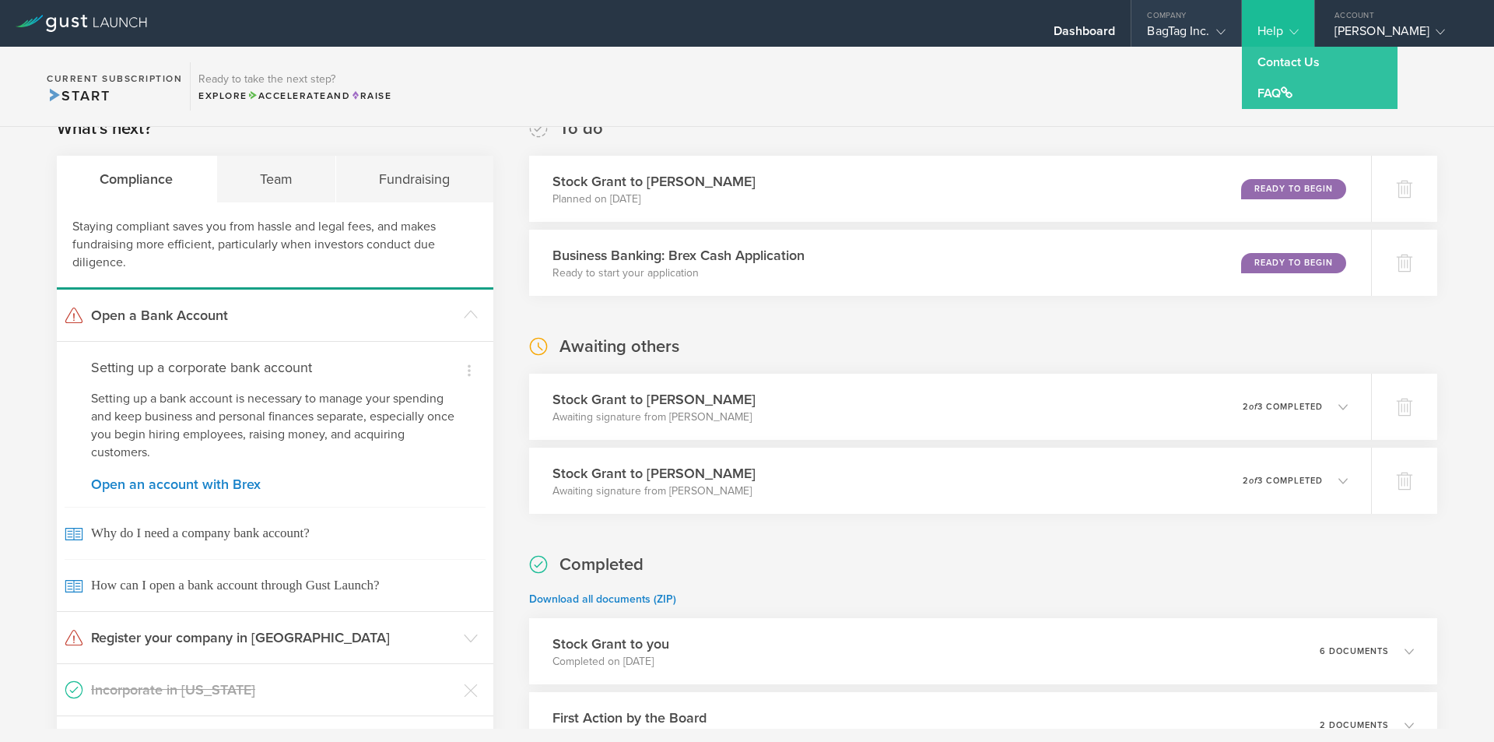
click at [1206, 26] on div "BagTag Inc." at bounding box center [1186, 34] width 78 height 23
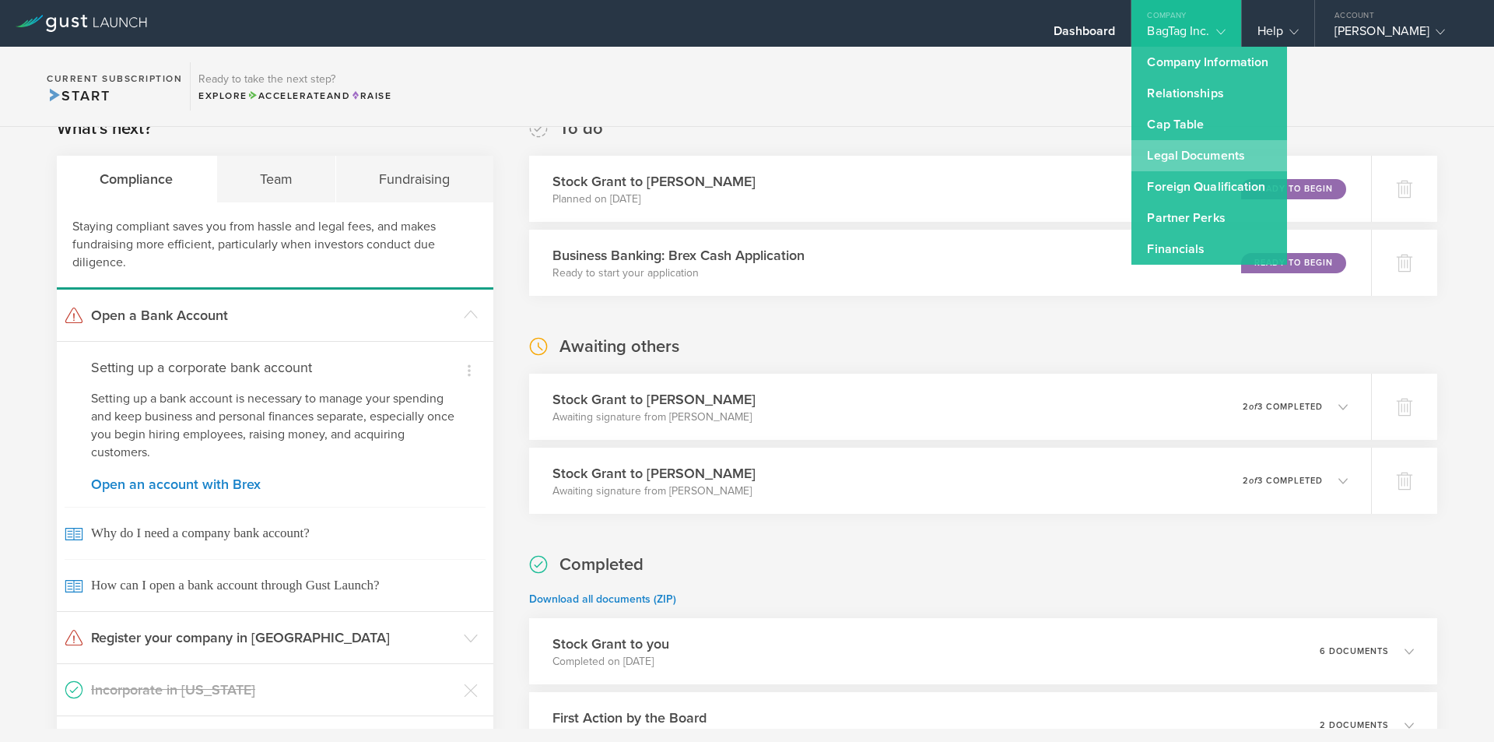
click at [1202, 162] on link "Legal Documents" at bounding box center [1210, 155] width 156 height 31
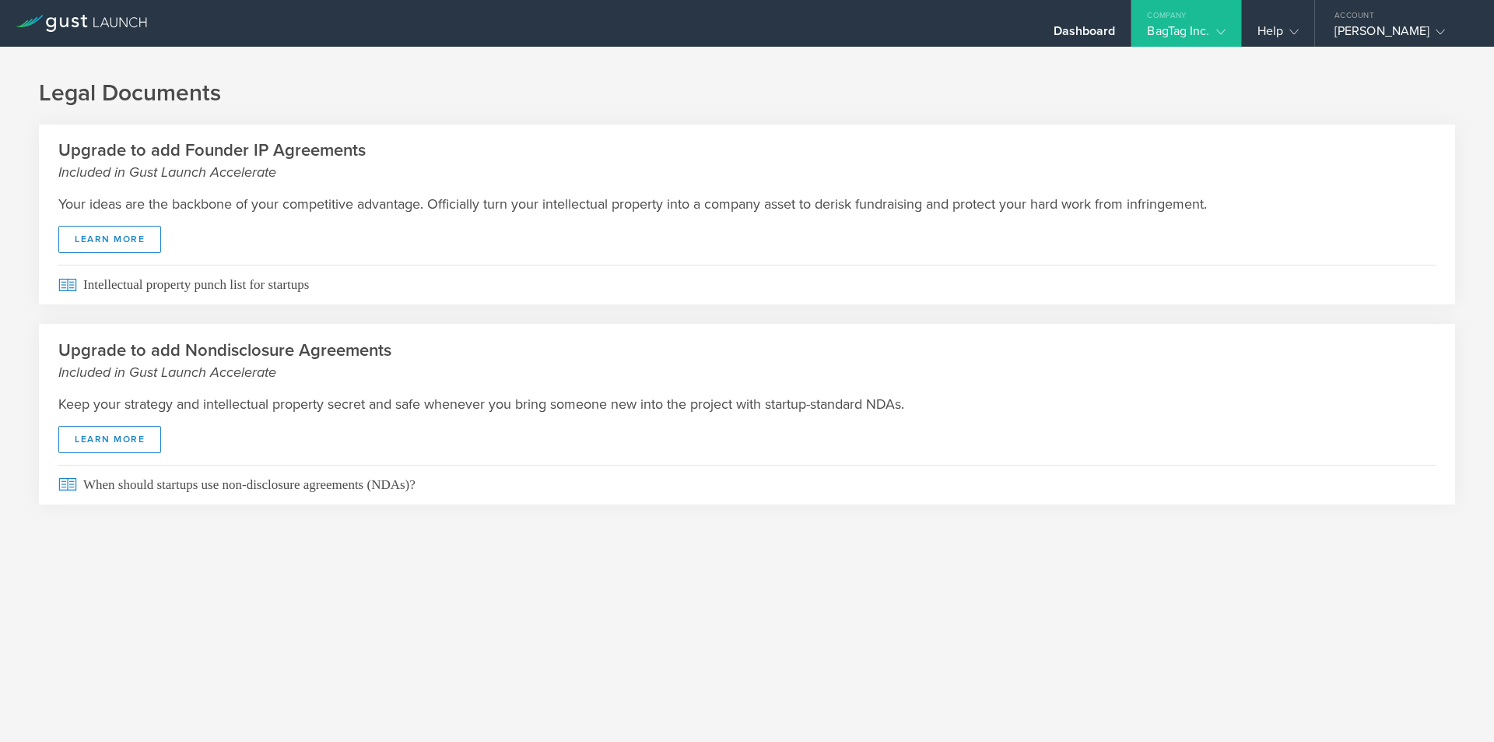
click at [1213, 33] on gust-icon at bounding box center [1218, 31] width 16 height 16
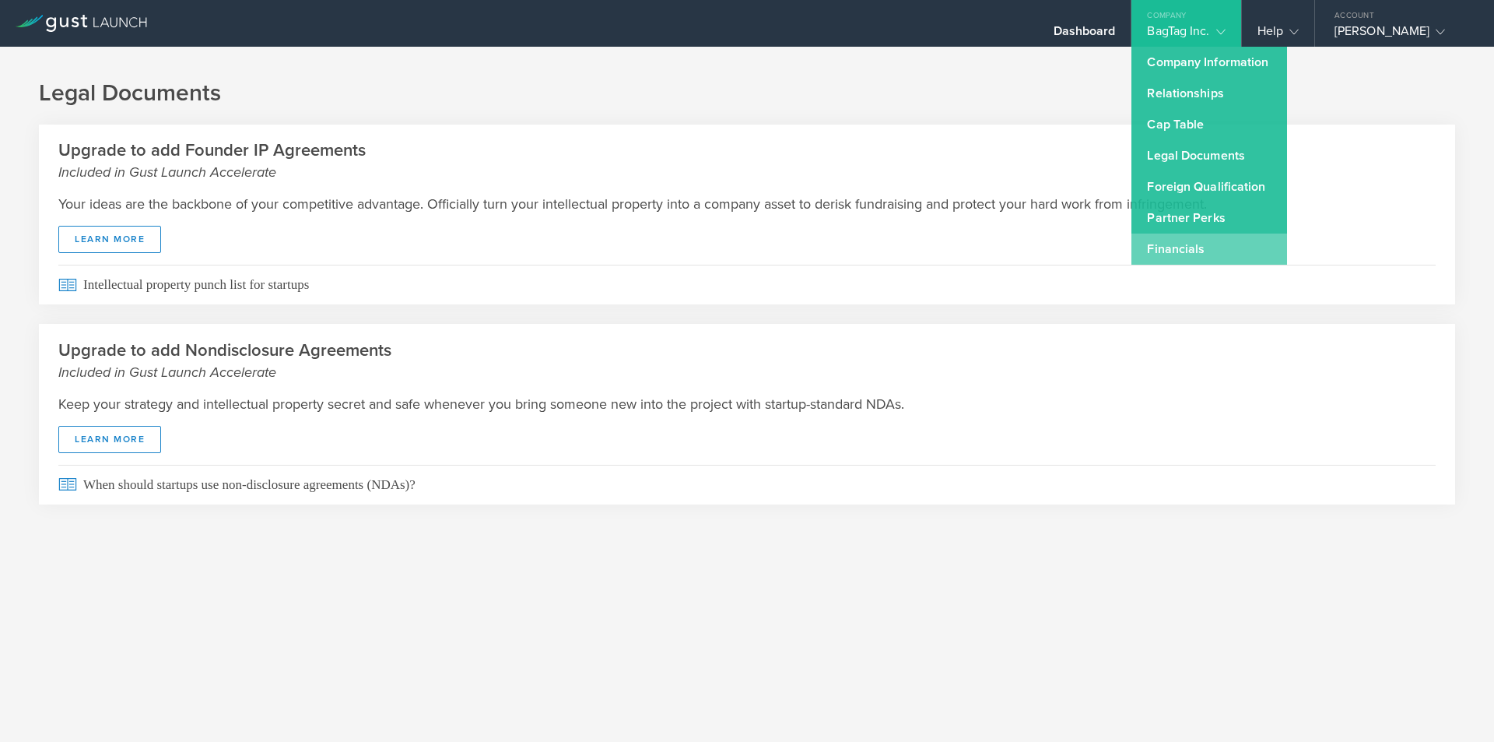
click at [1172, 256] on link "Financials" at bounding box center [1210, 248] width 156 height 31
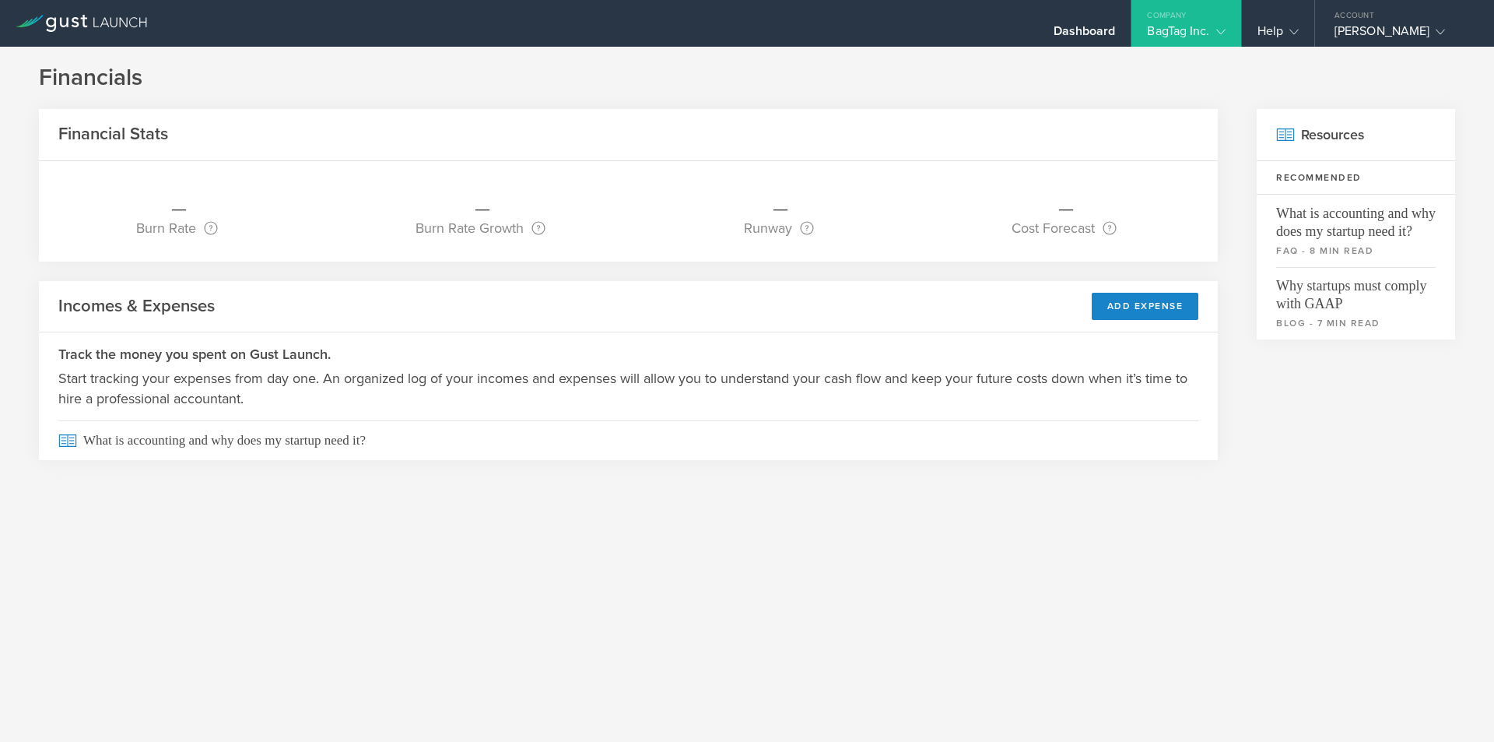
click at [1200, 23] on div "BagTag Inc." at bounding box center [1186, 34] width 78 height 23
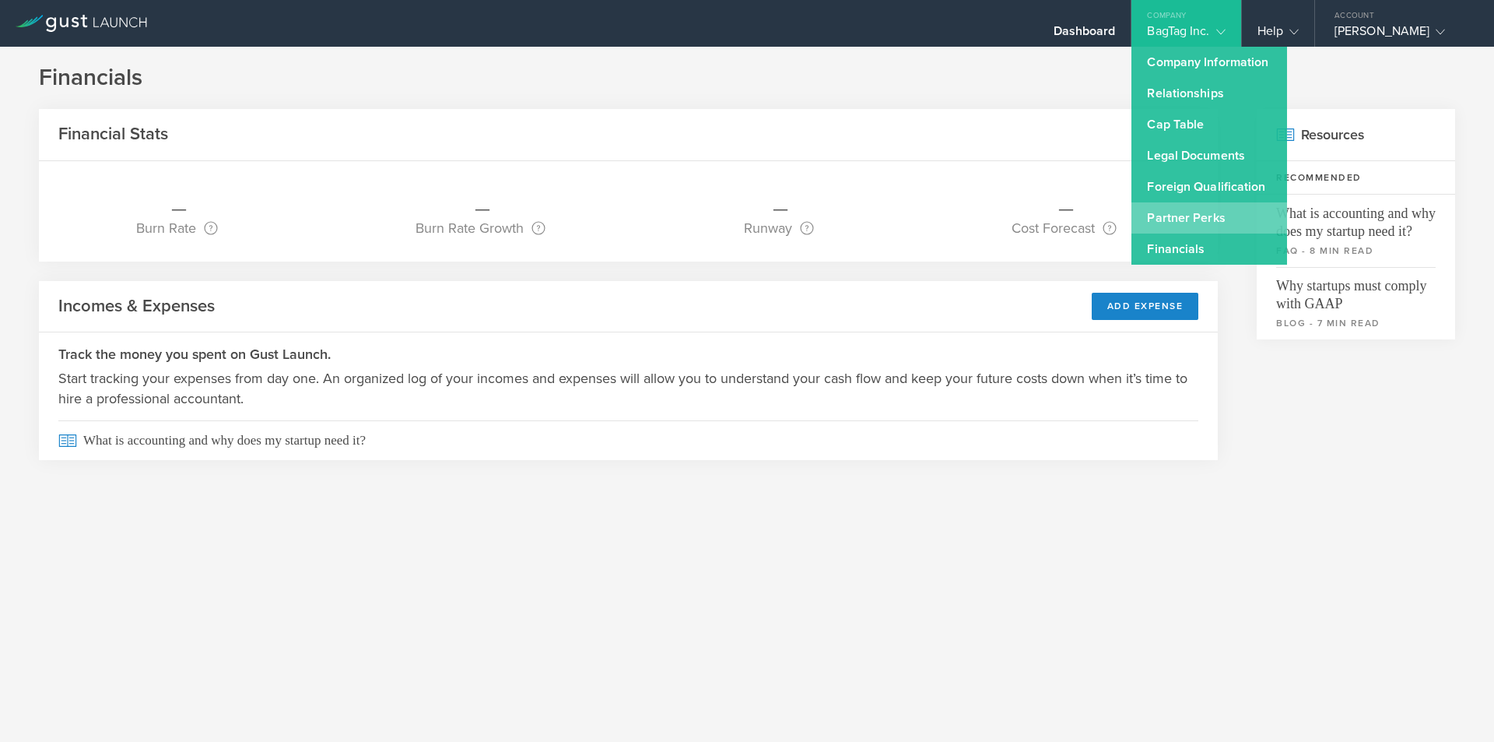
click at [1188, 209] on link "Partner Perks" at bounding box center [1210, 217] width 156 height 31
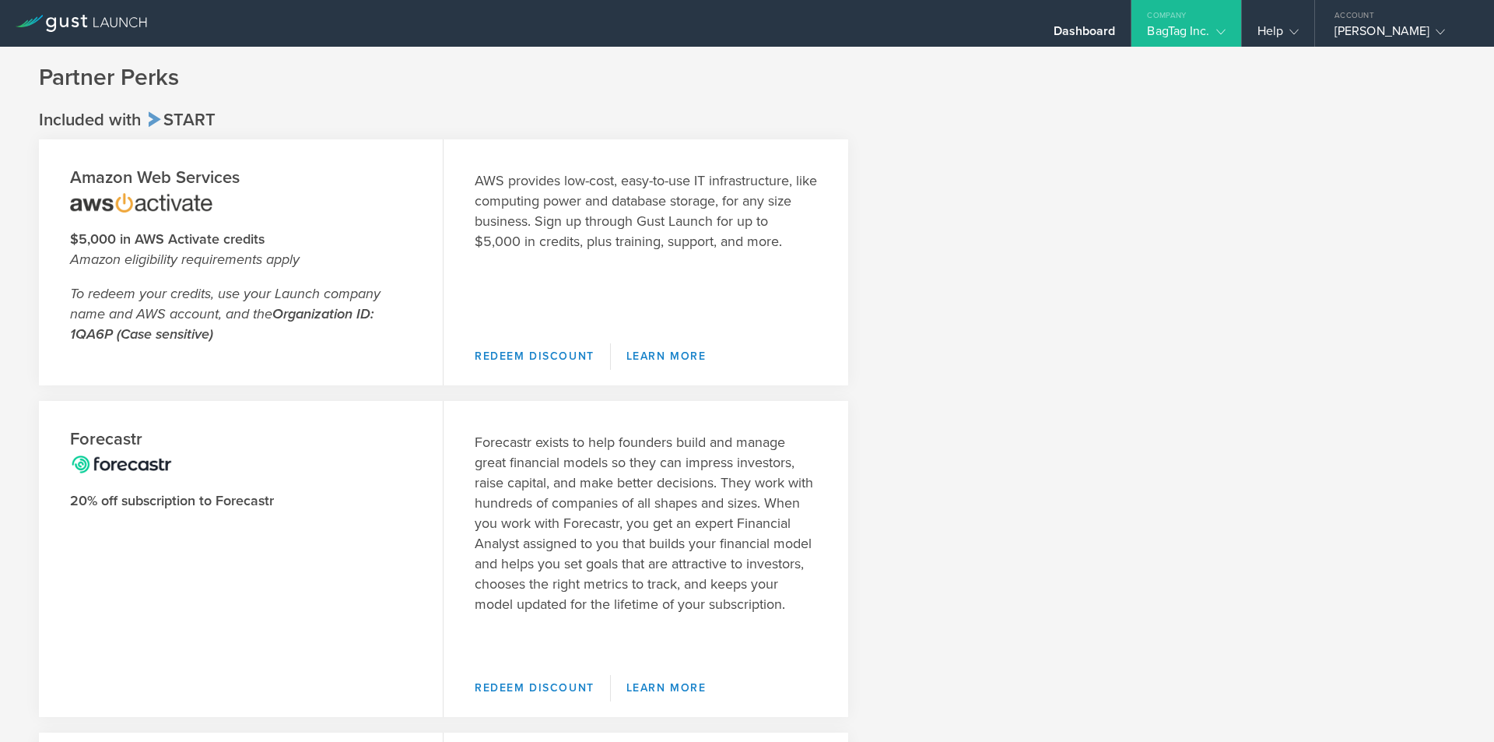
click at [1202, 26] on div "BagTag Inc." at bounding box center [1186, 34] width 78 height 23
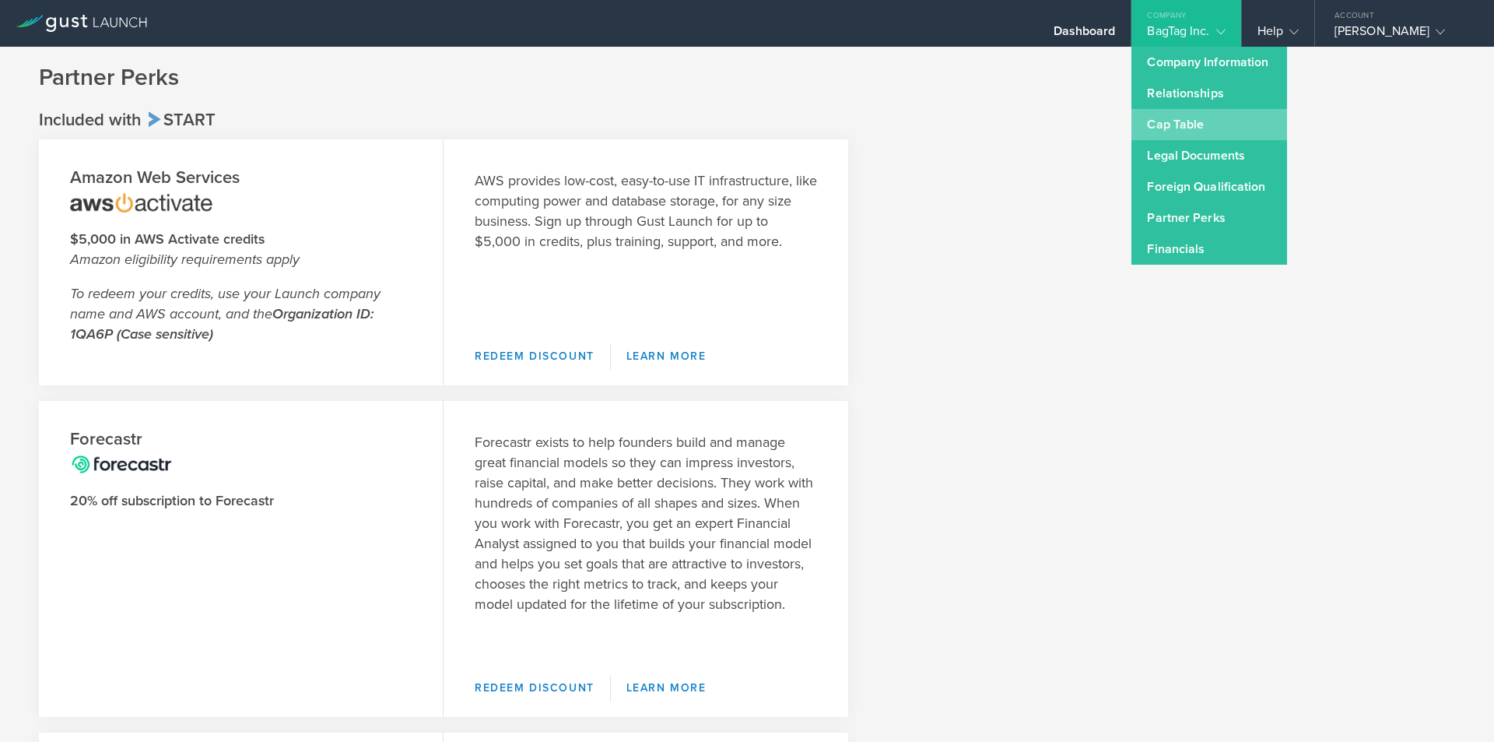
click at [1198, 129] on link "Cap Table" at bounding box center [1210, 124] width 156 height 31
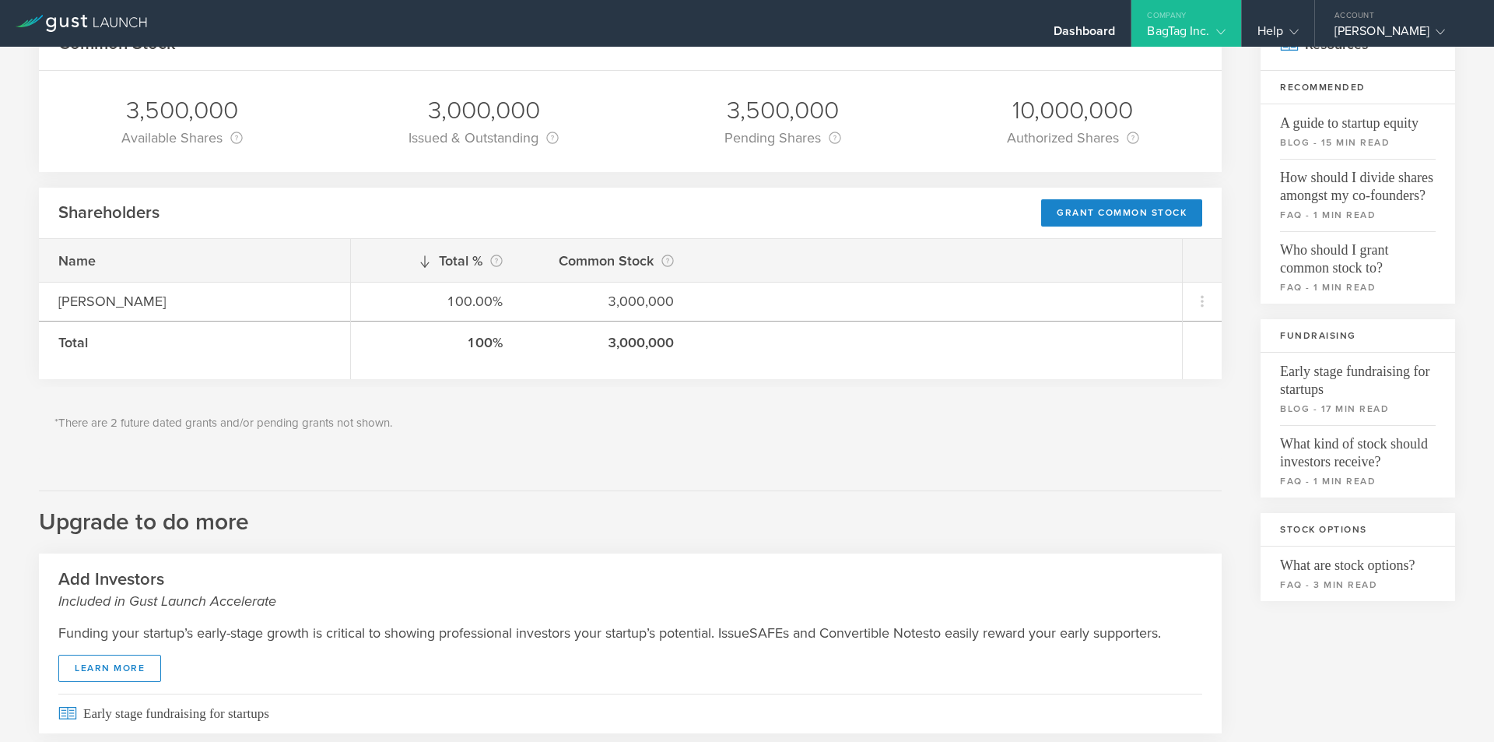
scroll to position [134, 0]
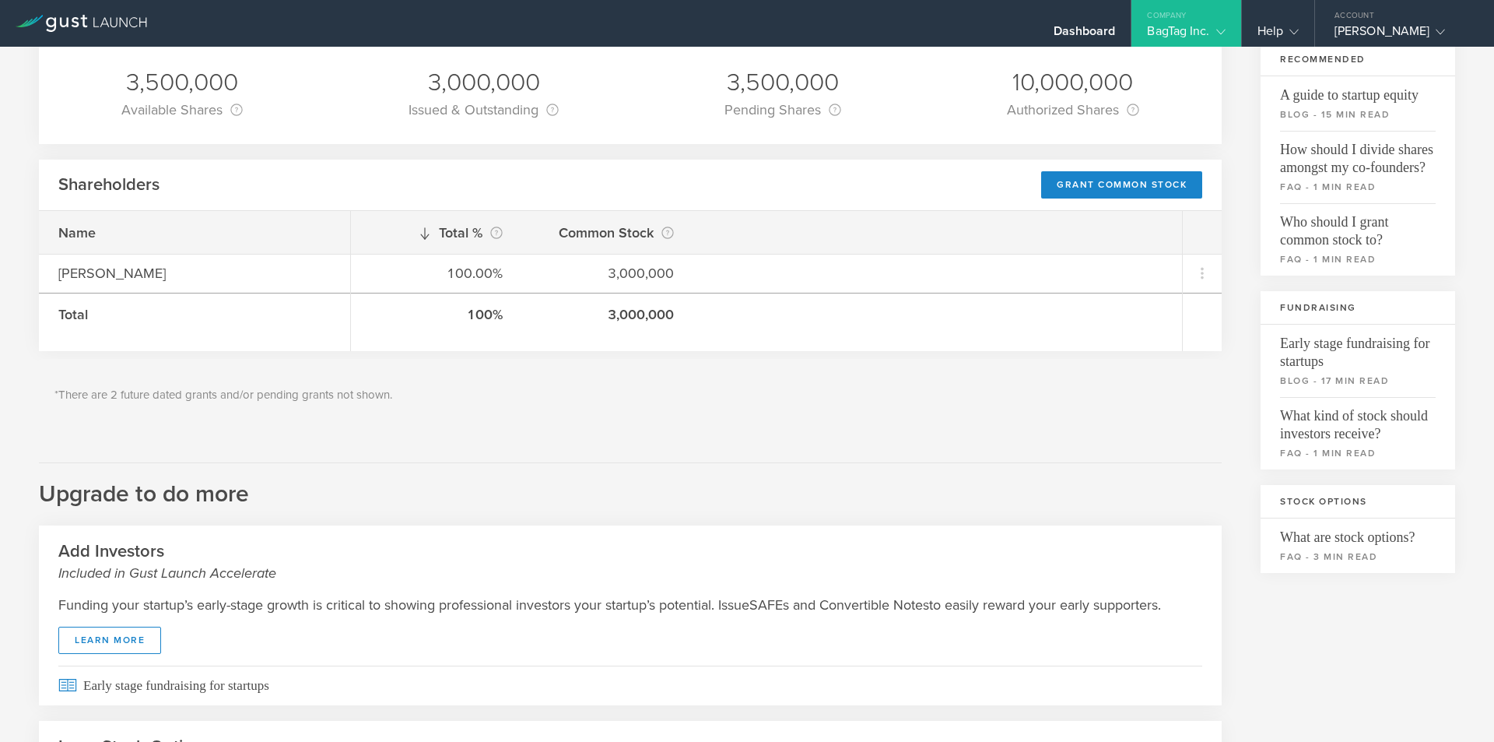
click at [1206, 30] on div "BagTag Inc." at bounding box center [1186, 34] width 78 height 23
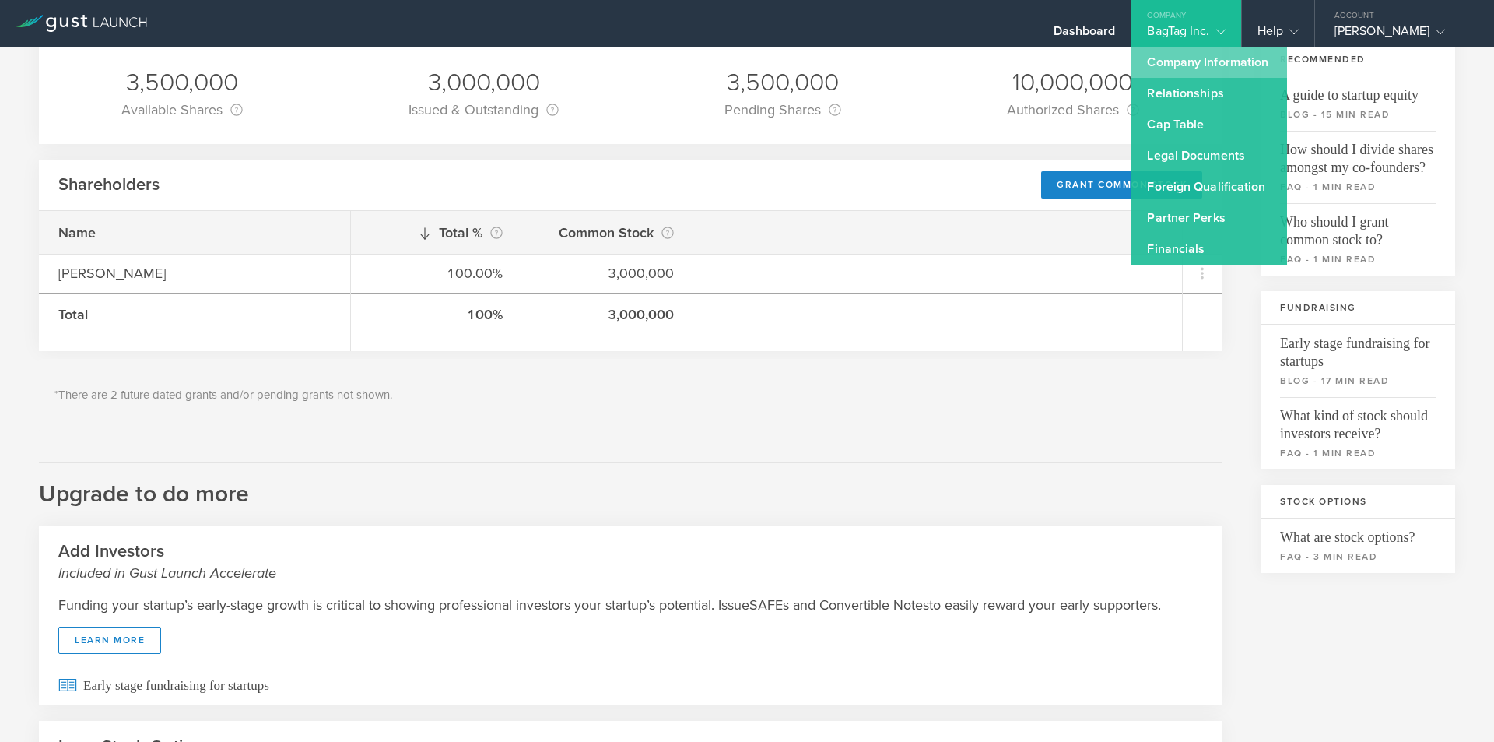
click at [1201, 59] on link "Company Information" at bounding box center [1210, 62] width 156 height 31
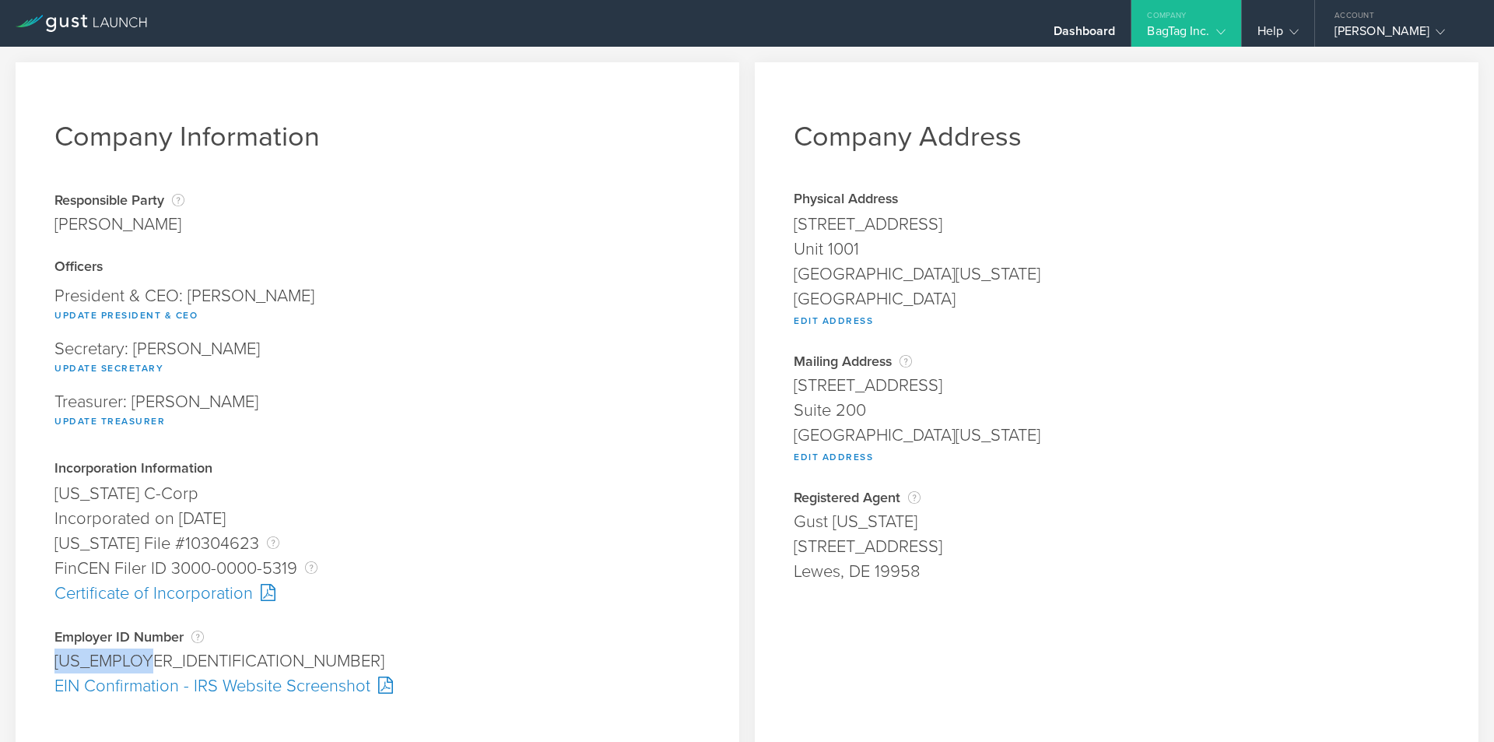
drag, startPoint x: 188, startPoint y: 659, endPoint x: 31, endPoint y: 661, distance: 157.2
click at [31, 661] on div "Company Information Responsible Party The name of the party responsible for fil…" at bounding box center [378, 411] width 724 height 698
copy div "[US_EMPLOYER_IDENTIFICATION_NUMBER]"
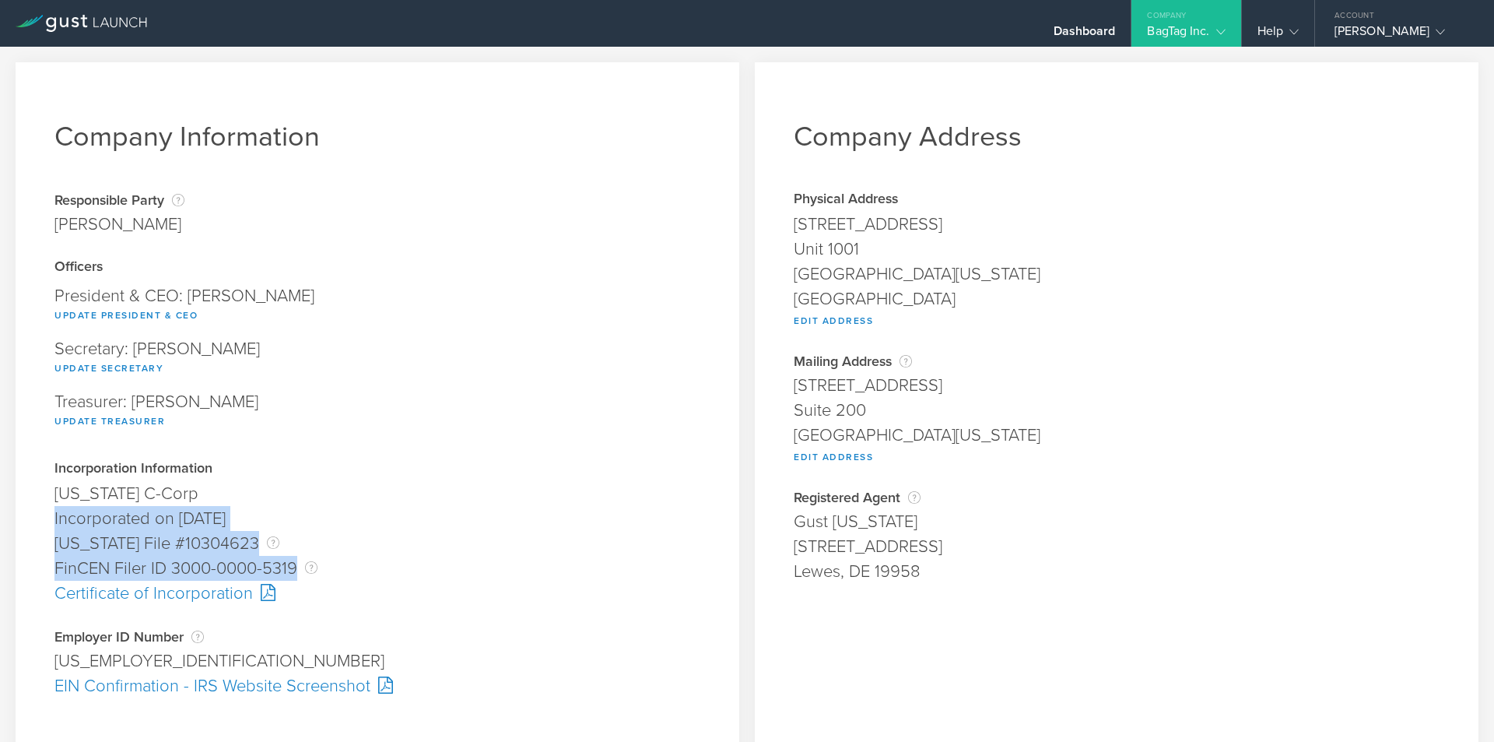
drag, startPoint x: 287, startPoint y: 563, endPoint x: 55, endPoint y: 518, distance: 236.1
click at [55, 518] on div "Incorporation Information [US_STATE] C-Corp Founder submitted on [DATE] Rejecte…" at bounding box center [377, 534] width 646 height 144
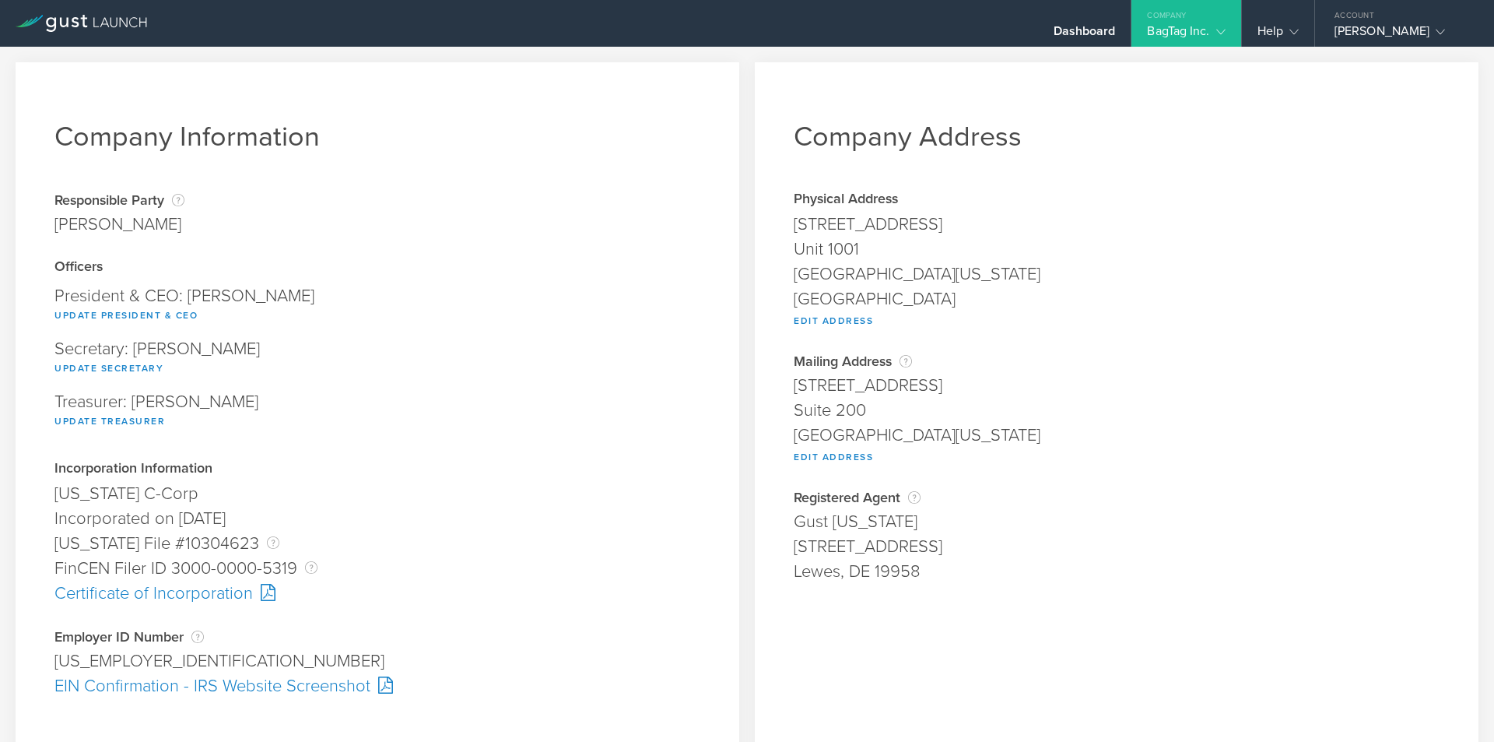
click at [381, 686] on div at bounding box center [381, 684] width 23 height 17
click at [272, 595] on div at bounding box center [264, 592] width 23 height 17
click at [376, 687] on div at bounding box center [381, 684] width 23 height 17
click at [1178, 26] on div "BagTag Inc." at bounding box center [1186, 34] width 78 height 23
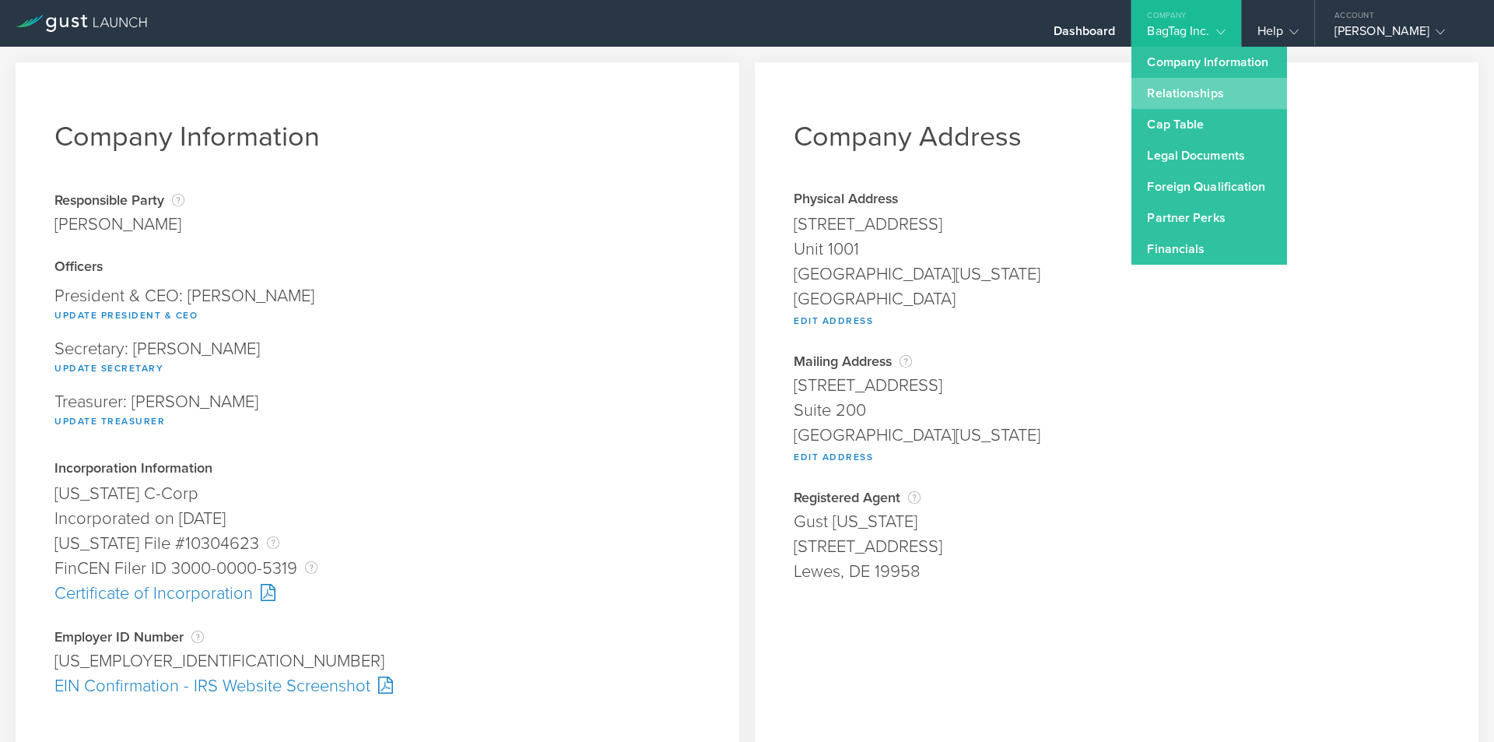
click at [1199, 88] on link "Relationships" at bounding box center [1210, 93] width 156 height 31
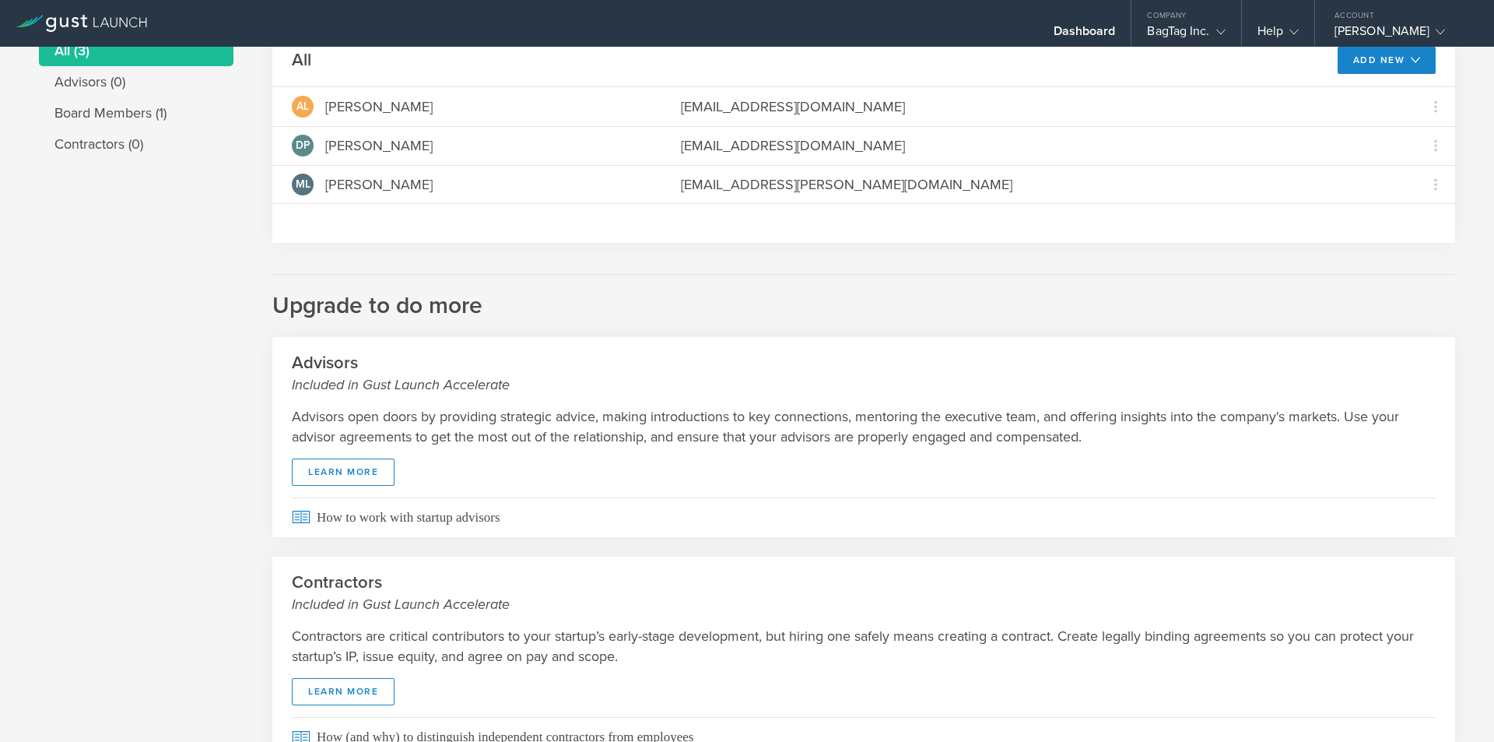
scroll to position [163, 0]
